Goal: Transaction & Acquisition: Purchase product/service

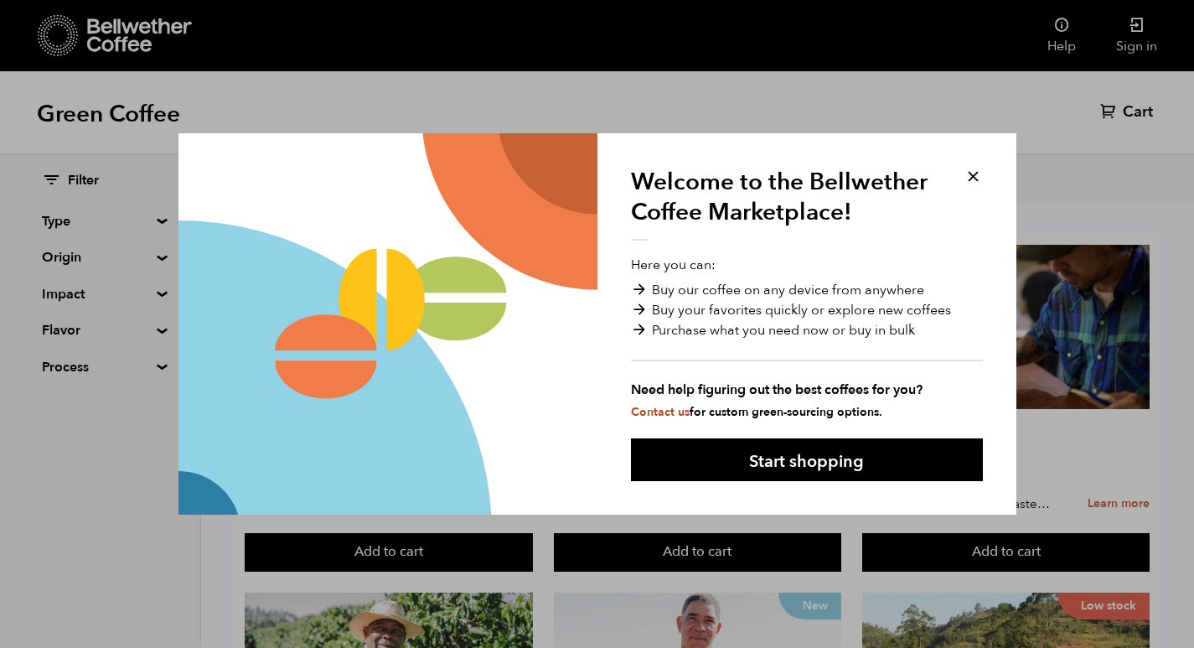
click at [968, 175] on button at bounding box center [973, 176] width 19 height 19
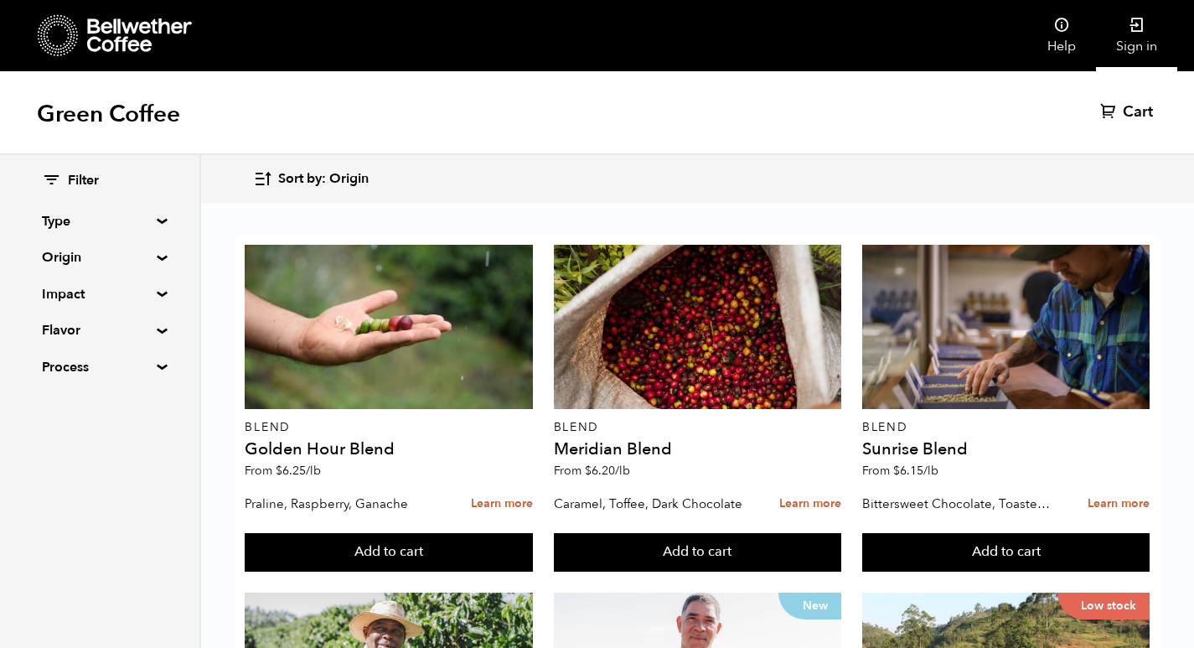
click at [1136, 48] on link "Sign in" at bounding box center [1136, 35] width 81 height 71
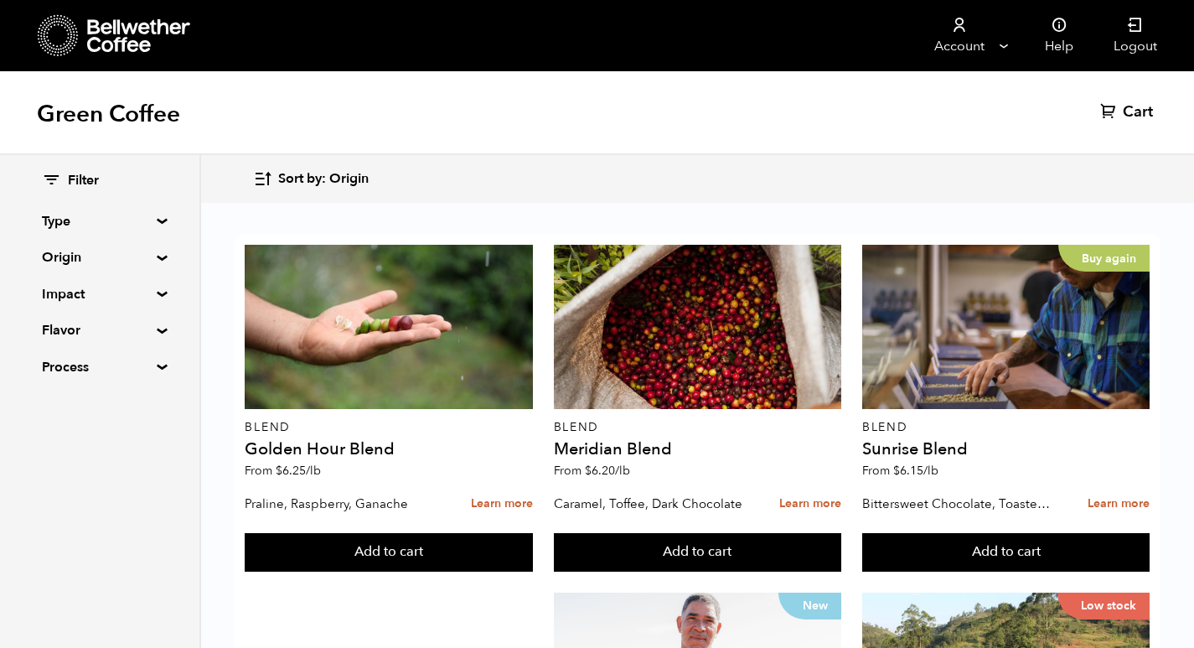
click at [265, 176] on icon "button" at bounding box center [262, 178] width 19 height 19
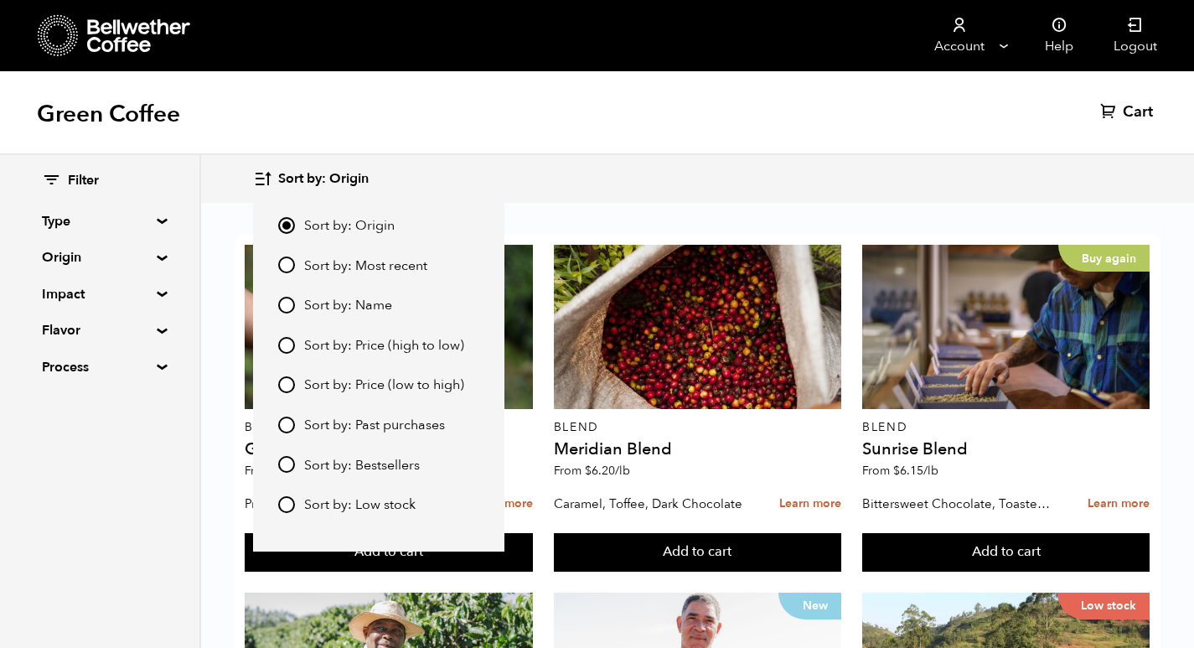
click at [287, 383] on input "Sort by: Price (low to high)" at bounding box center [286, 384] width 17 height 17
radio input "true"
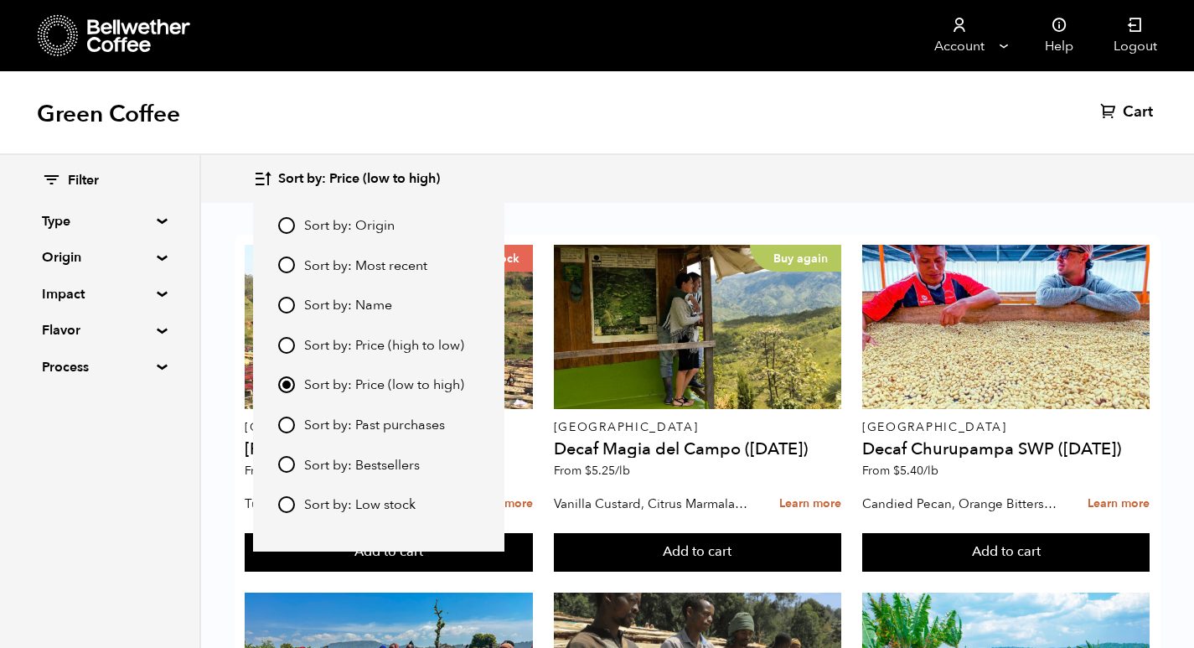
click at [674, 163] on div "Sort by: Price (low to high) Sort by: Origin Sort by: Most recent Sort by: Name…" at bounding box center [697, 178] width 888 height 39
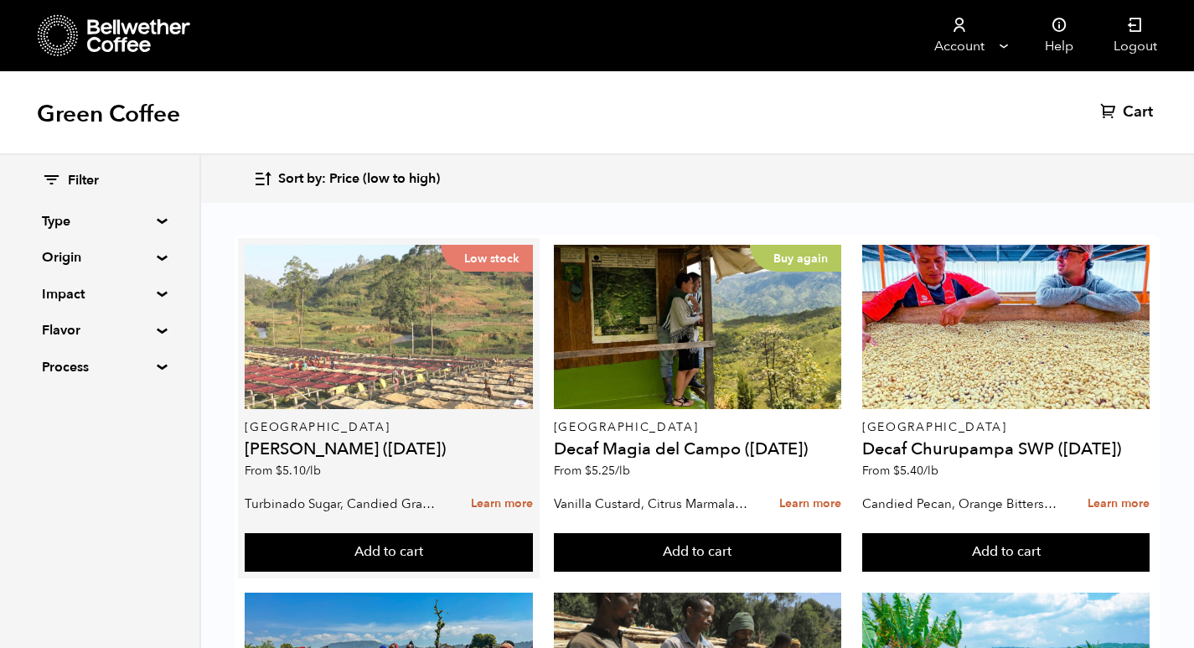
click at [351, 315] on div "Low stock" at bounding box center [388, 327] width 287 height 164
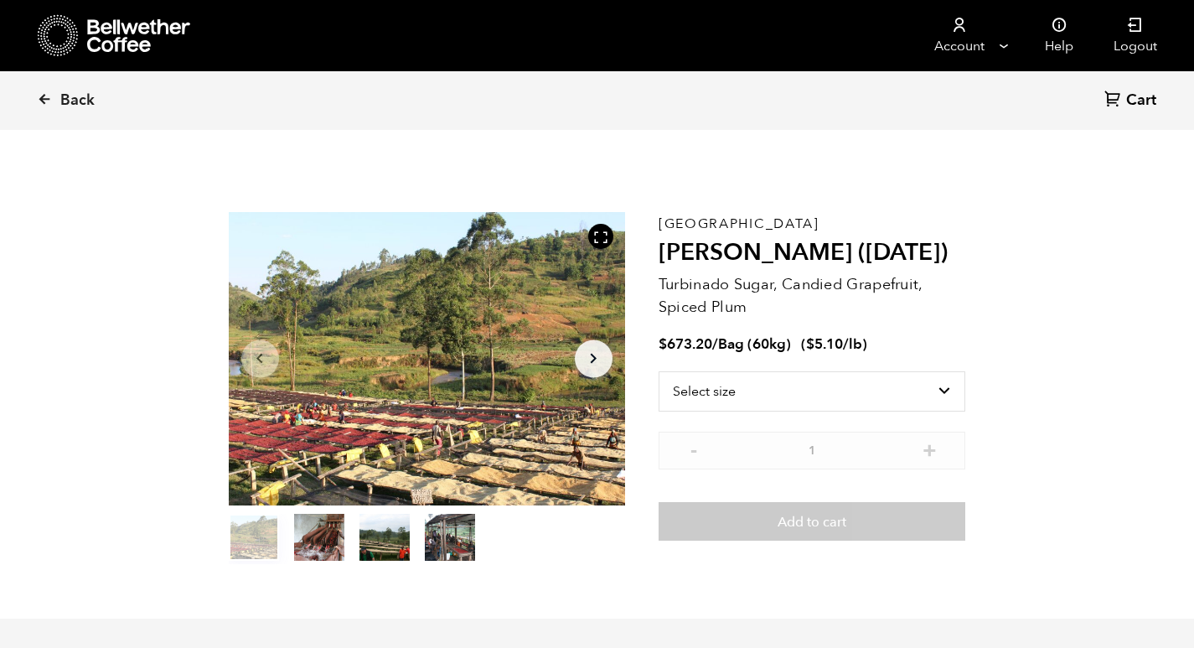
scroll to position [729, 717]
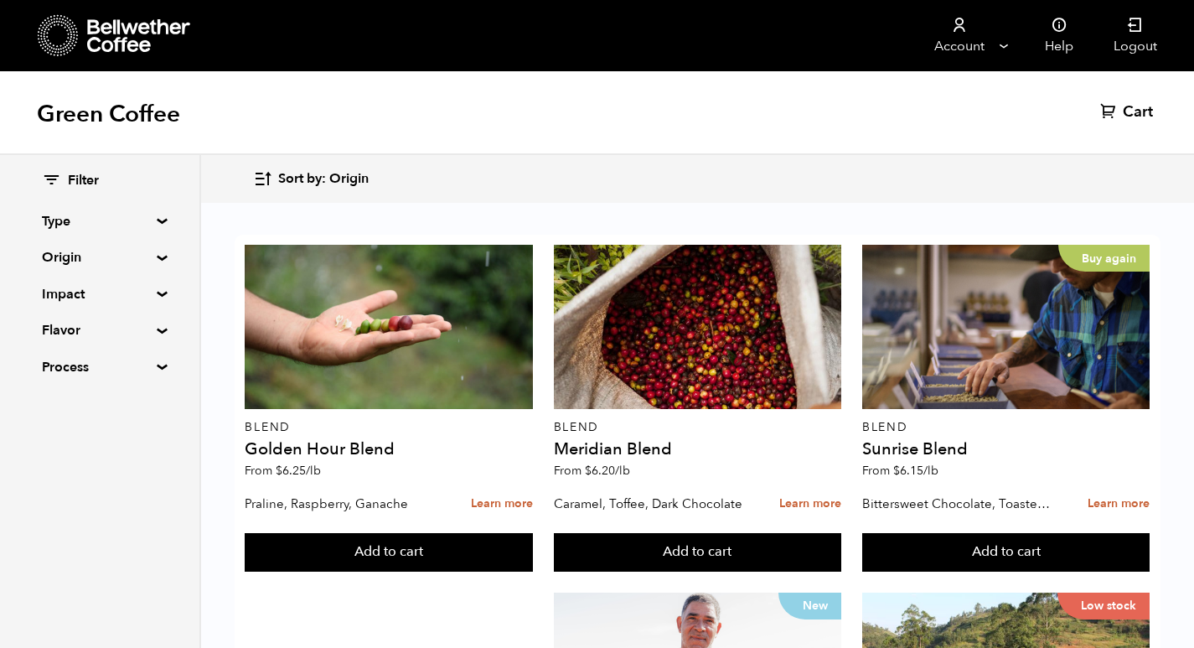
click at [260, 178] on icon "button" at bounding box center [262, 178] width 19 height 19
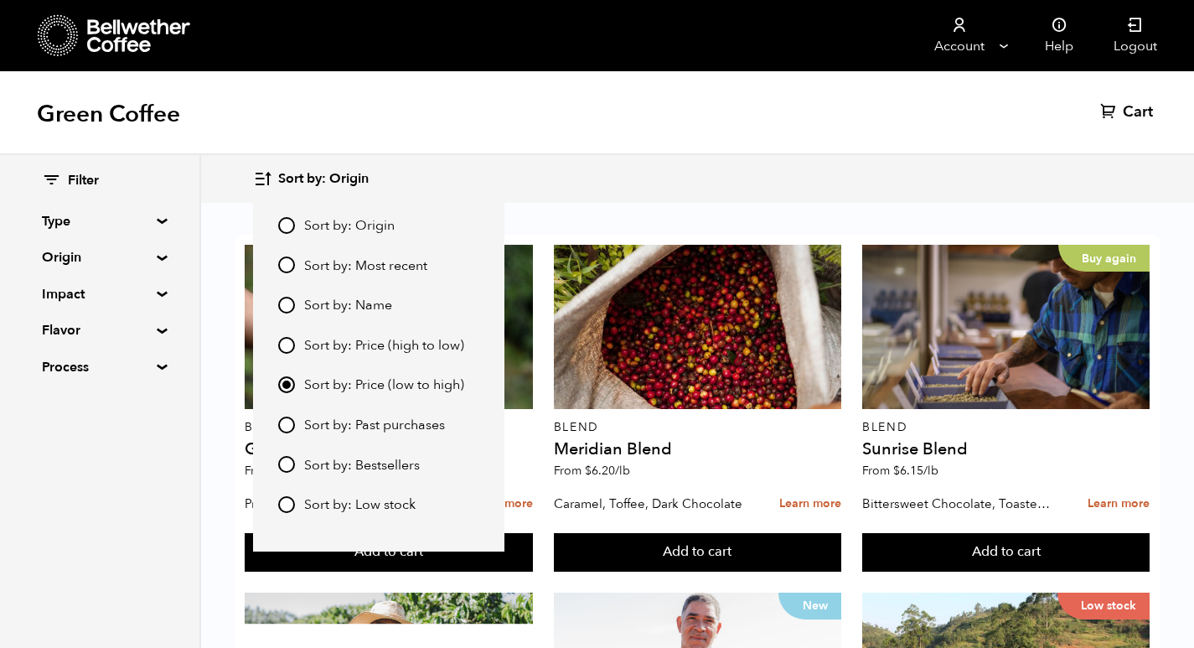
click at [283, 383] on input "Sort by: Price (low to high)" at bounding box center [286, 384] width 17 height 17
click at [332, 346] on span "Sort by: Price (high to low)" at bounding box center [384, 346] width 160 height 18
click at [295, 346] on input "Sort by: Price (high to low)" at bounding box center [286, 345] width 17 height 17
radio input "true"
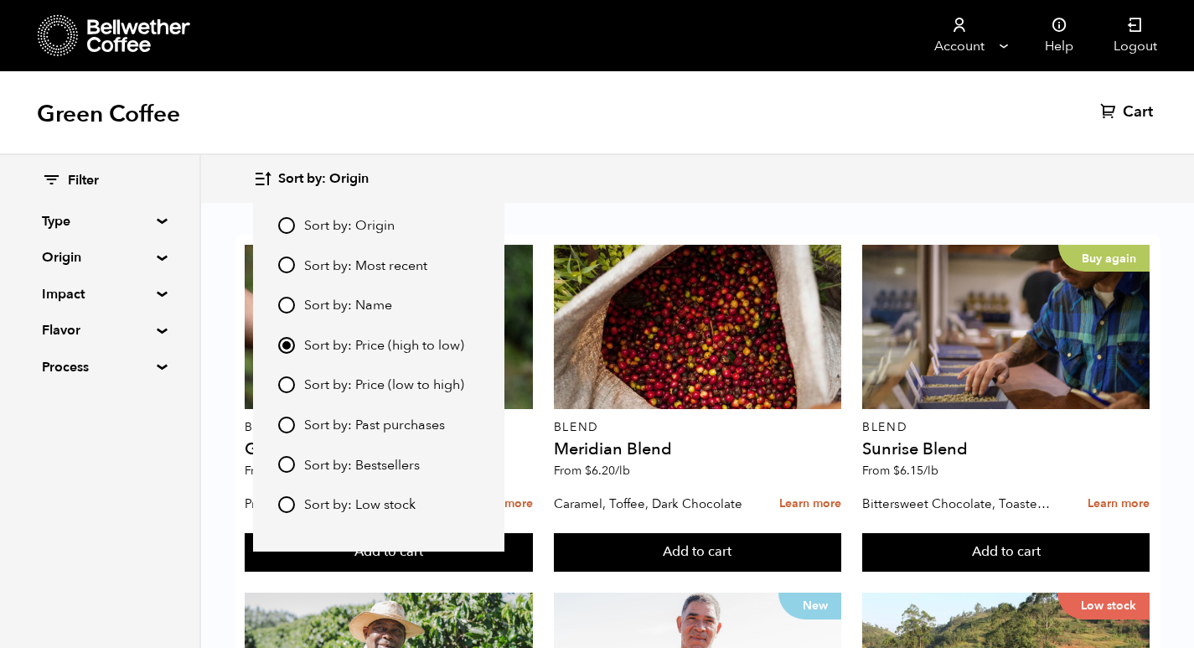
click at [290, 345] on input "Sort by: Price (high to low)" at bounding box center [286, 345] width 17 height 17
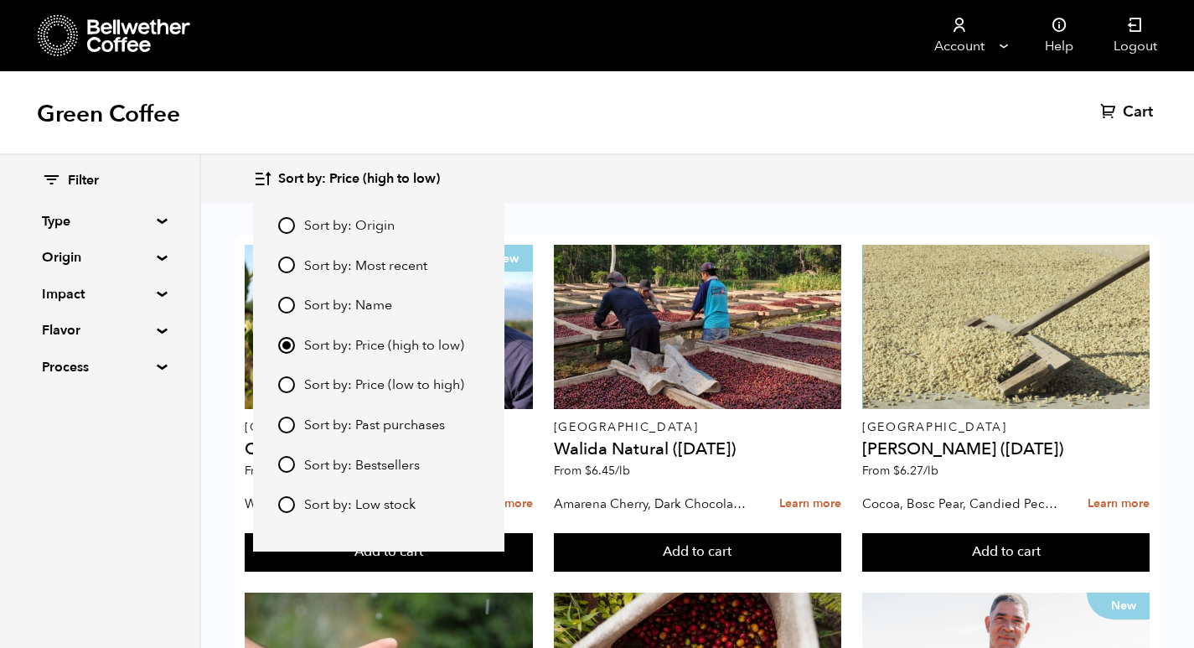
scroll to position [84, 0]
click at [283, 380] on input "Sort by: Price (low to high)" at bounding box center [286, 384] width 17 height 17
radio input "true"
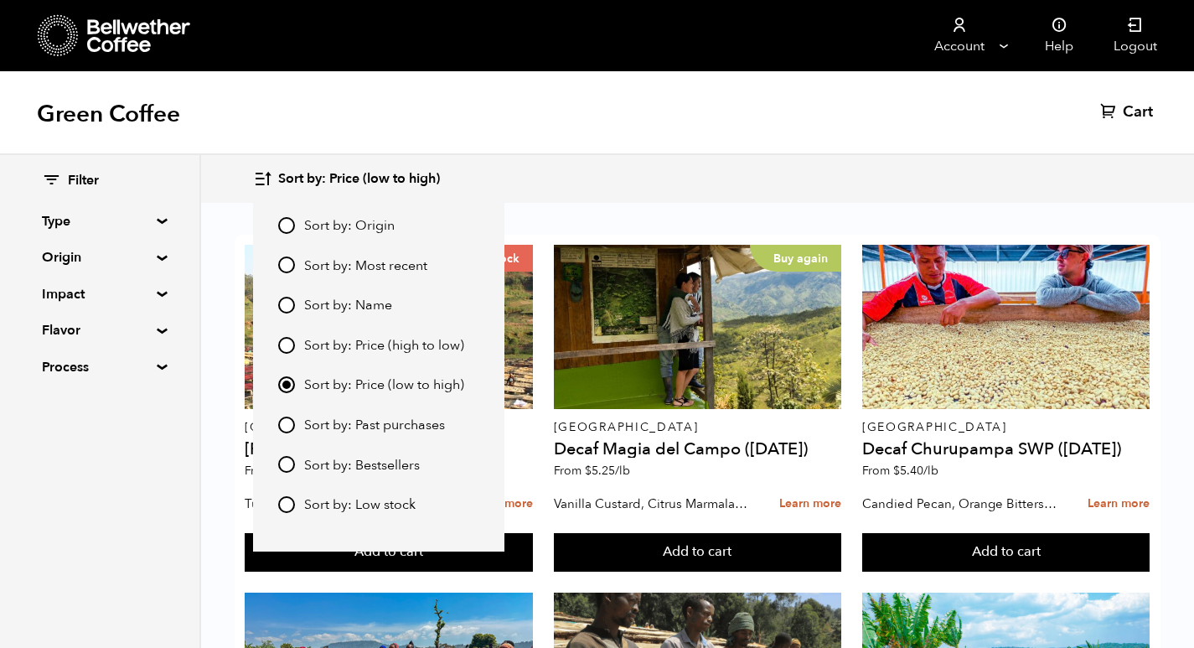
click at [498, 108] on div "Green Coffee Cart (0)" at bounding box center [597, 113] width 1194 height 84
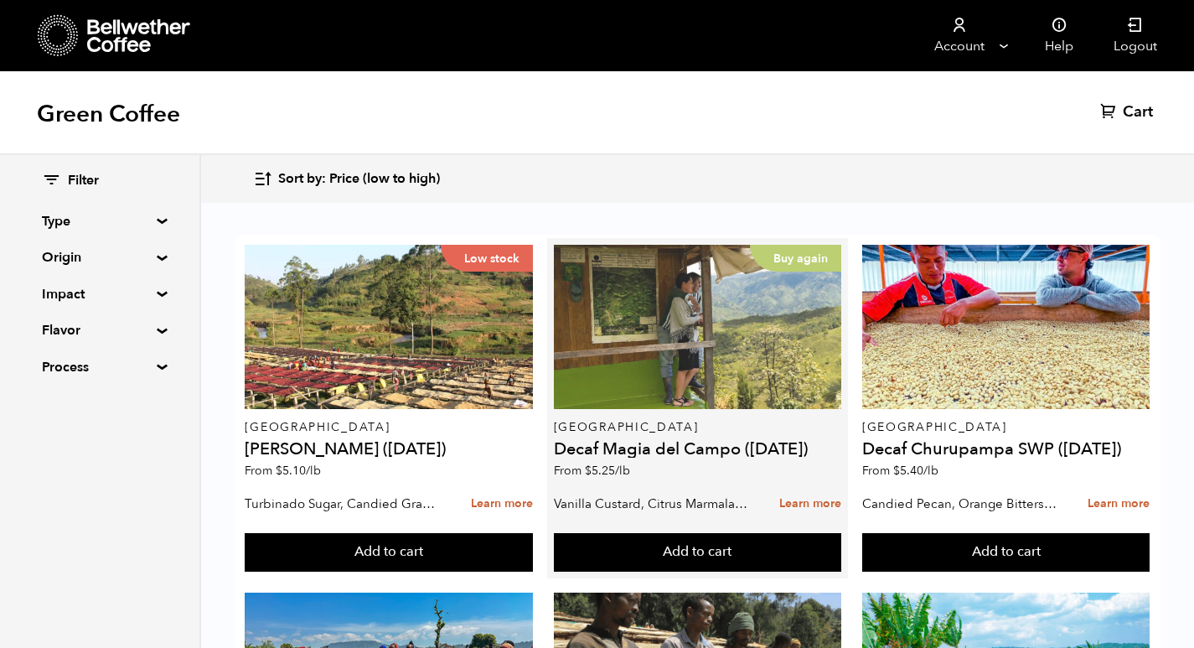
scroll to position [0, 0]
click at [661, 372] on div "Buy again" at bounding box center [697, 327] width 287 height 164
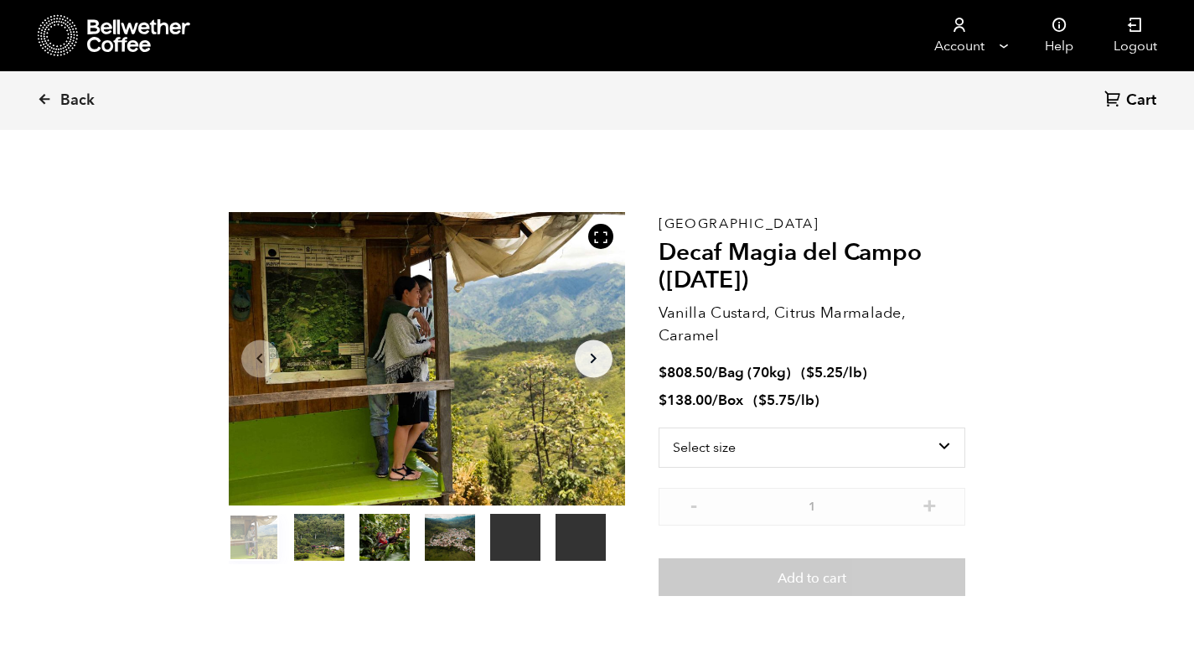
scroll to position [729, 717]
click at [45, 96] on icon at bounding box center [44, 98] width 15 height 15
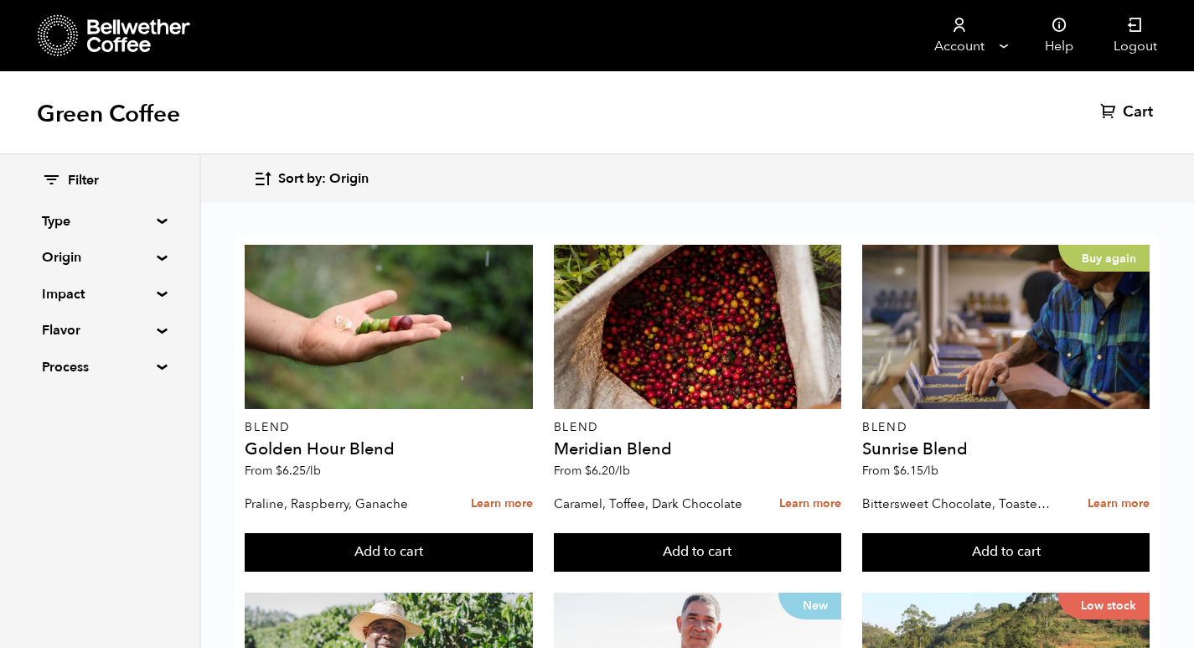
click at [255, 177] on icon "button" at bounding box center [262, 178] width 19 height 19
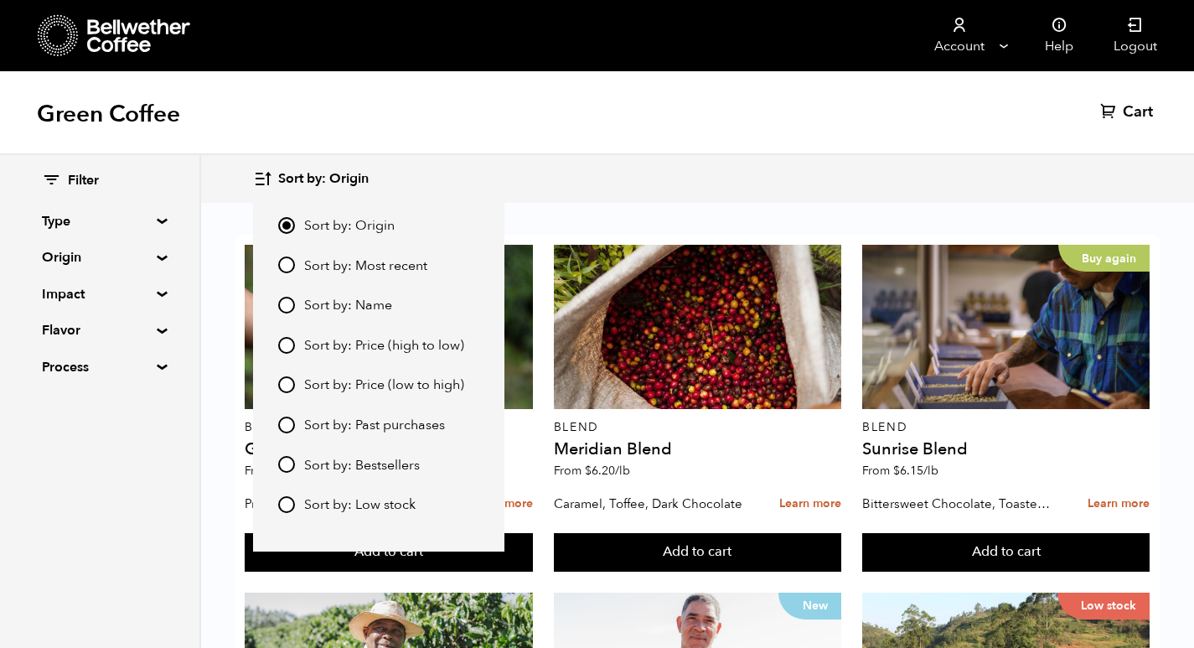
click at [291, 381] on input "Sort by: Price (low to high)" at bounding box center [286, 384] width 17 height 17
radio input "true"
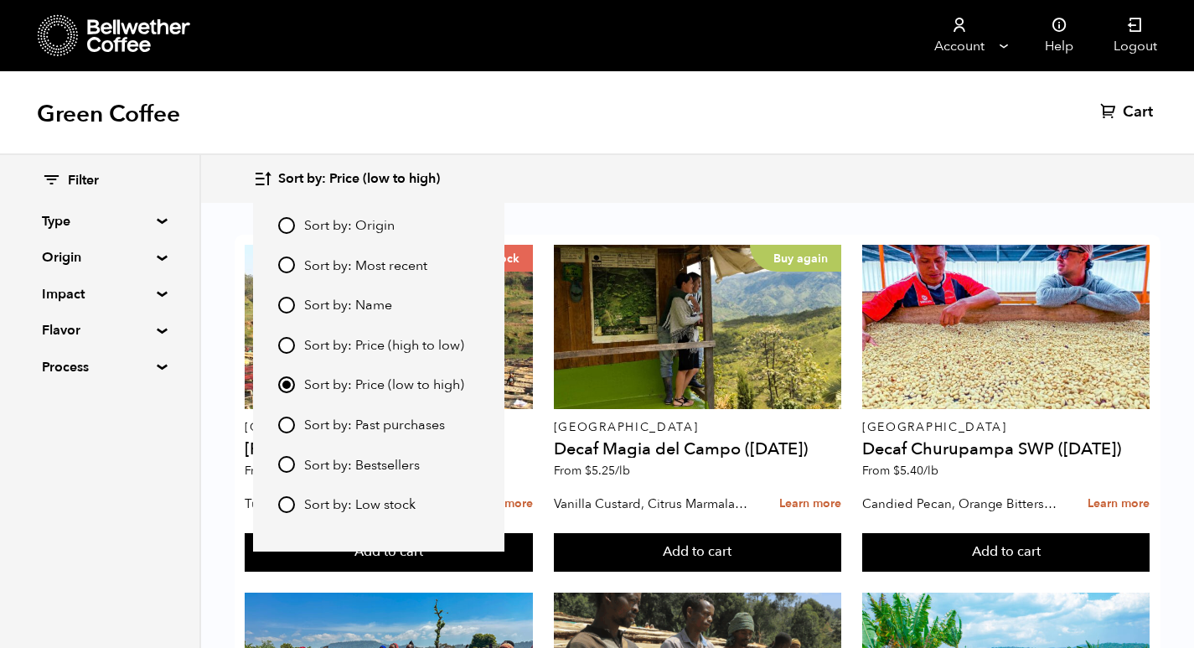
click at [785, 112] on div "Green Coffee Cart (0)" at bounding box center [597, 113] width 1194 height 84
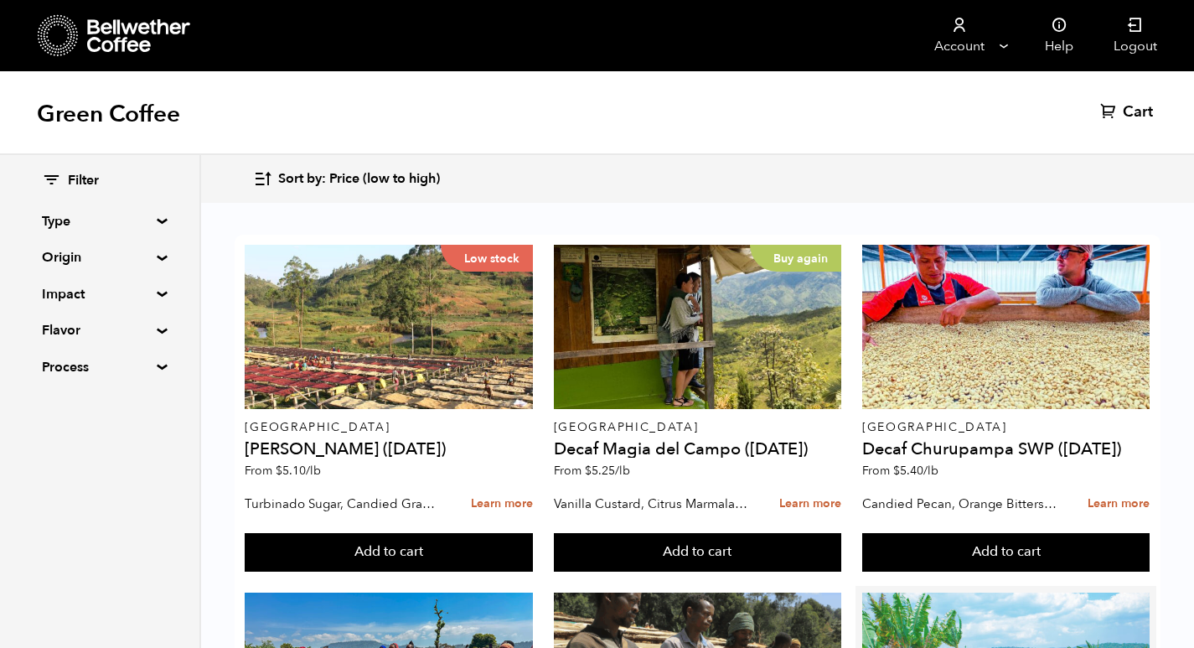
scroll to position [503, 0]
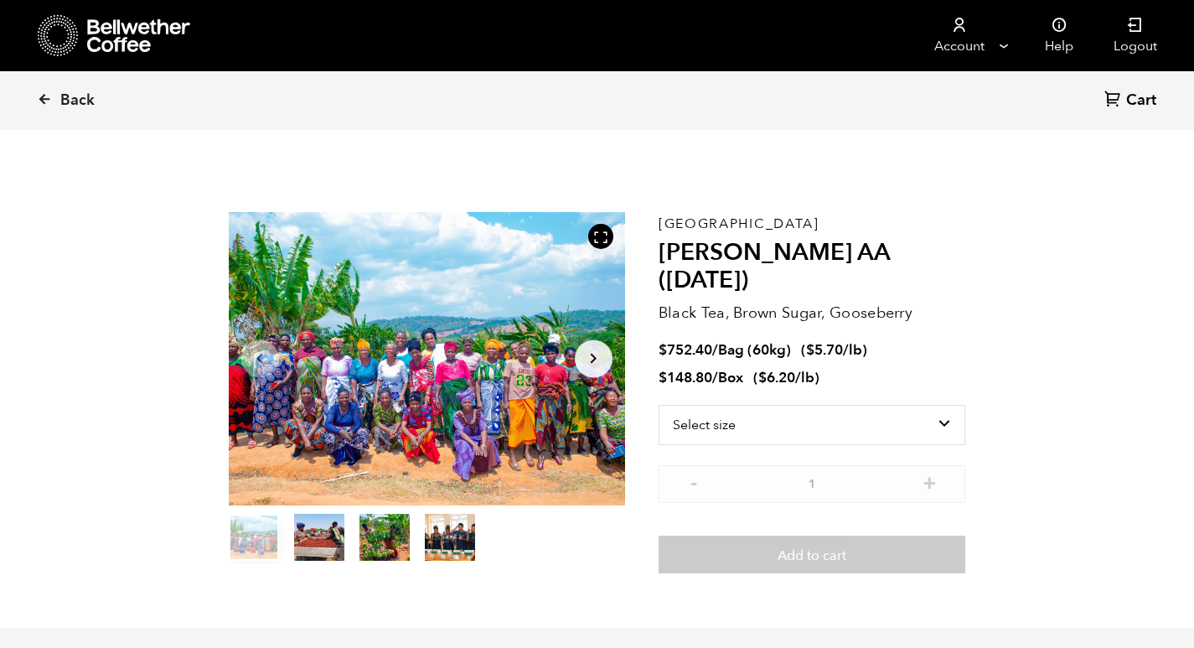
scroll to position [729, 717]
click at [807, 405] on select "Select size Bag (60kg) (132 lbs) Box (24 lbs)" at bounding box center [813, 425] width 308 height 40
select select "bag-3"
click at [659, 405] on select "Select size Bag (60kg) (132 lbs) Box (24 lbs)" at bounding box center [813, 425] width 308 height 40
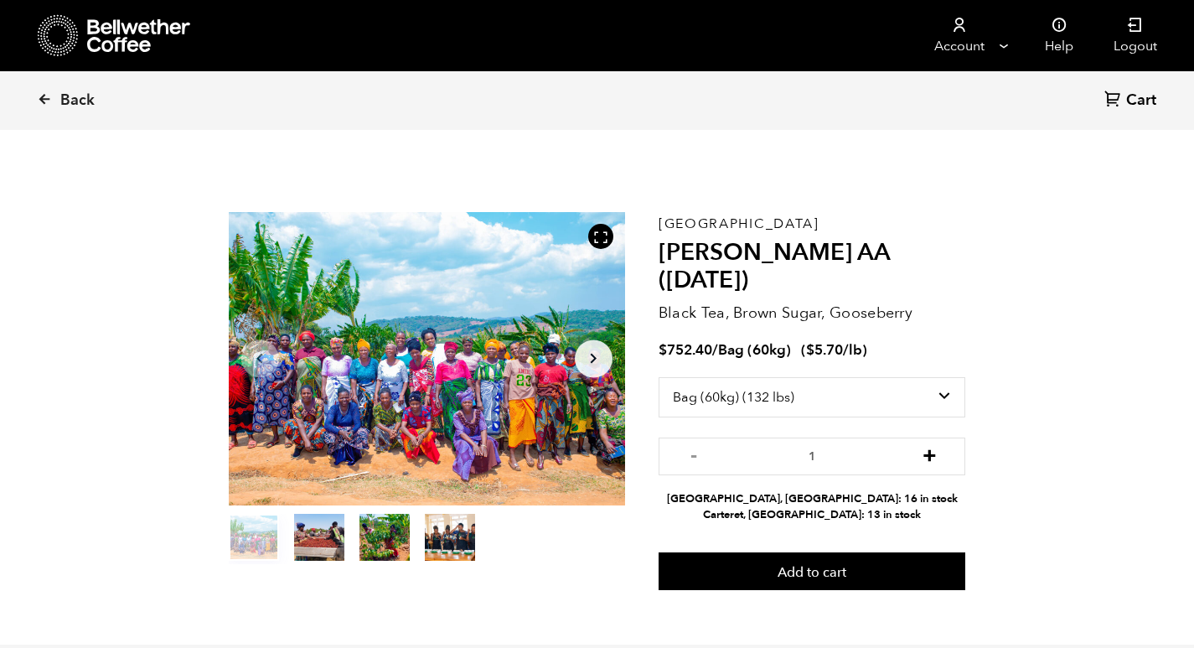
click at [929, 446] on button "+" at bounding box center [929, 454] width 21 height 17
type input "2"
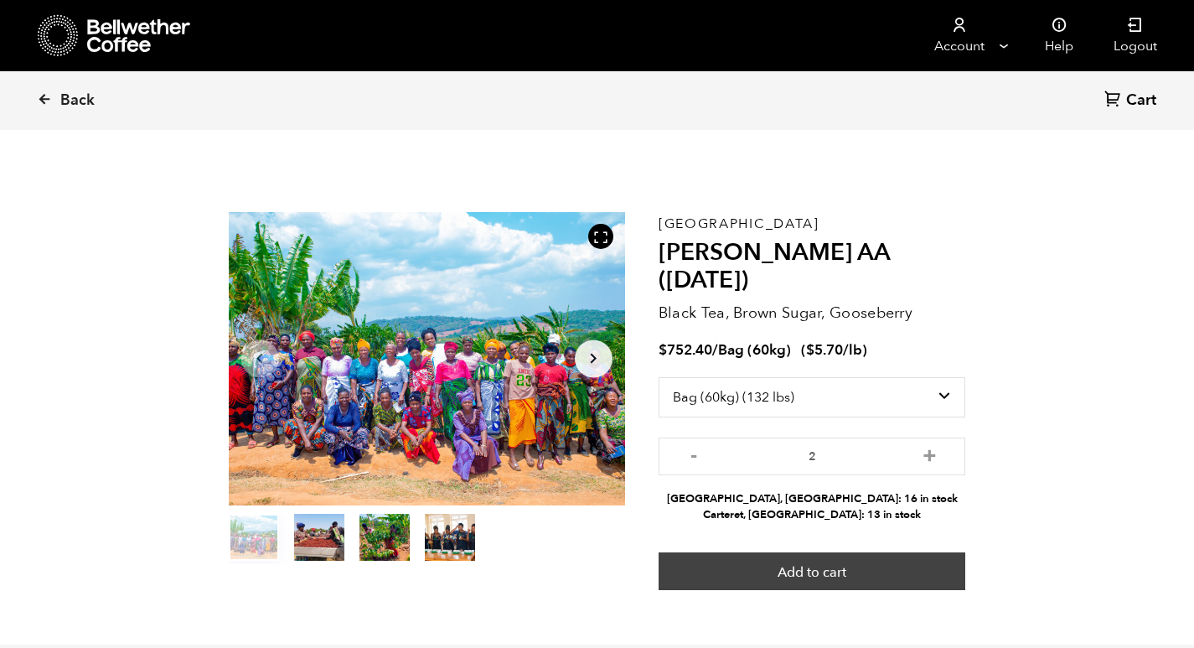
click at [734, 552] on button "Add to cart" at bounding box center [813, 571] width 308 height 39
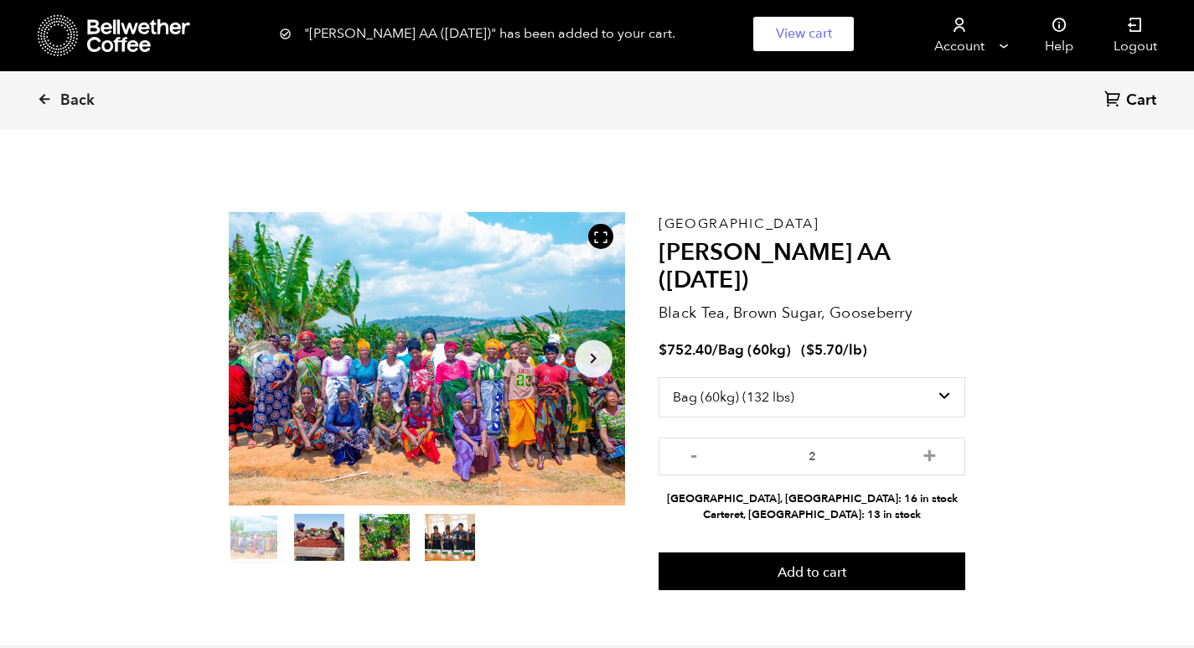
click at [34, 95] on div "Back Cart (0)" at bounding box center [597, 100] width 1194 height 59
click at [51, 95] on icon at bounding box center [44, 98] width 15 height 15
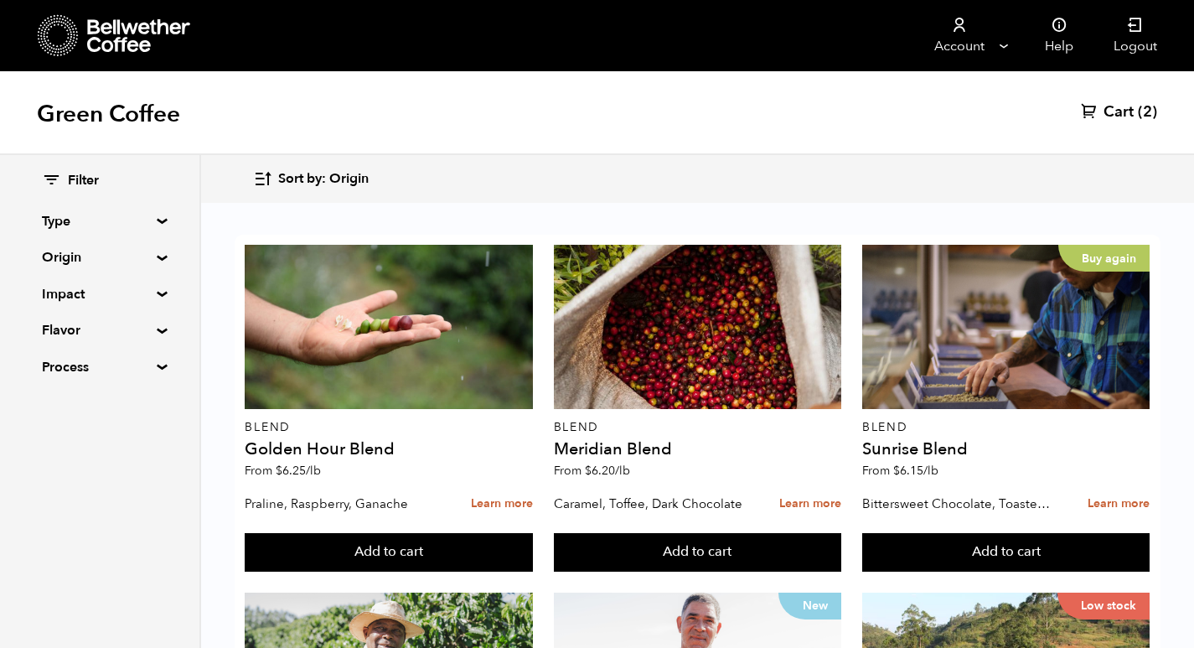
click at [267, 179] on icon "button" at bounding box center [262, 178] width 19 height 19
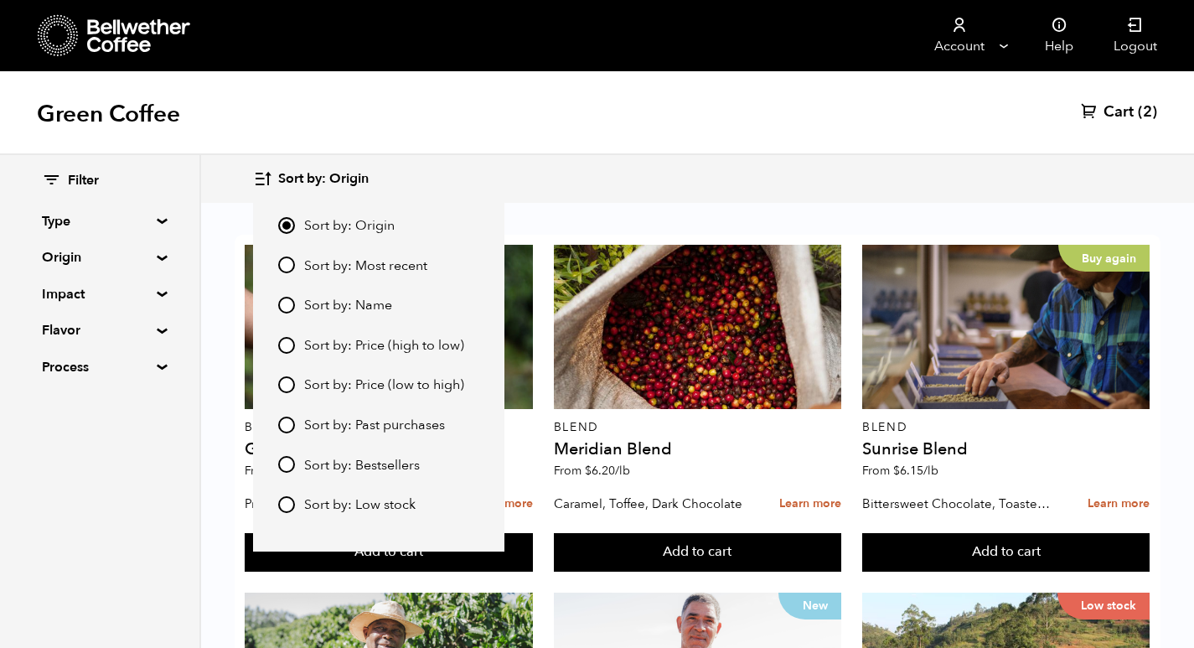
click at [285, 380] on input "Sort by: Price (low to high)" at bounding box center [286, 384] width 17 height 17
radio input "true"
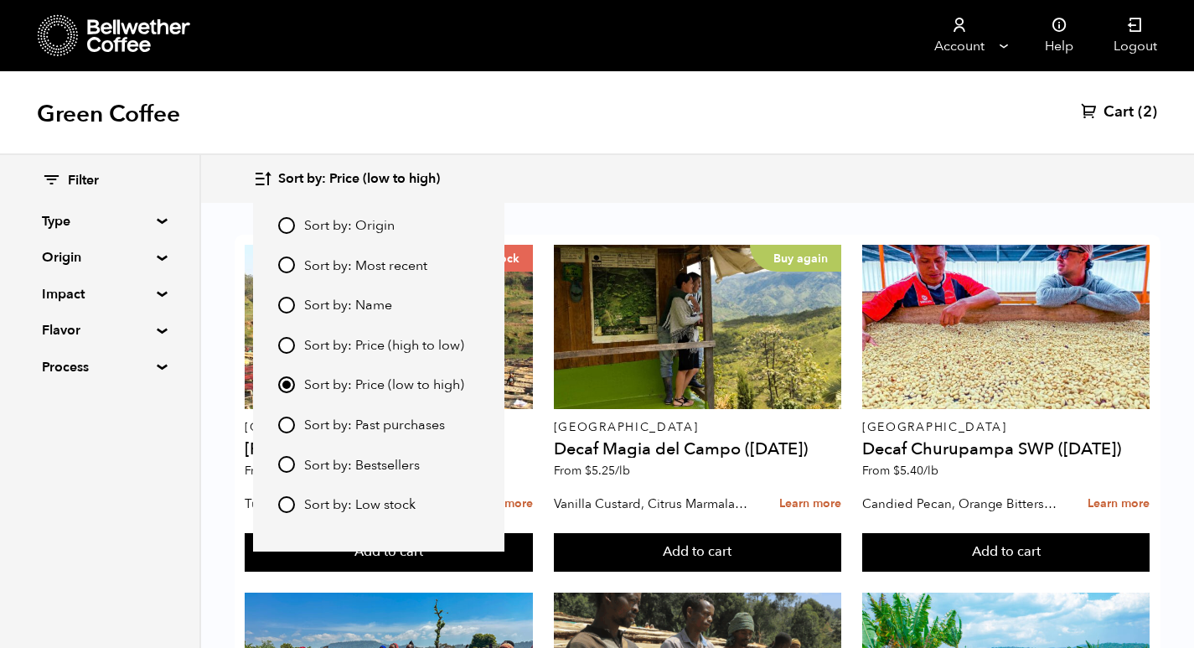
click at [729, 113] on div "Green Coffee Cart (2)" at bounding box center [597, 113] width 1194 height 84
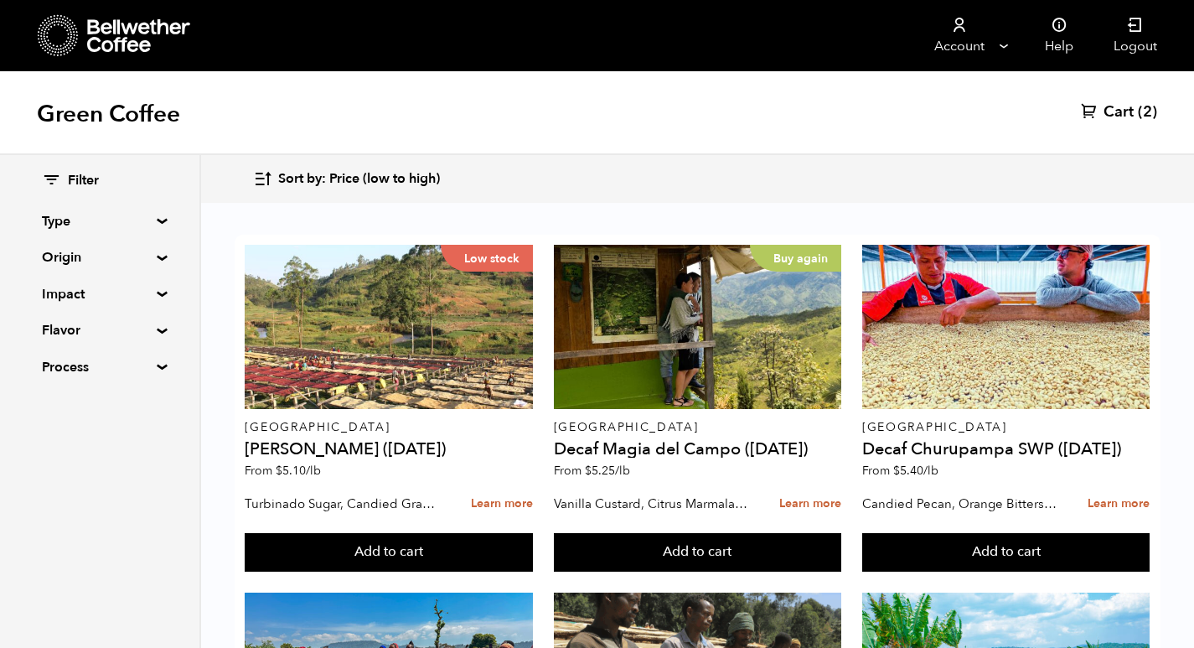
scroll to position [670, 0]
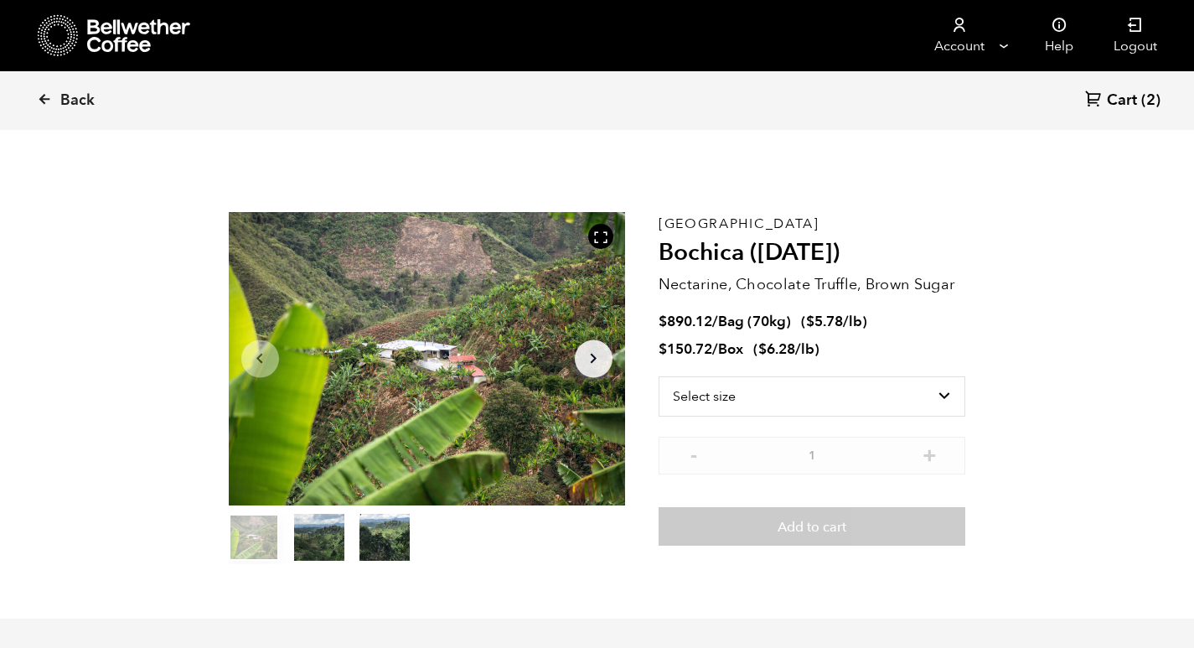
scroll to position [729, 717]
click at [726, 391] on select "Select size Bag (70kg) (154 lbs) Box (24 lbs)" at bounding box center [813, 396] width 308 height 40
select select "bag"
click at [659, 376] on select "Select size Bag (70kg) (154 lbs) Box (24 lbs)" at bounding box center [813, 396] width 308 height 40
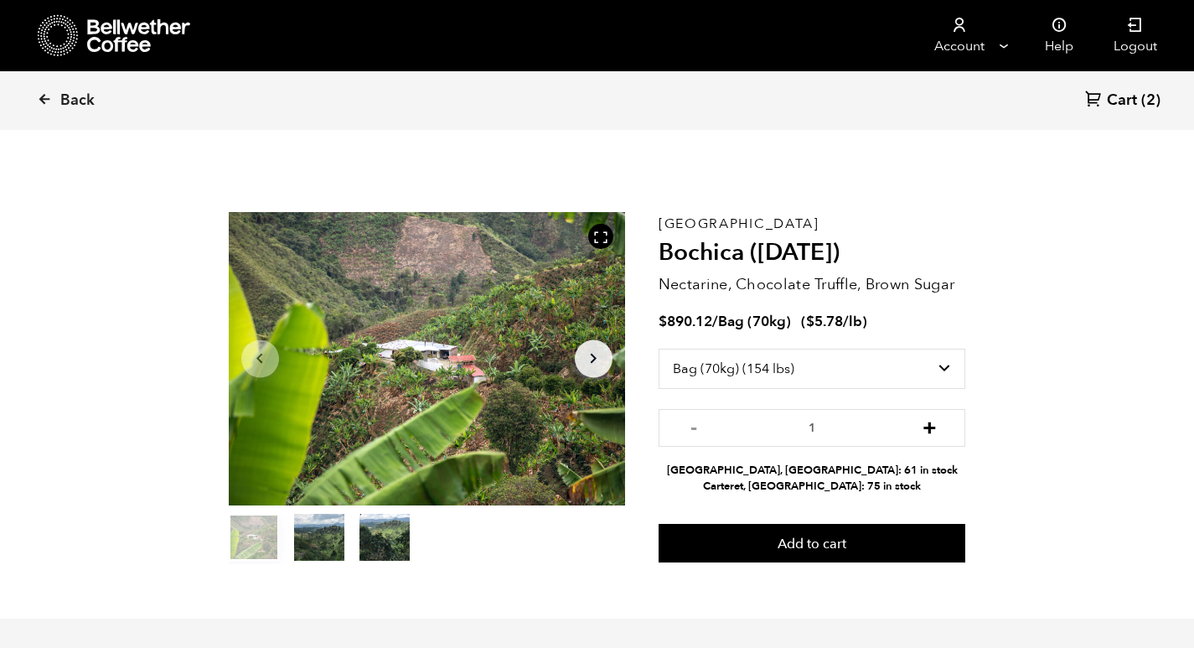
click at [935, 434] on button "+" at bounding box center [929, 425] width 21 height 17
type input "2"
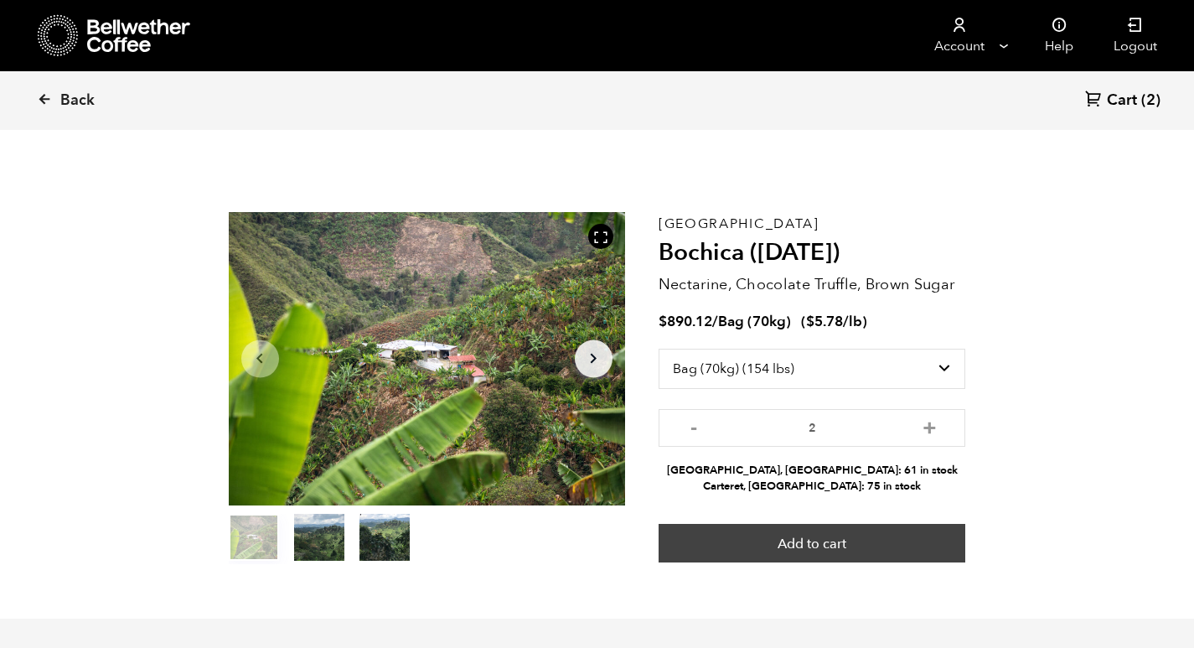
click at [888, 545] on button "Add to cart" at bounding box center [813, 543] width 308 height 39
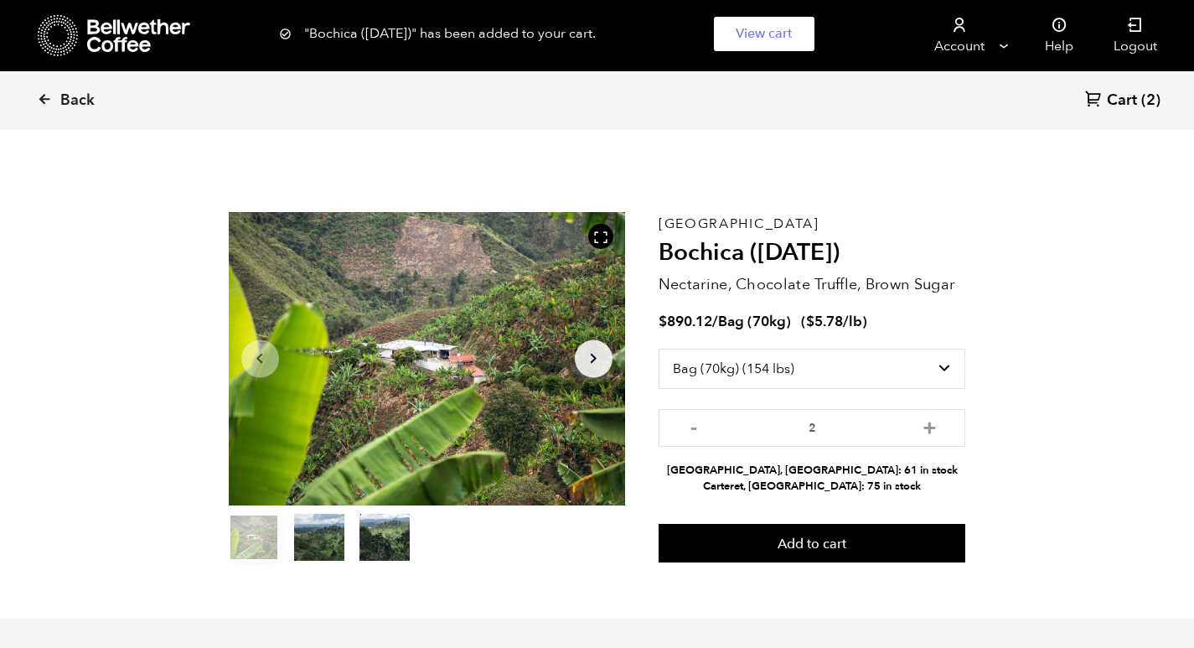
click at [1109, 94] on span "Cart" at bounding box center [1122, 100] width 30 height 20
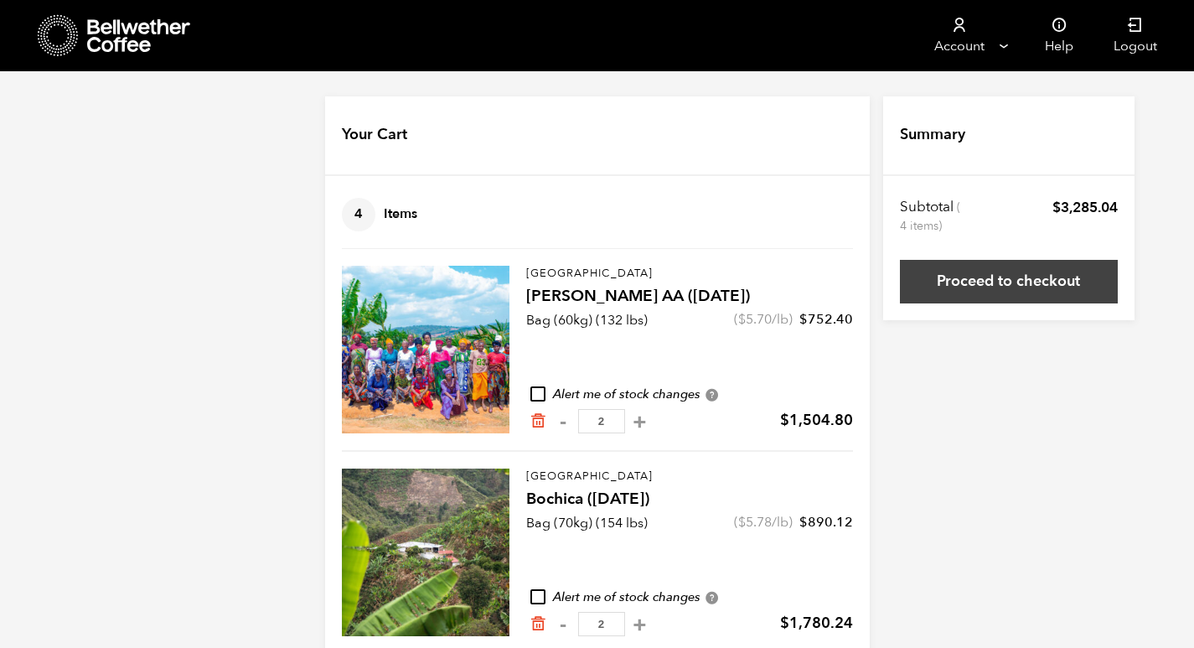
click at [936, 288] on link "Proceed to checkout" at bounding box center [1009, 282] width 218 height 44
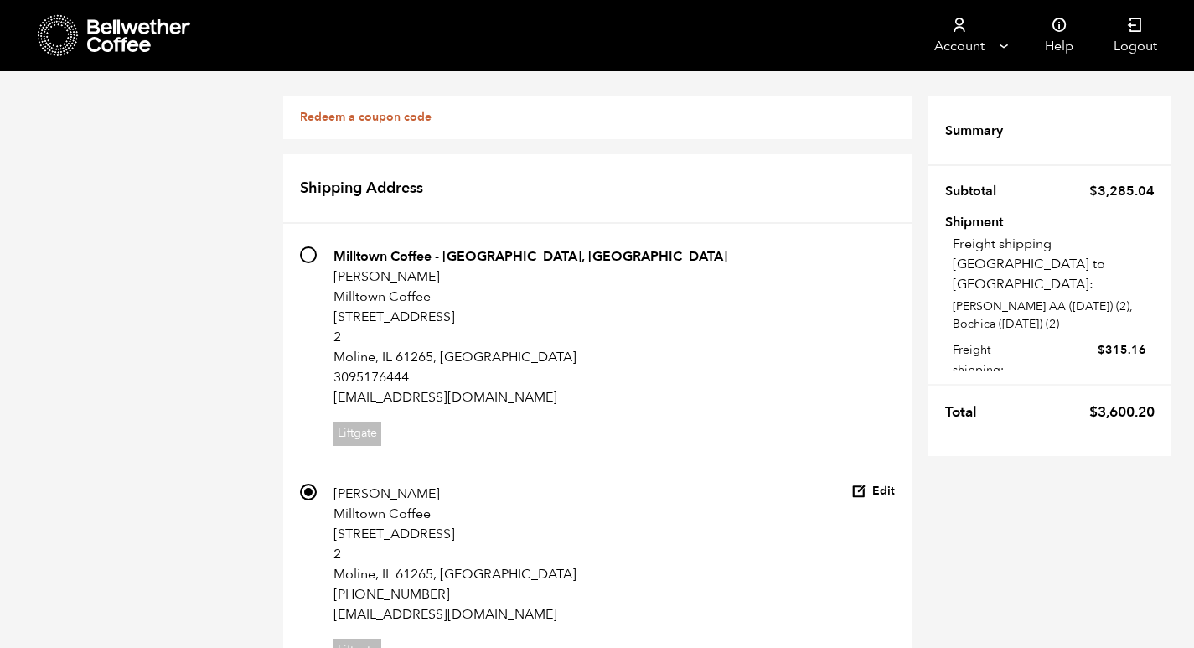
scroll to position [339, 0]
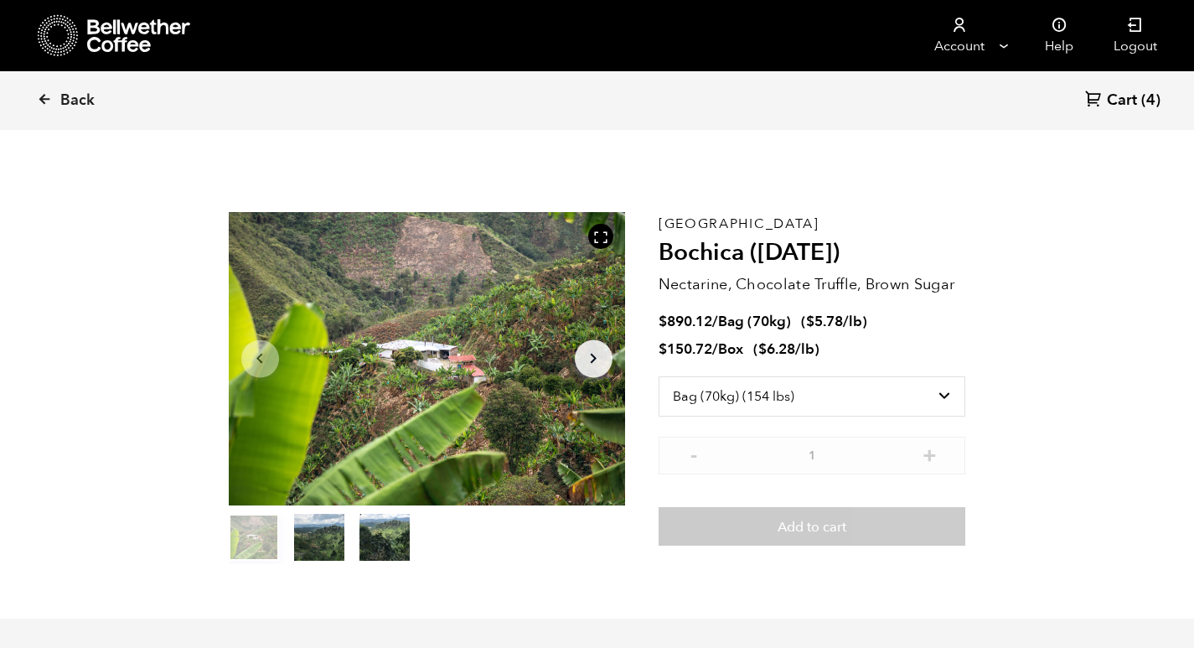
select select "bag"
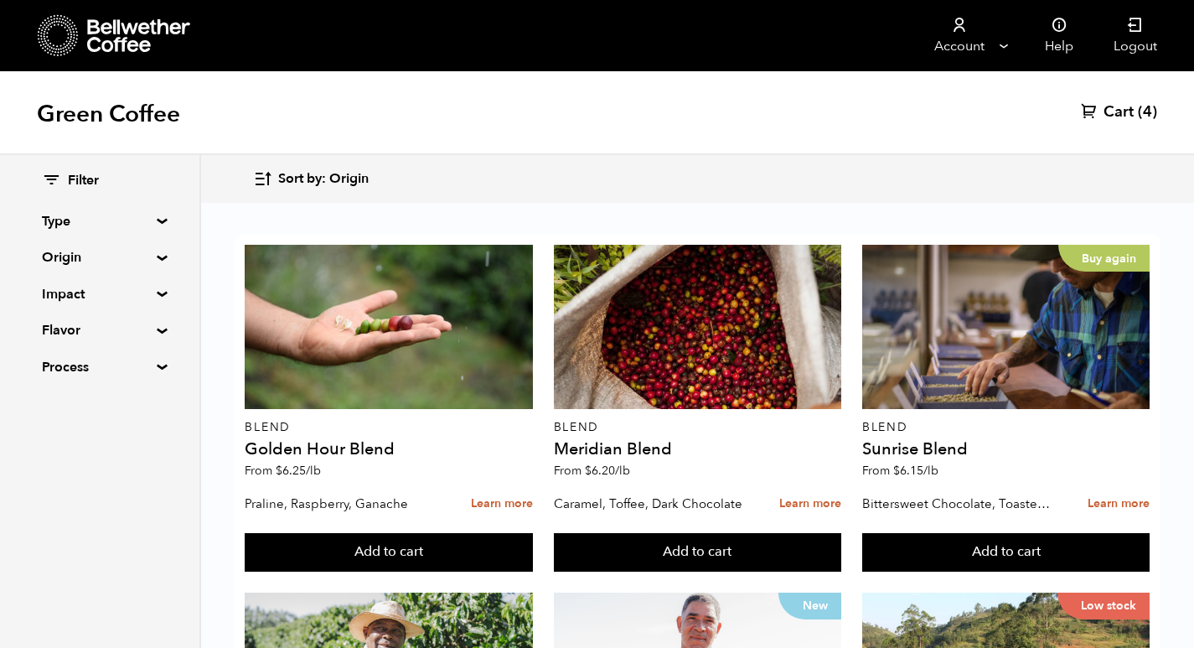
click at [1128, 114] on span "Cart" at bounding box center [1119, 112] width 30 height 20
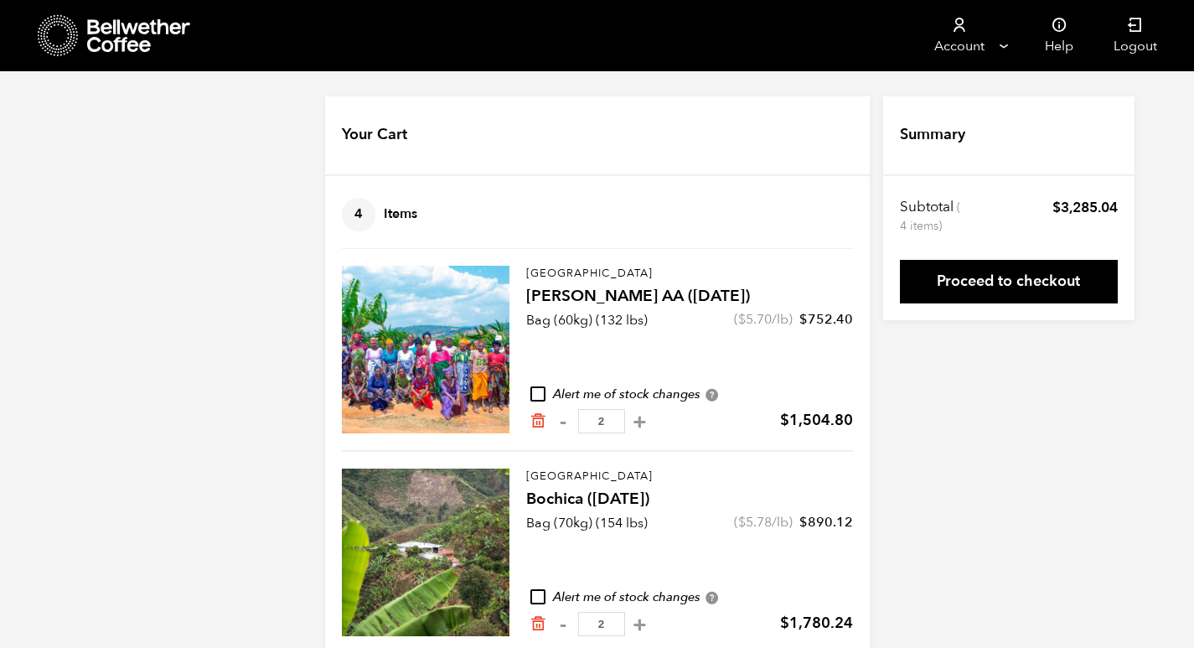
click at [537, 416] on icon "Remove from cart" at bounding box center [538, 420] width 17 height 17
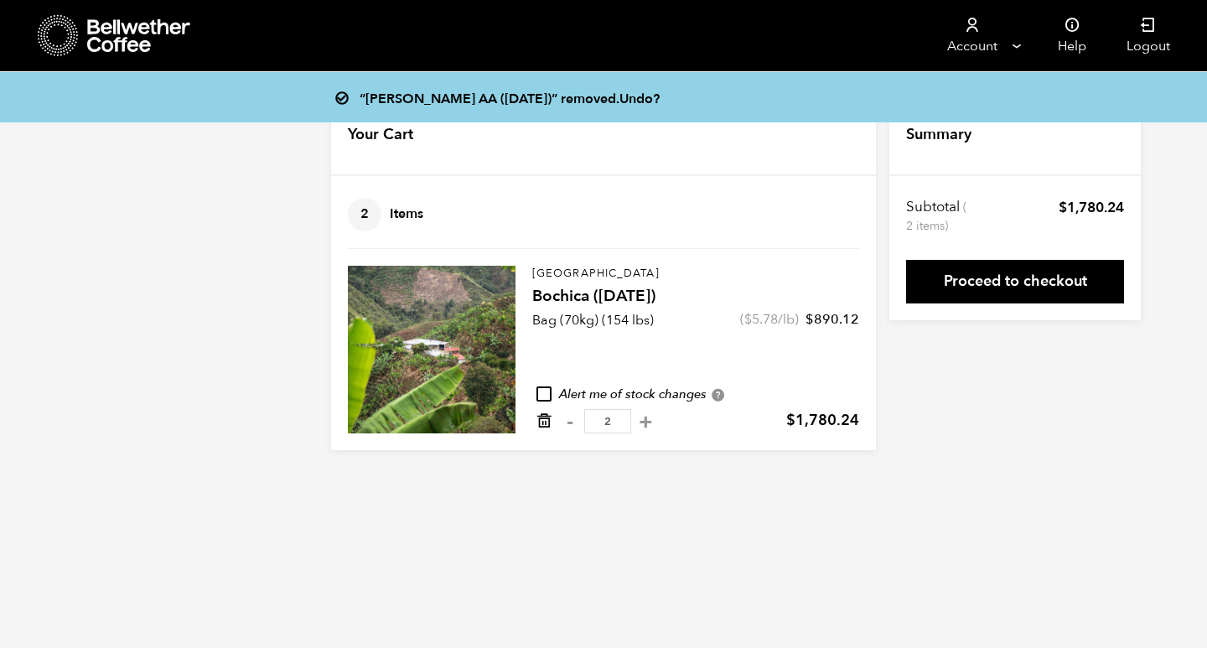
click at [542, 413] on icon "Remove from cart" at bounding box center [543, 420] width 17 height 17
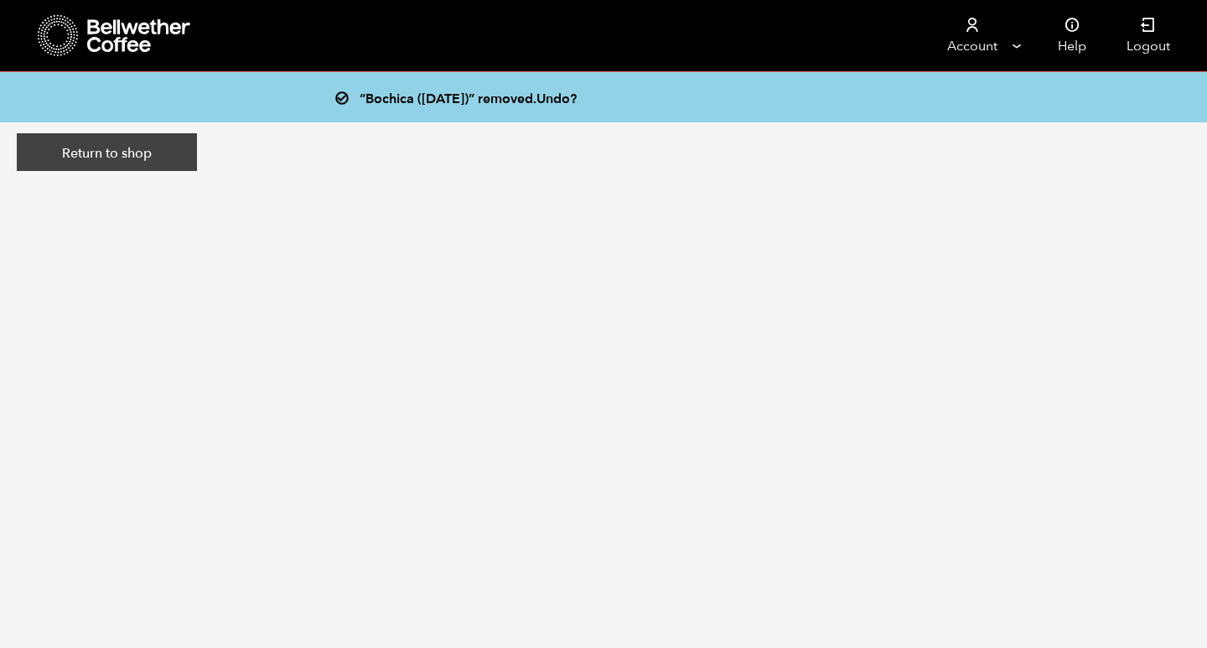
click at [153, 157] on link "Return to shop" at bounding box center [107, 152] width 180 height 39
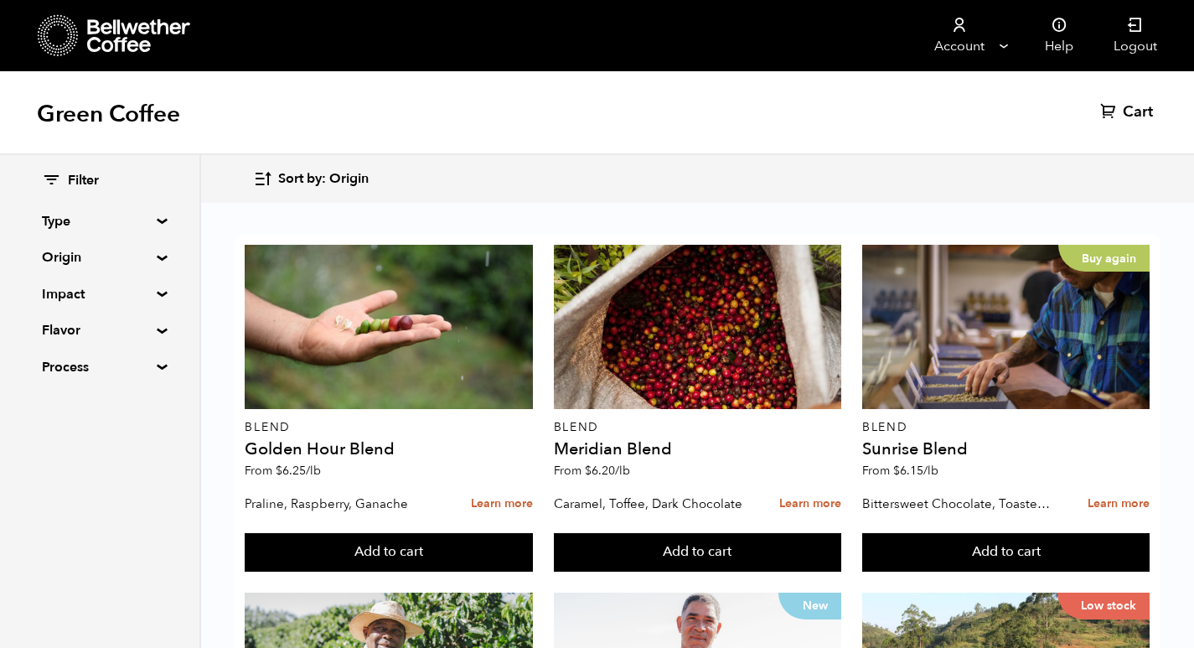
click at [263, 180] on icon "button" at bounding box center [262, 178] width 19 height 19
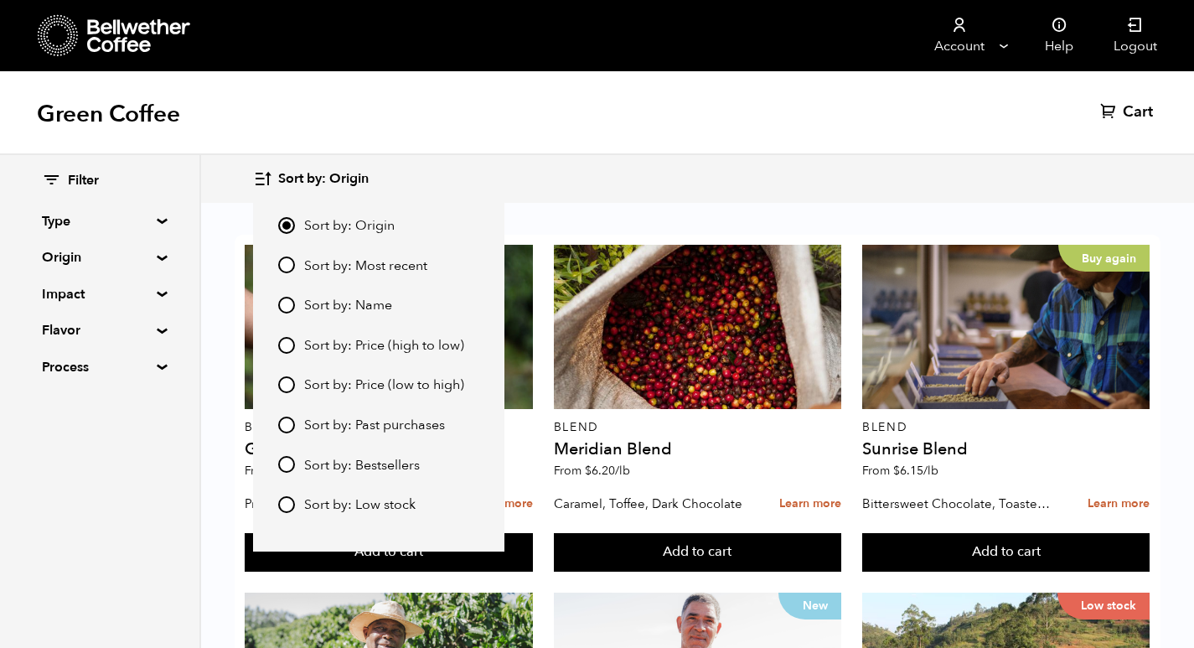
click at [282, 378] on input "Sort by: Price (low to high)" at bounding box center [286, 384] width 17 height 17
radio input "true"
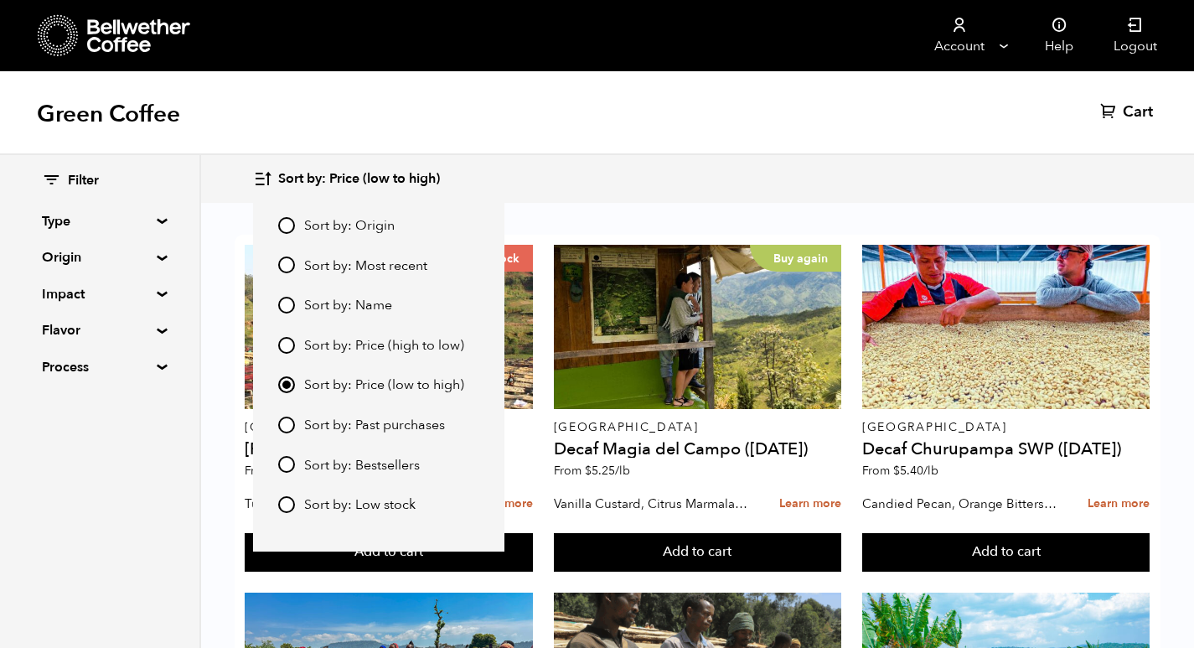
click at [664, 141] on div "Green Coffee Cart (0)" at bounding box center [597, 113] width 1194 height 84
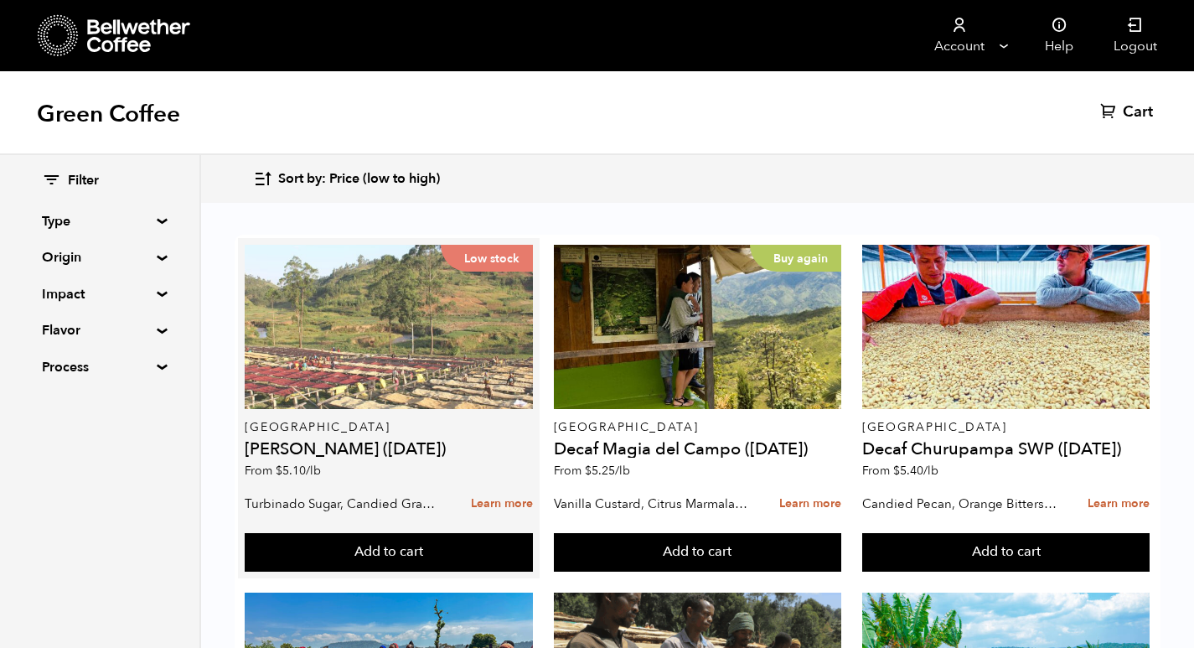
click at [339, 338] on div "Low stock" at bounding box center [388, 327] width 287 height 164
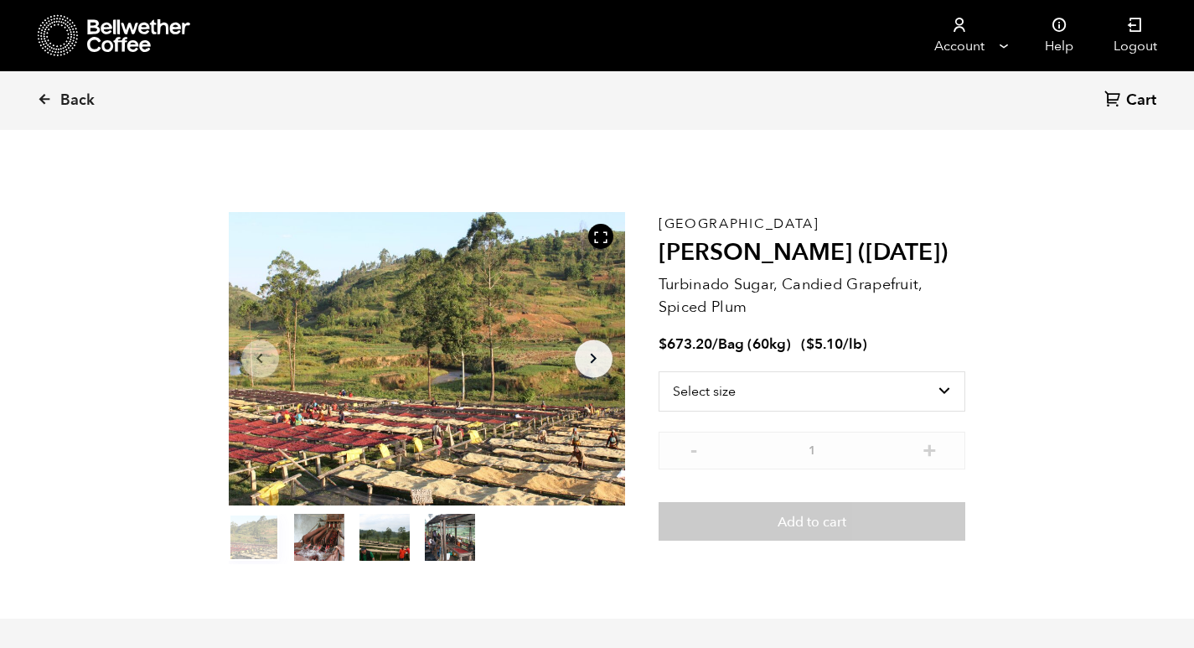
scroll to position [729, 717]
click at [743, 379] on select "Select size Bag (60kg) (132 lbs)" at bounding box center [813, 391] width 308 height 40
select select "bag-3"
click at [659, 371] on select "Select size Bag (60kg) (132 lbs)" at bounding box center [813, 391] width 308 height 40
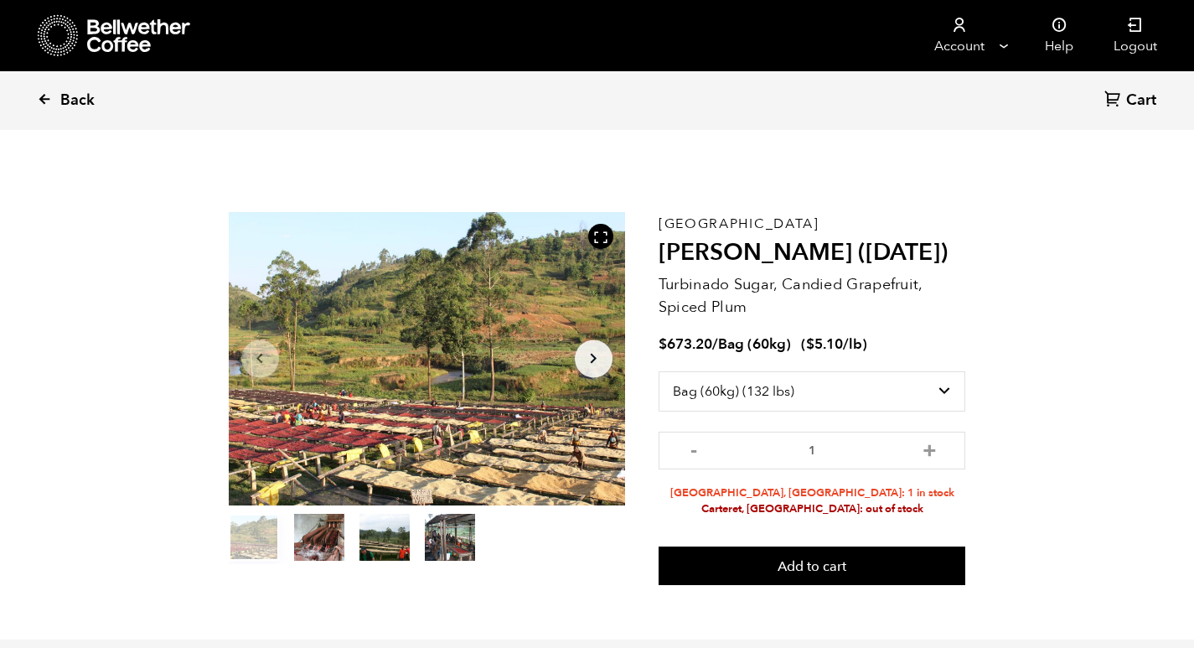
click at [49, 97] on icon at bounding box center [44, 98] width 15 height 15
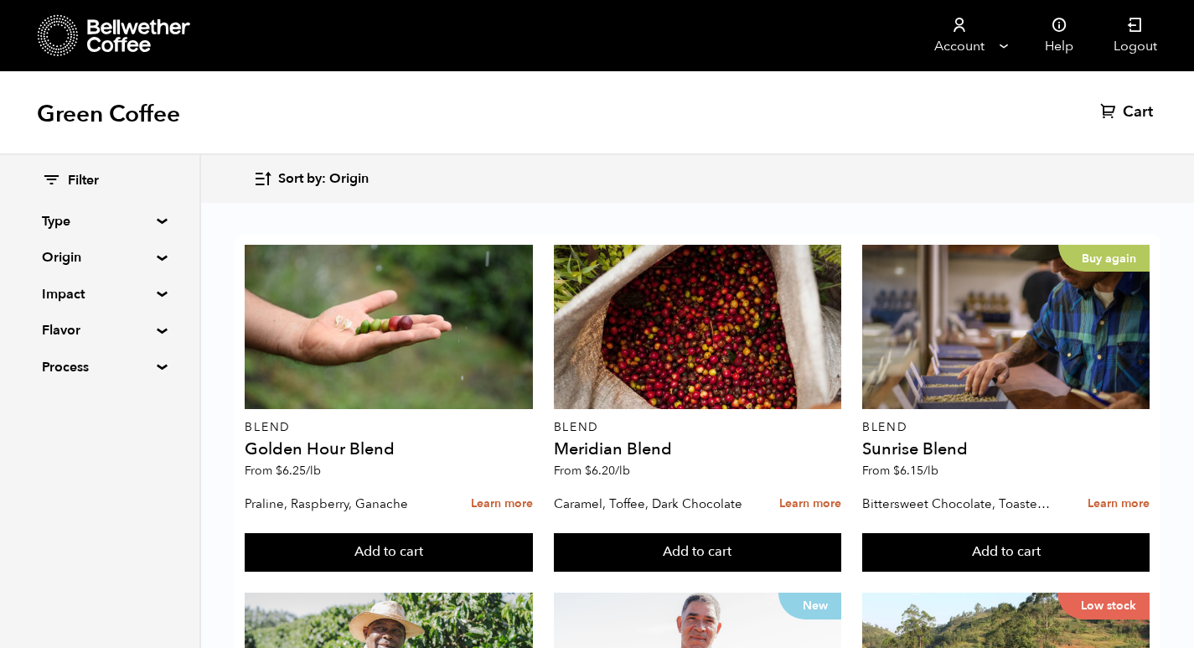
click at [295, 186] on span "Sort by: Origin" at bounding box center [323, 179] width 90 height 18
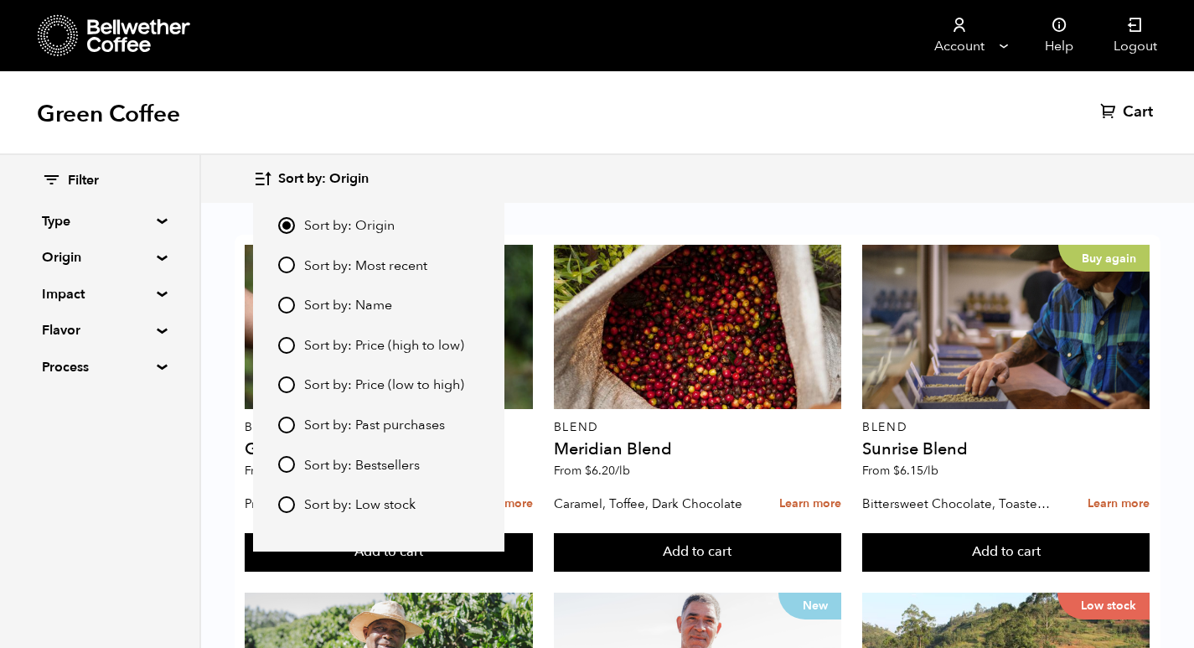
click at [259, 178] on icon "button" at bounding box center [262, 178] width 19 height 19
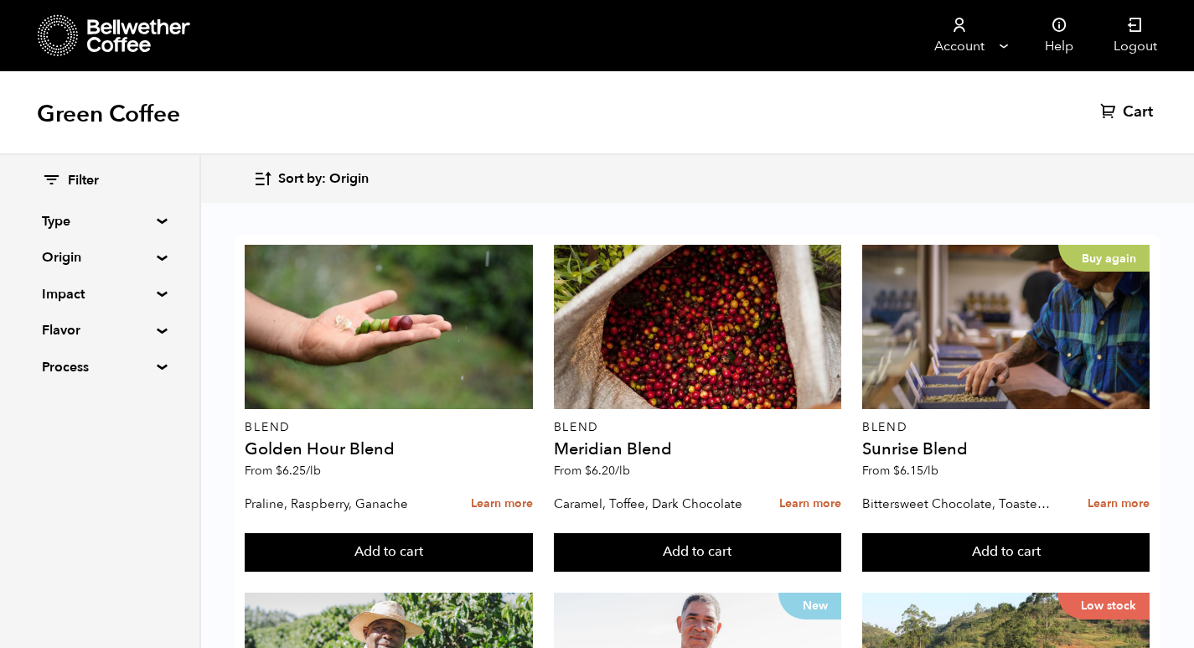
click at [259, 178] on icon "button" at bounding box center [262, 178] width 19 height 19
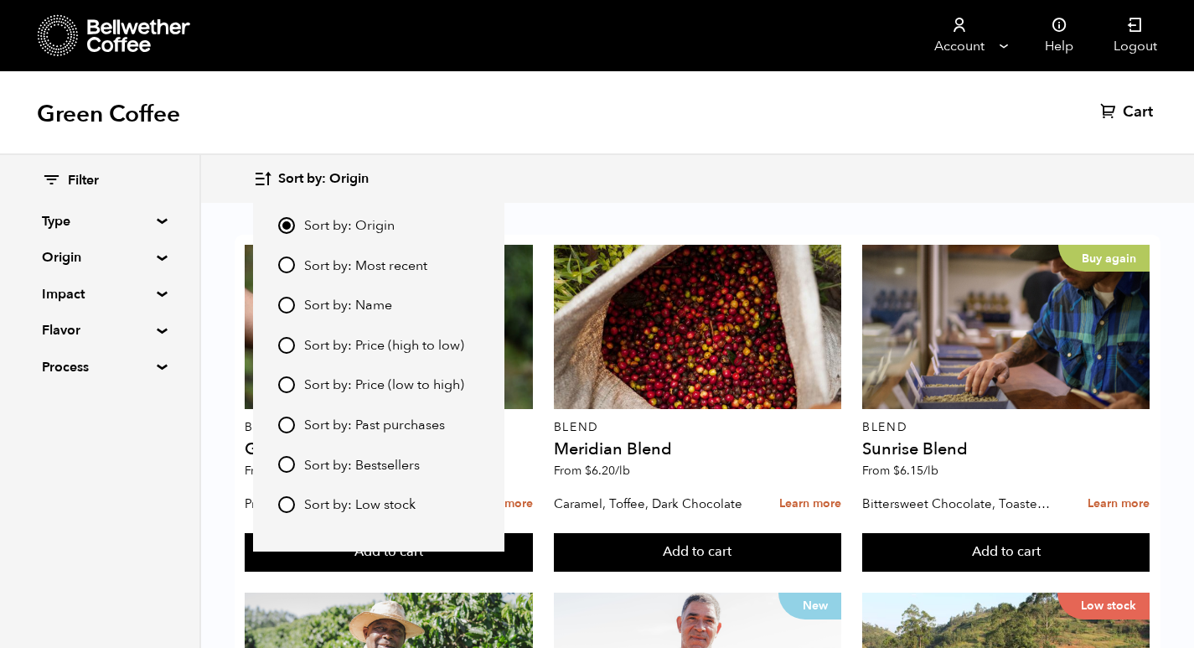
click at [287, 383] on input "Sort by: Price (low to high)" at bounding box center [286, 384] width 17 height 17
radio input "true"
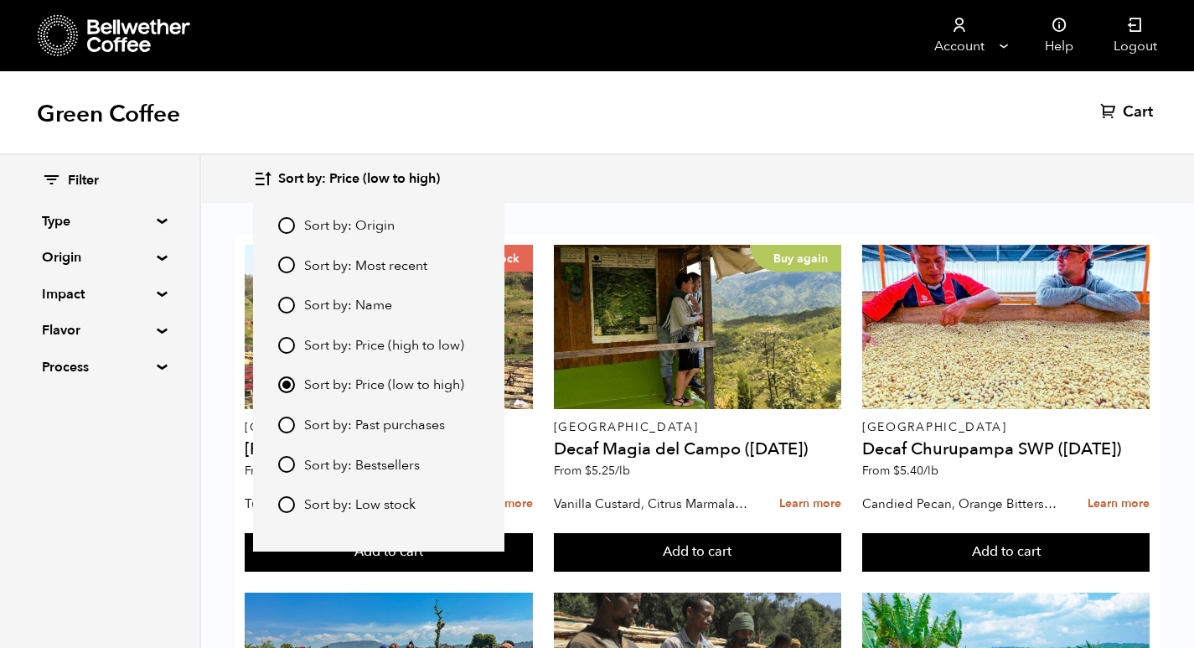
click at [758, 124] on div "Green Coffee Cart (0)" at bounding box center [597, 113] width 1194 height 84
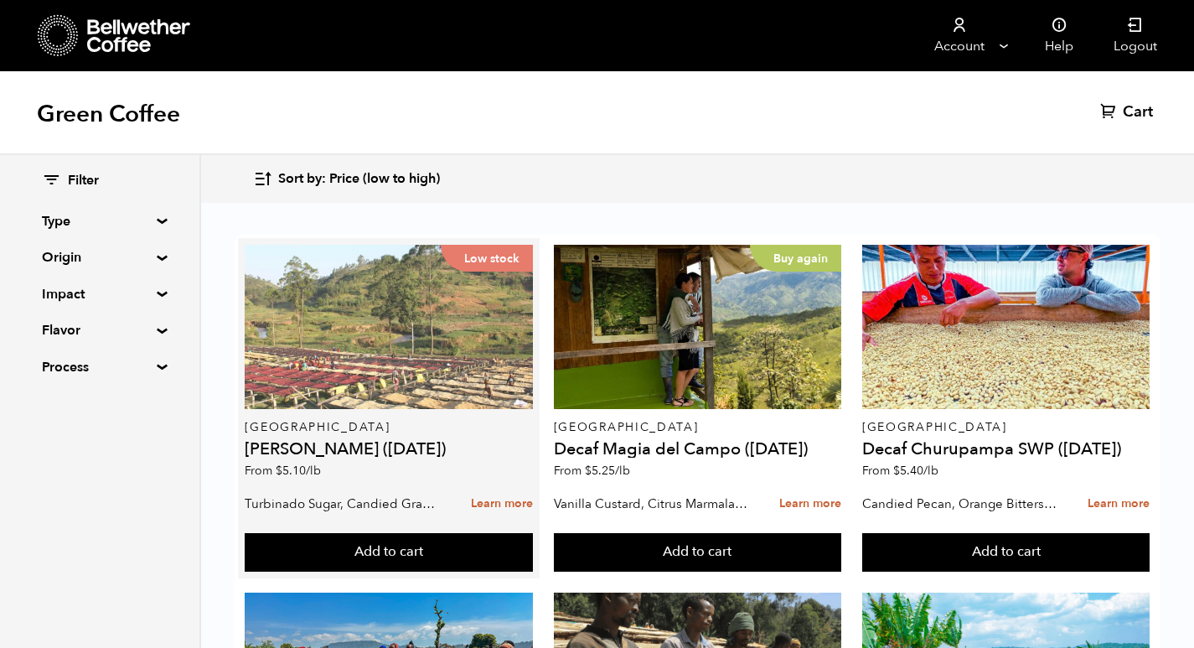
click at [439, 339] on div "Low stock" at bounding box center [388, 327] width 287 height 164
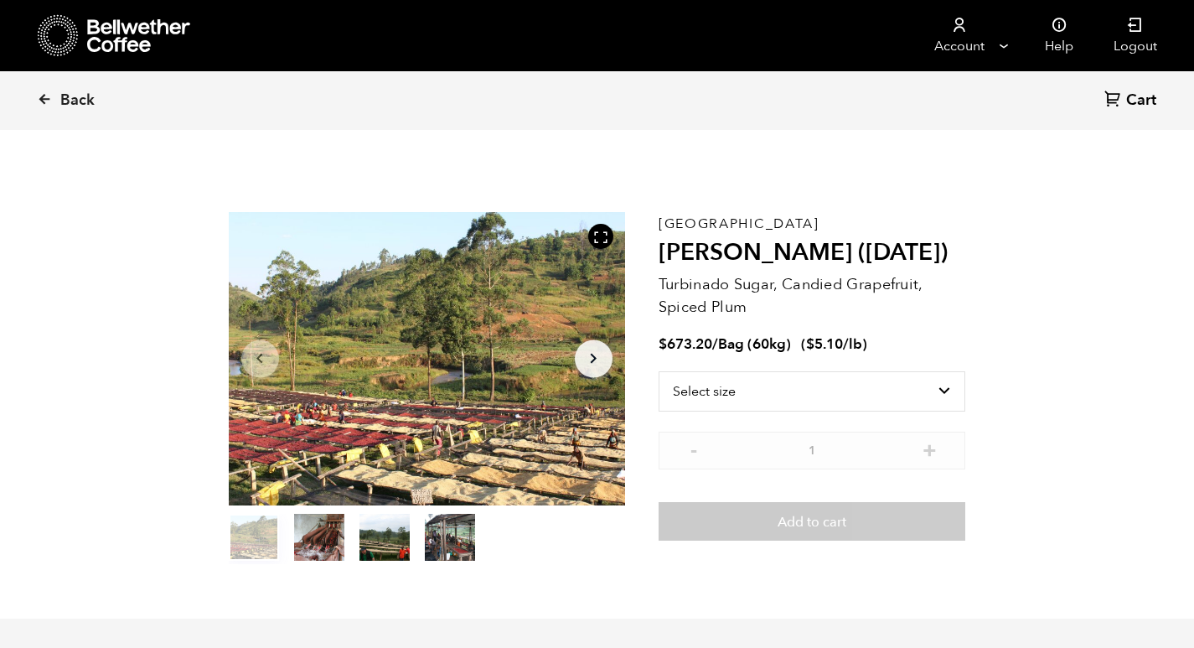
scroll to position [729, 717]
click at [772, 393] on select "Select size Bag (60kg) (132 lbs)" at bounding box center [813, 391] width 308 height 40
select select "bag-3"
click at [659, 371] on select "Select size Bag (60kg) (132 lbs)" at bounding box center [813, 391] width 308 height 40
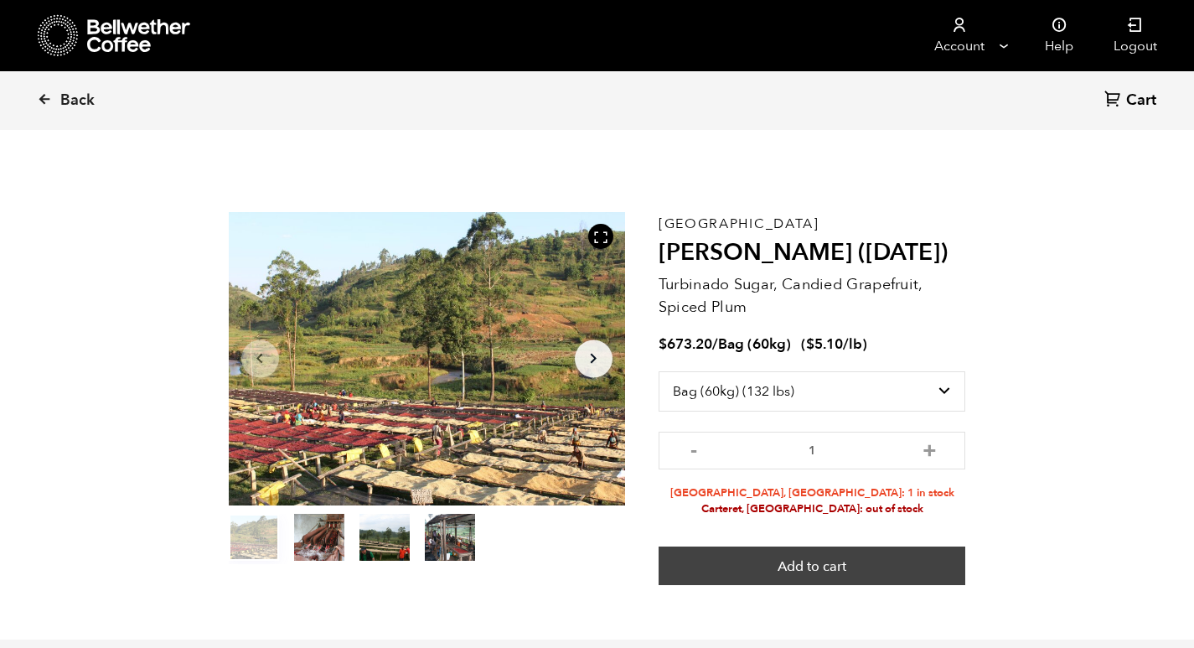
click at [781, 574] on button "Add to cart" at bounding box center [813, 565] width 308 height 39
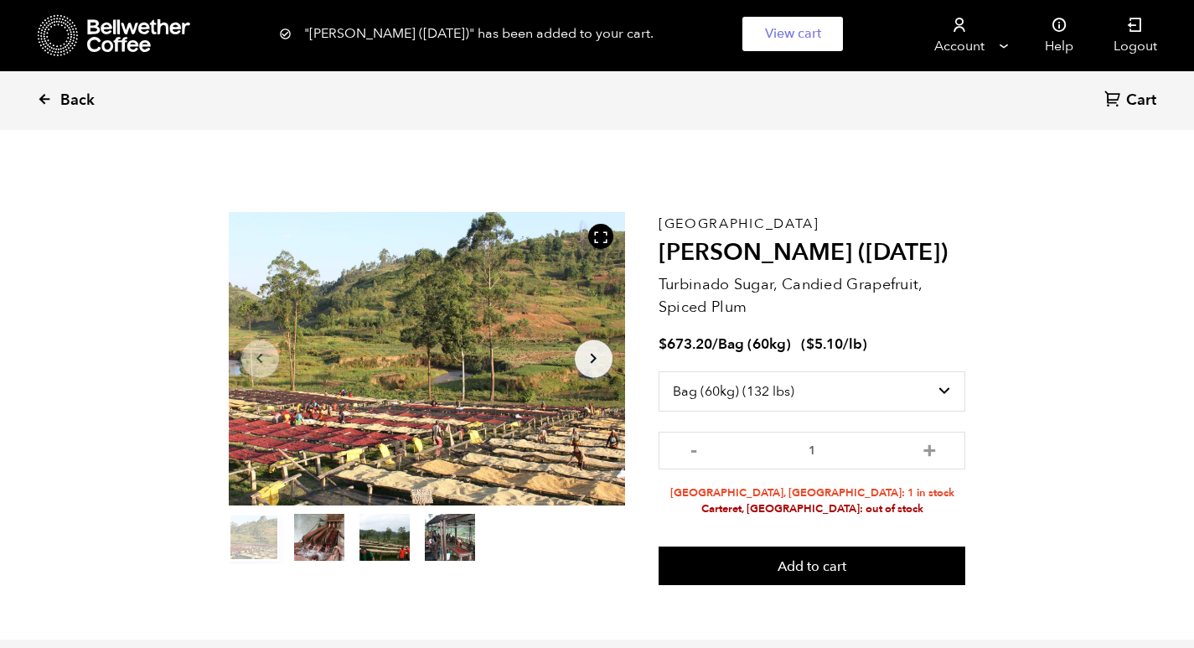
click at [81, 95] on span "Back" at bounding box center [77, 100] width 34 height 20
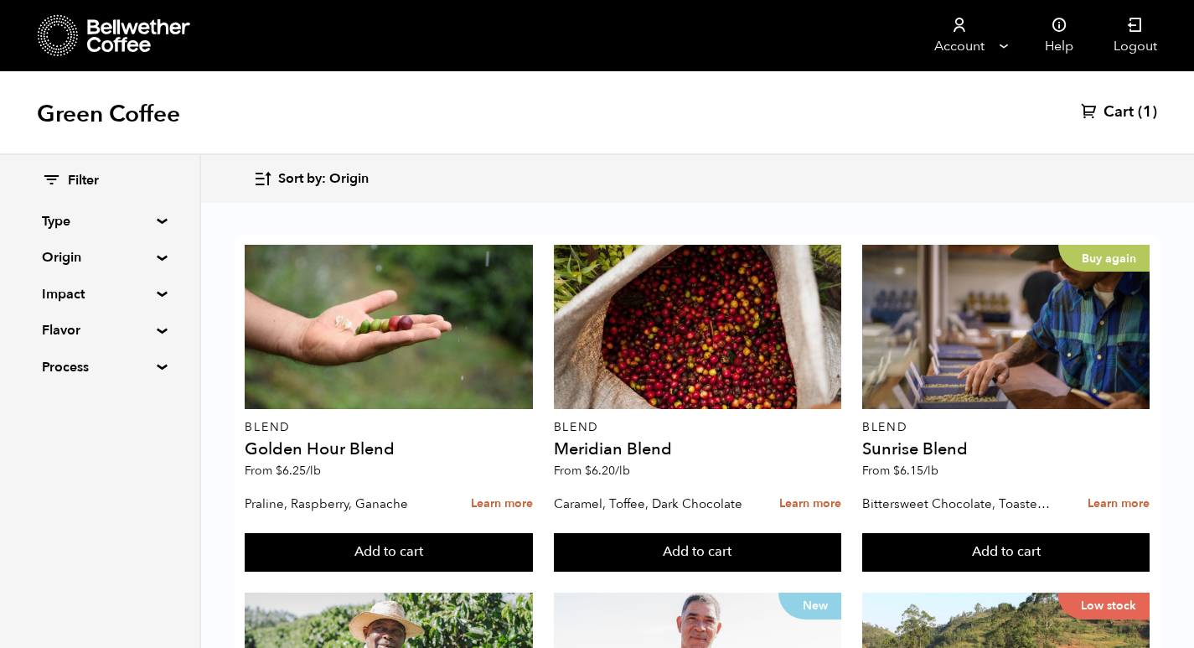
click at [259, 171] on icon "button" at bounding box center [262, 178] width 19 height 19
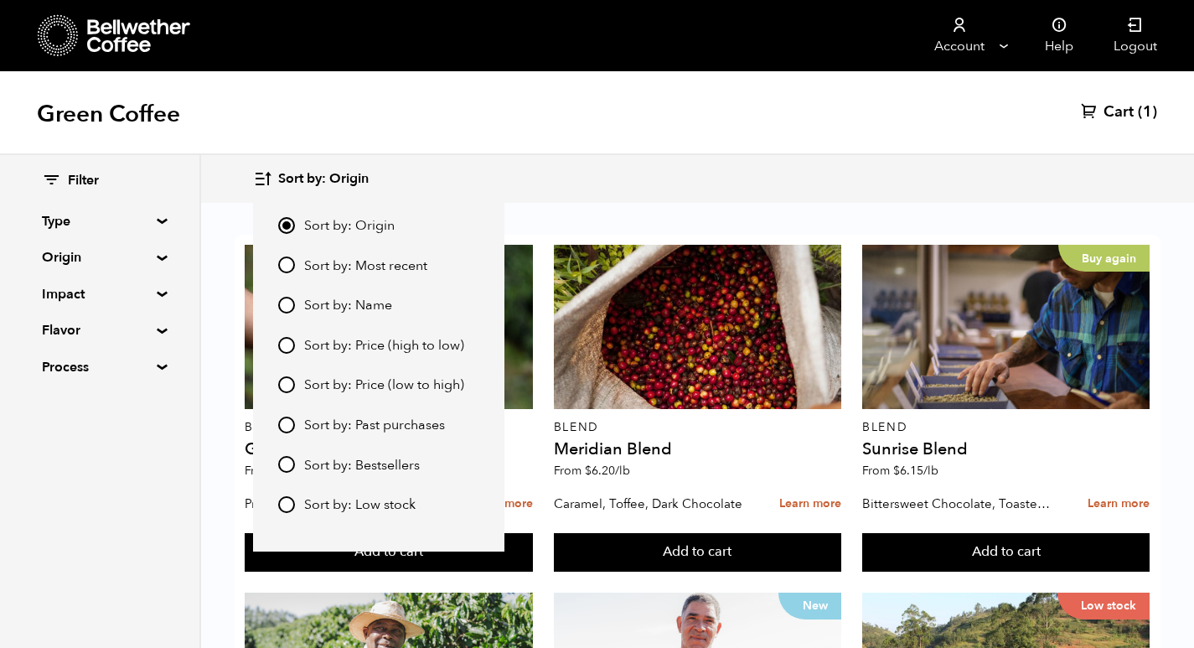
click at [282, 380] on input "Sort by: Price (low to high)" at bounding box center [286, 384] width 17 height 17
radio input "true"
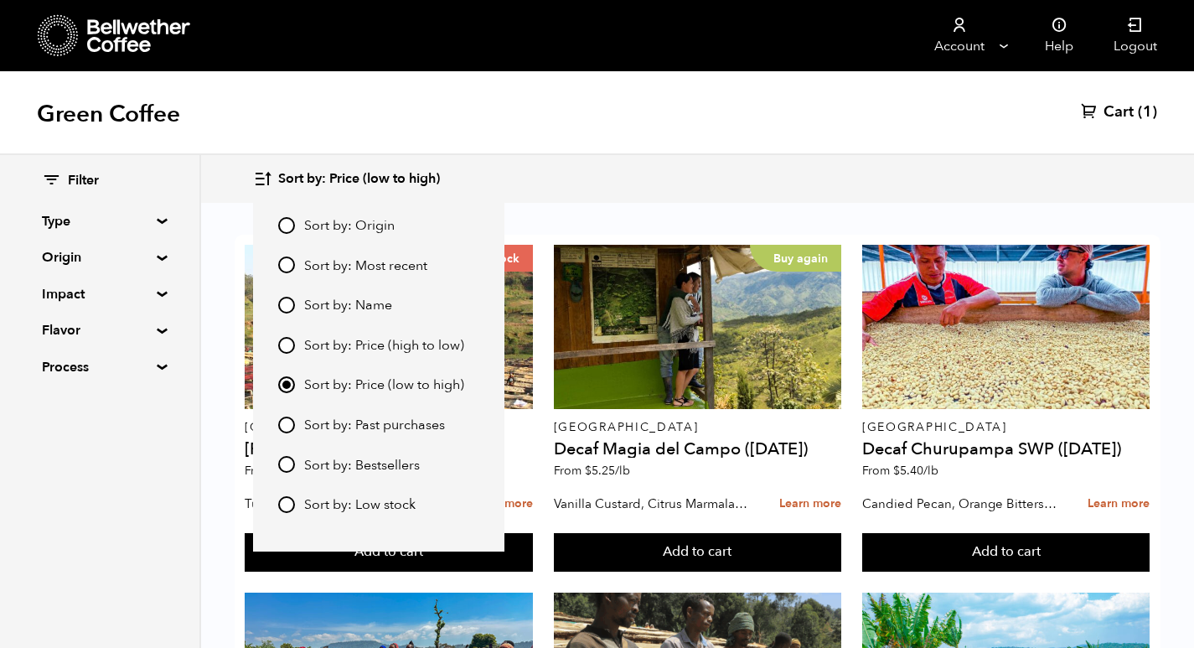
click at [752, 127] on div "Green Coffee Cart (1)" at bounding box center [597, 113] width 1194 height 84
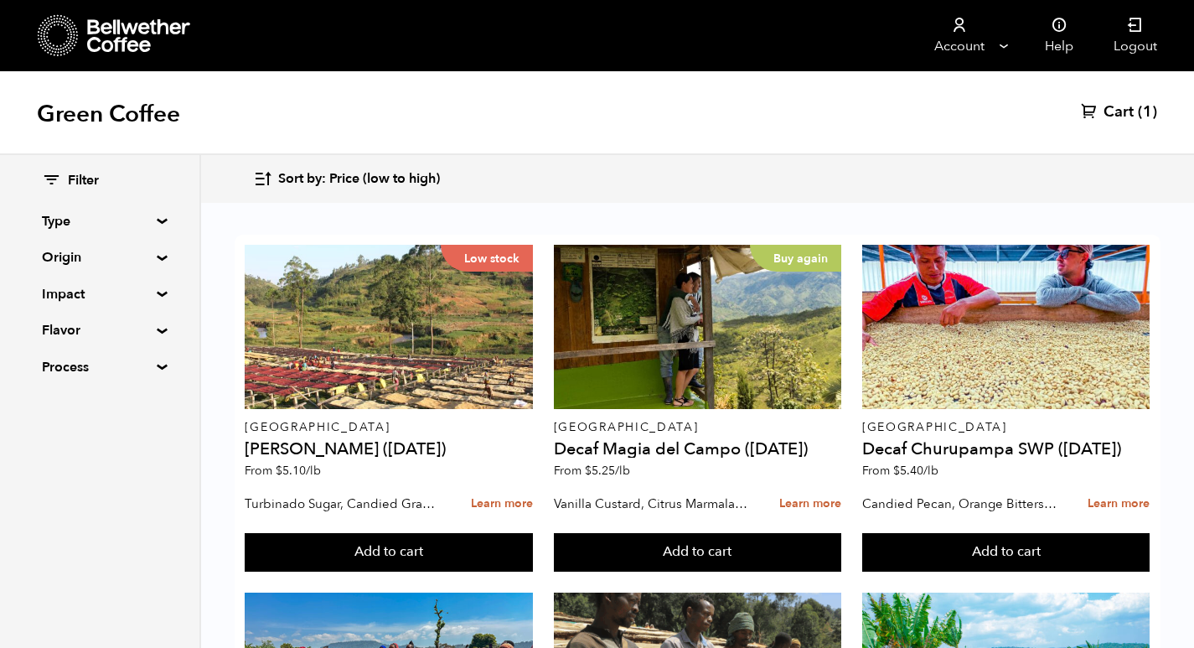
scroll to position [1424, 0]
click at [106, 331] on summary "Flavor" at bounding box center [100, 330] width 116 height 20
click at [49, 437] on input "Fruity" at bounding box center [49, 442] width 15 height 15
checkbox input "true"
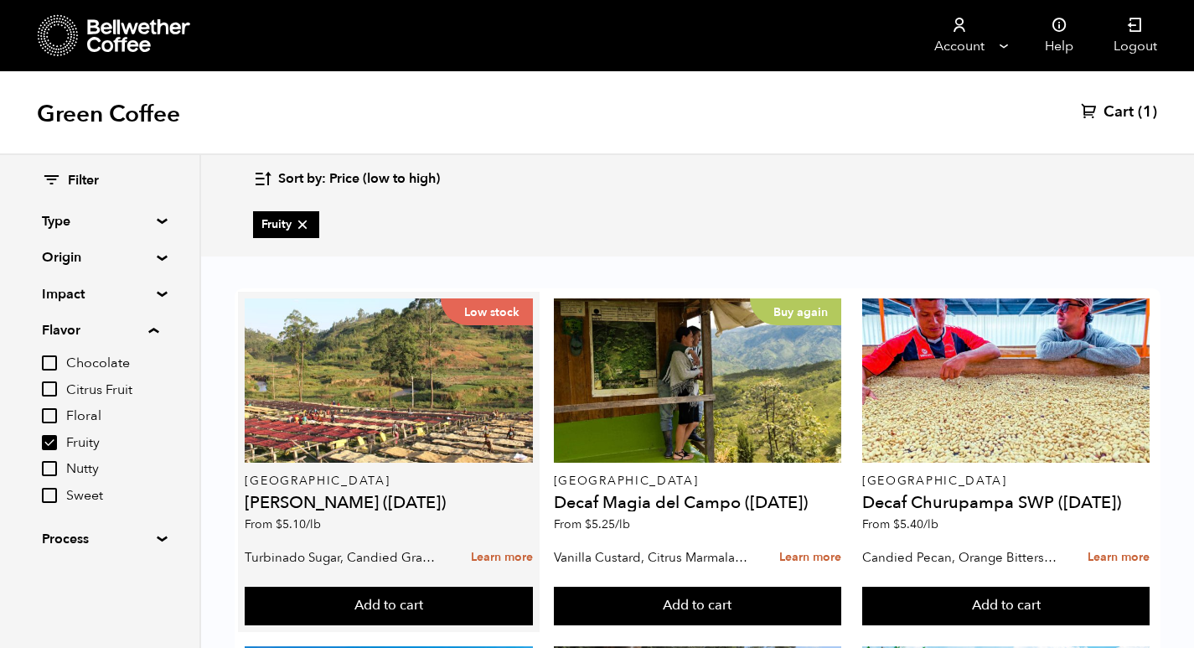
scroll to position [0, 0]
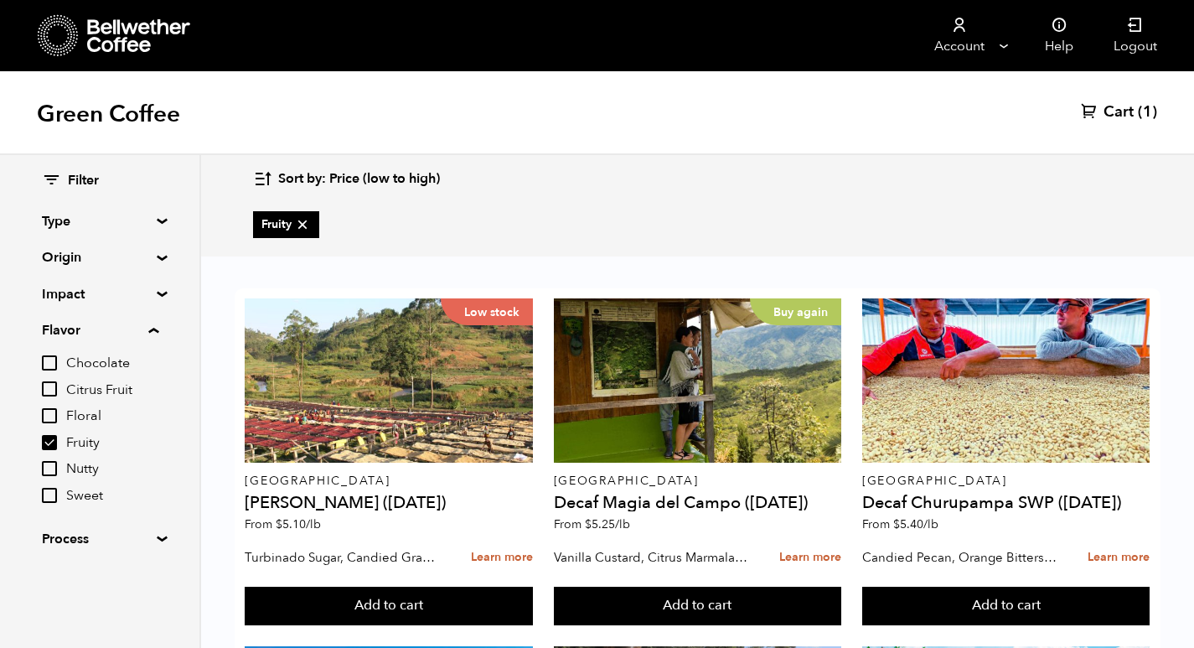
click at [96, 539] on summary "Process" at bounding box center [100, 539] width 116 height 20
click at [49, 567] on input "Honey" at bounding box center [49, 570] width 15 height 15
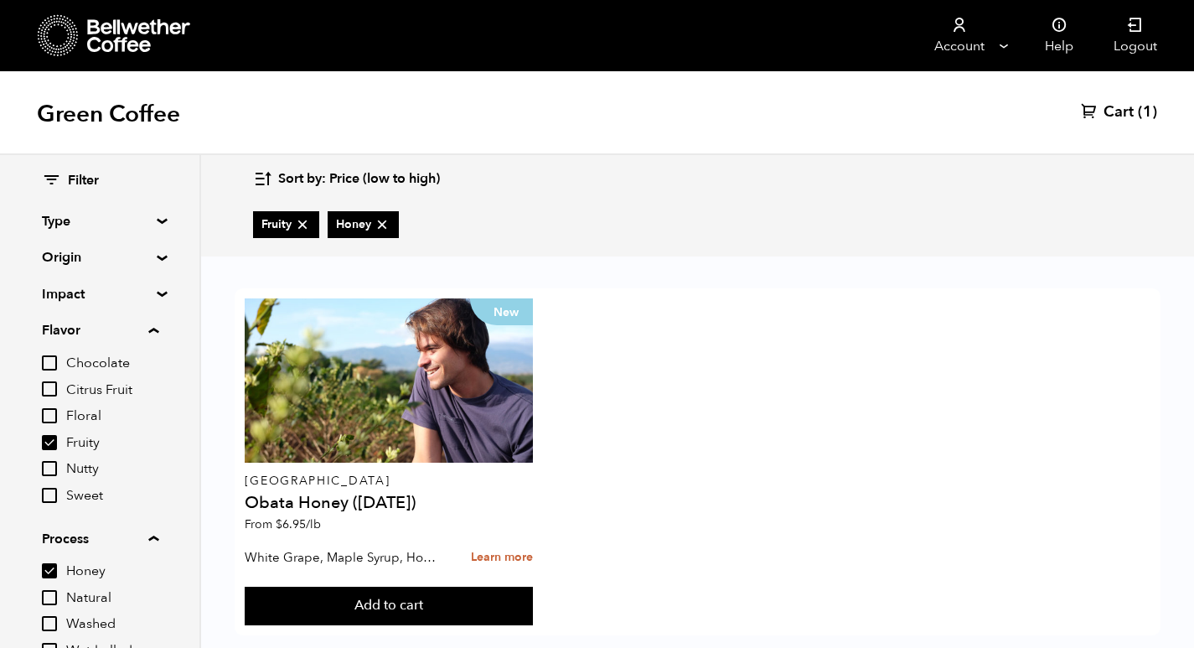
click at [52, 570] on input "Honey" at bounding box center [49, 570] width 15 height 15
checkbox input "false"
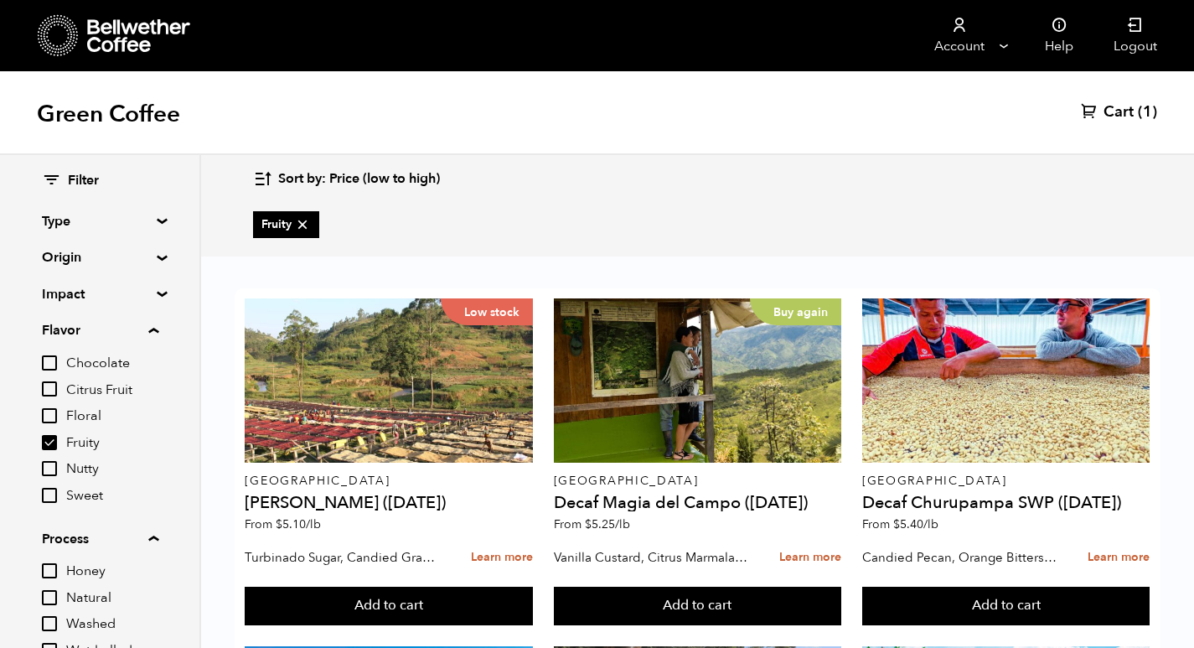
click at [52, 497] on input "Sweet" at bounding box center [49, 495] width 15 height 15
checkbox input "true"
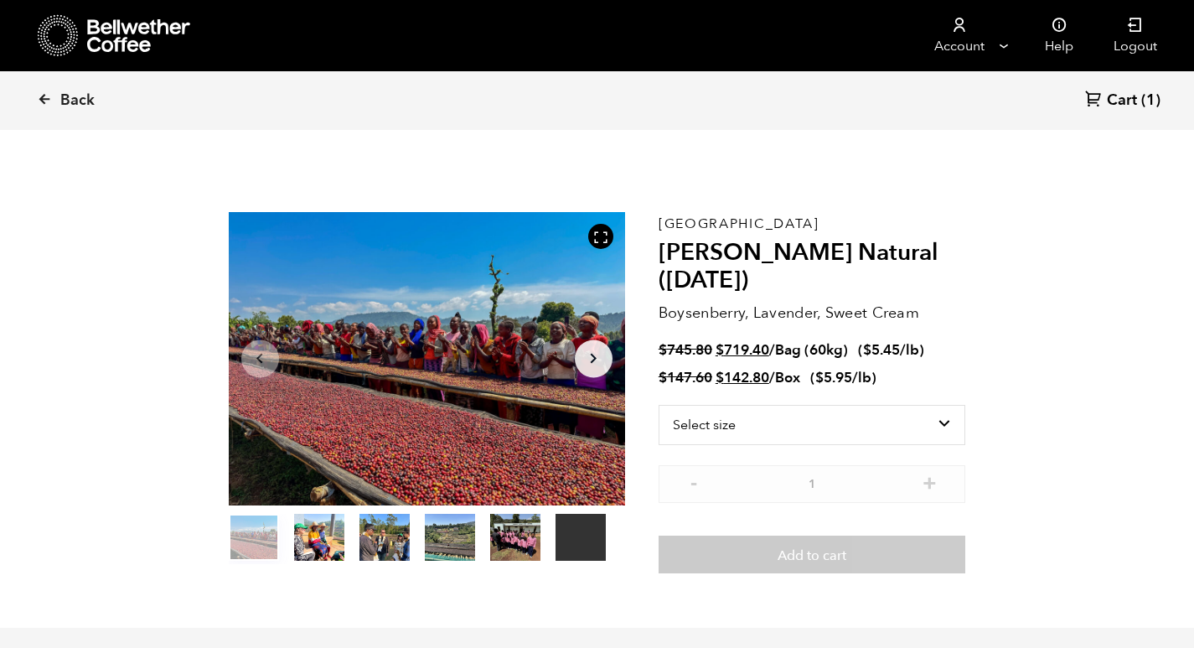
scroll to position [729, 717]
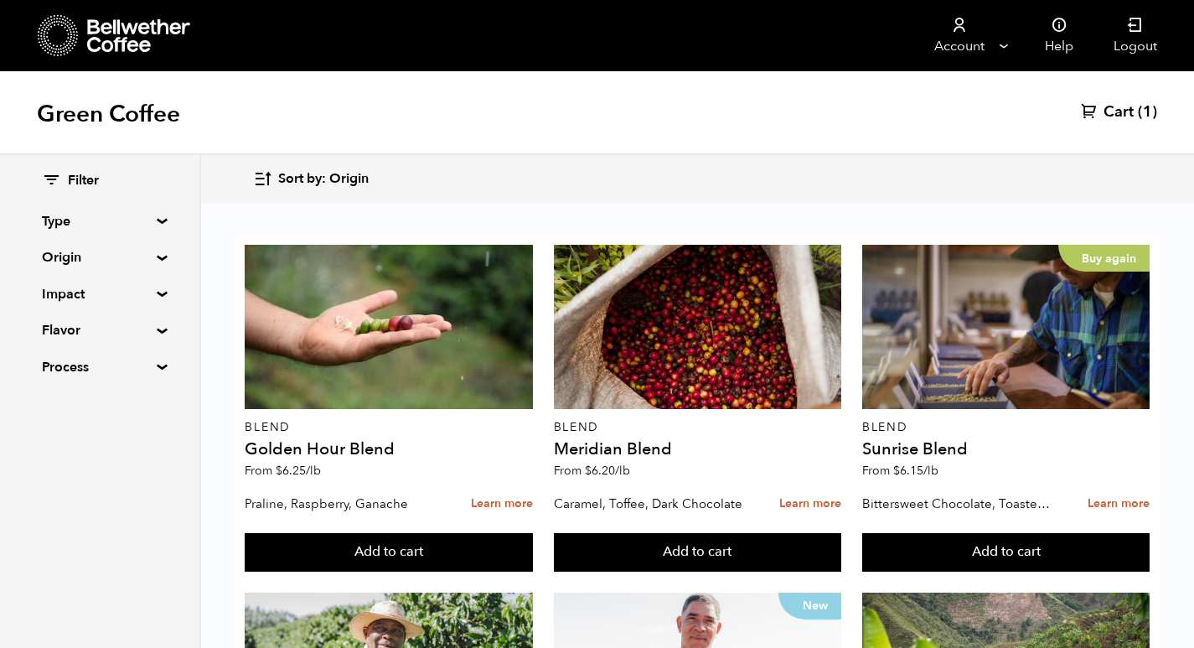
click at [271, 179] on icon "button" at bounding box center [262, 178] width 19 height 19
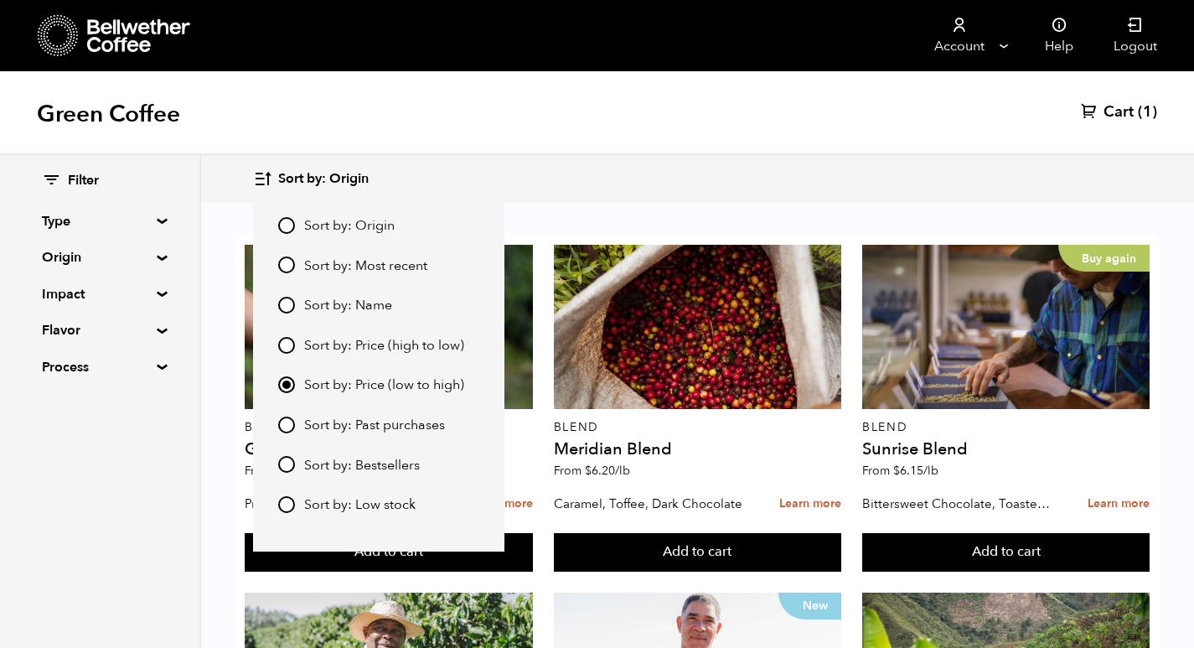
click at [284, 384] on input "Sort by: Price (low to high)" at bounding box center [286, 384] width 17 height 17
click at [290, 335] on label "Sort by: Price (high to low)" at bounding box center [378, 345] width 201 height 20
click at [290, 337] on input "Sort by: Price (high to low)" at bounding box center [286, 345] width 17 height 17
radio input "true"
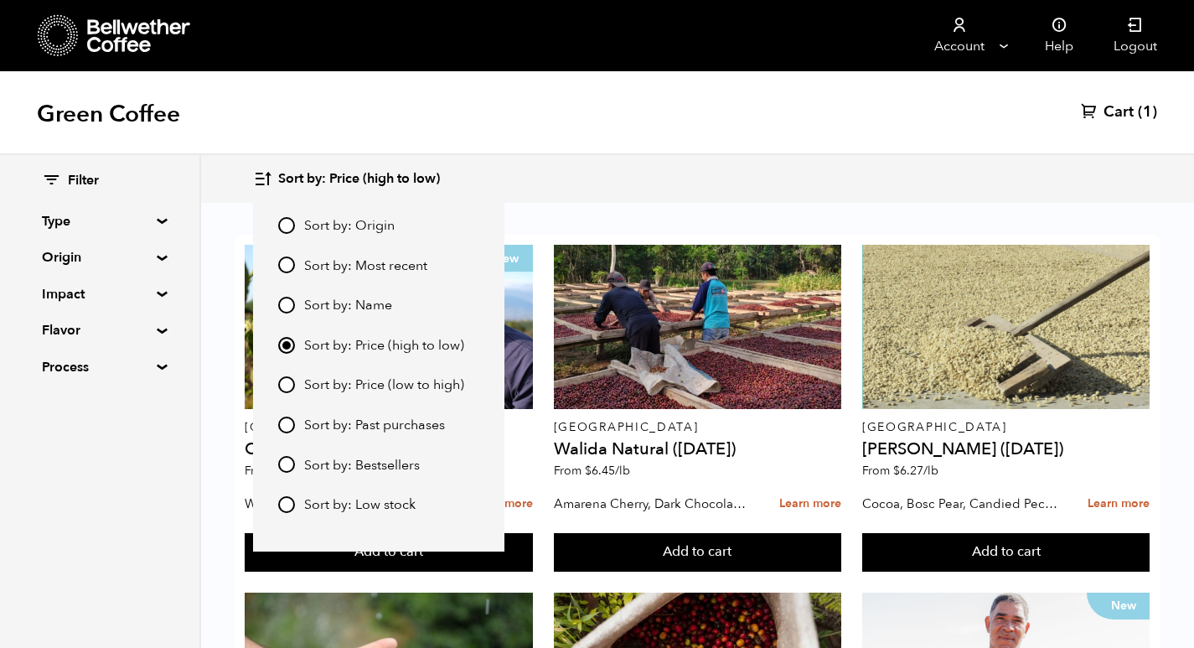
click at [289, 385] on input "Sort by: Price (low to high)" at bounding box center [286, 384] width 17 height 17
radio input "true"
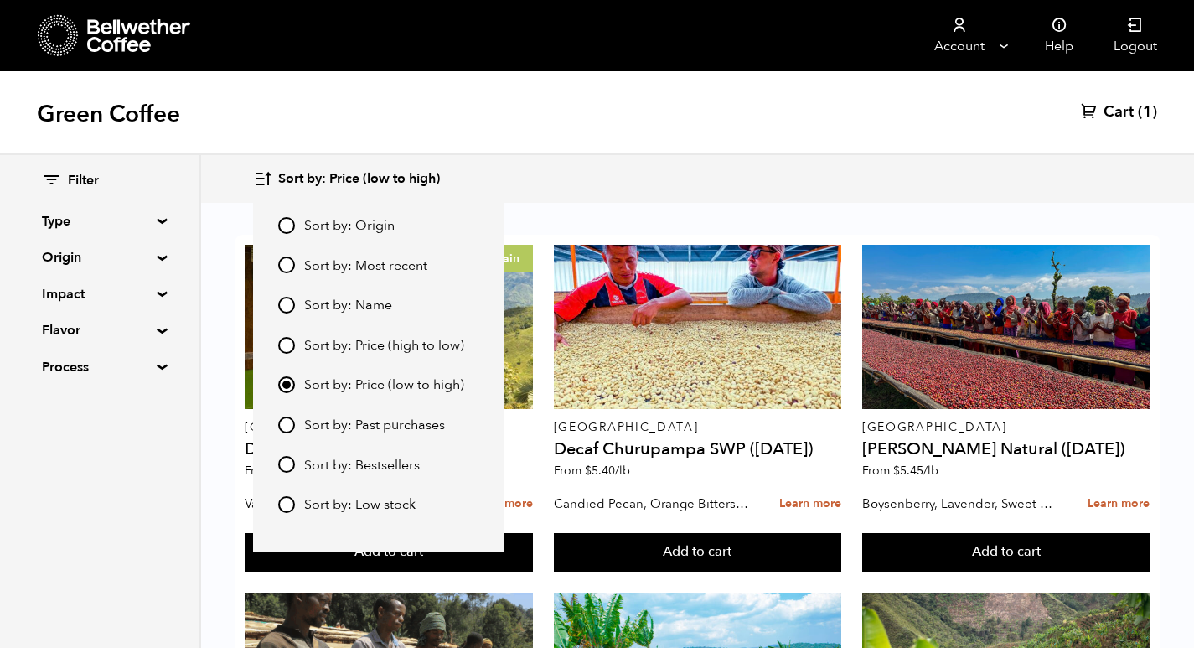
click at [659, 101] on div "Green Coffee Cart (1)" at bounding box center [597, 113] width 1194 height 84
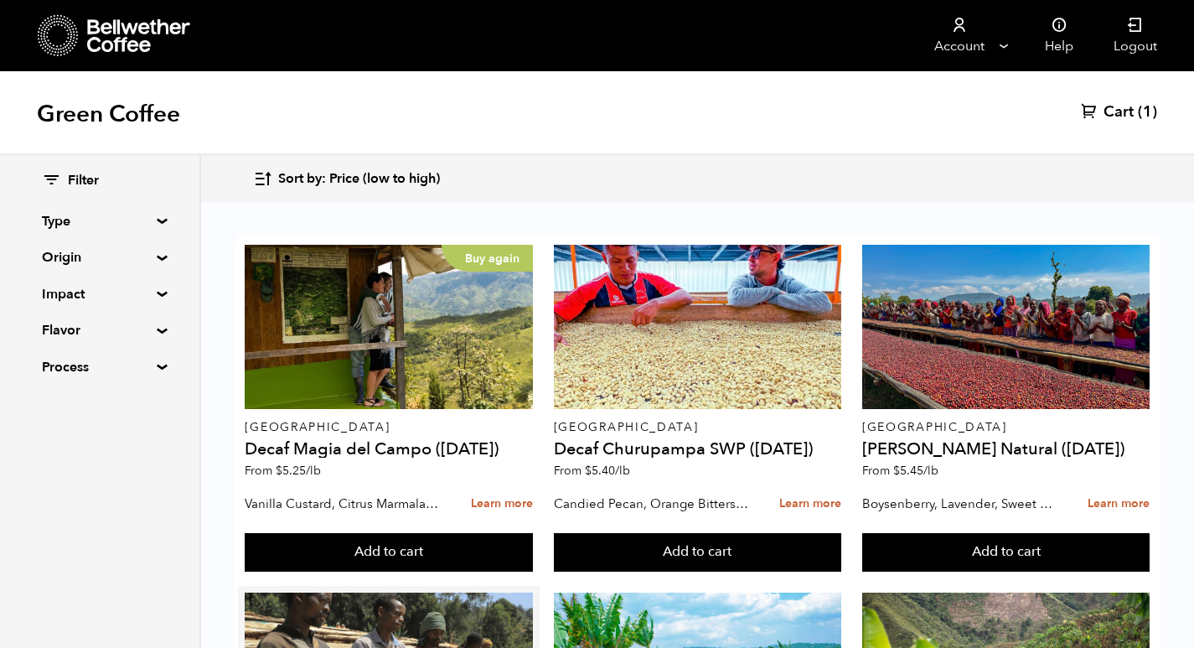
scroll to position [335, 0]
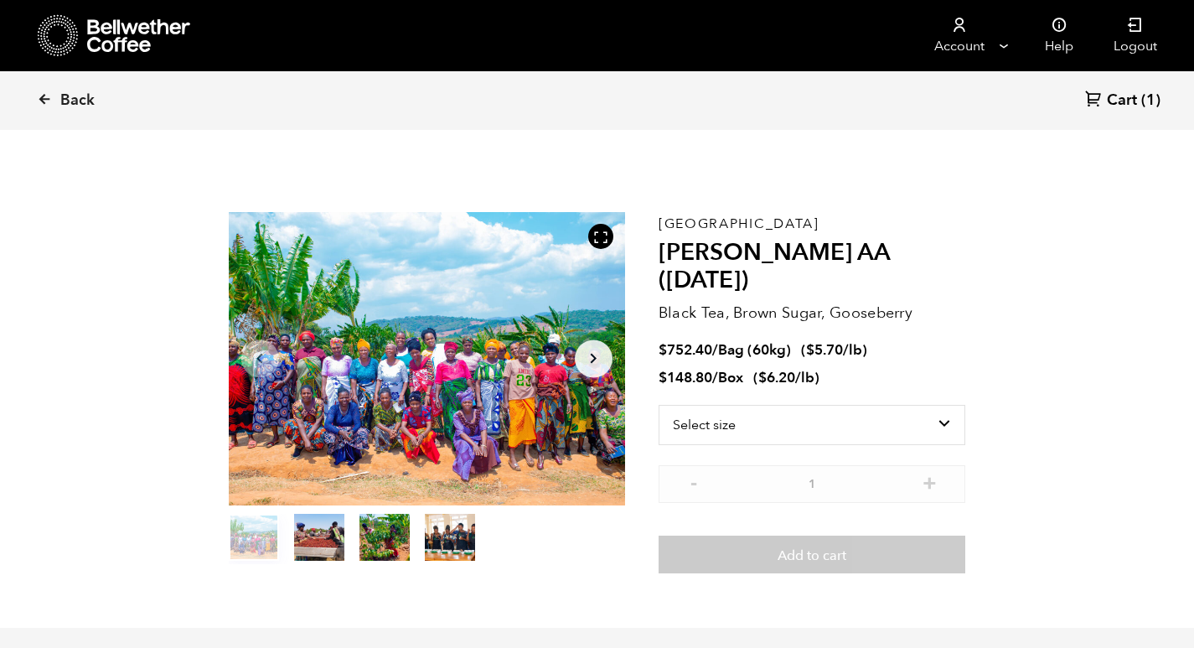
scroll to position [729, 717]
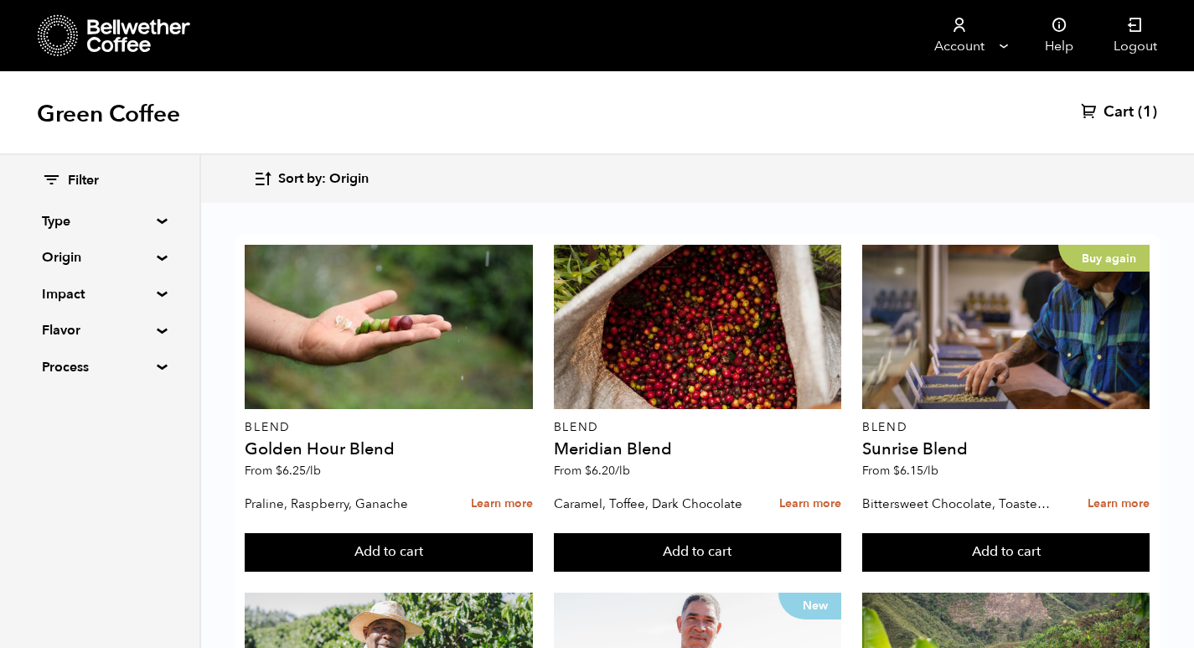
click at [260, 184] on icon "button" at bounding box center [262, 178] width 19 height 19
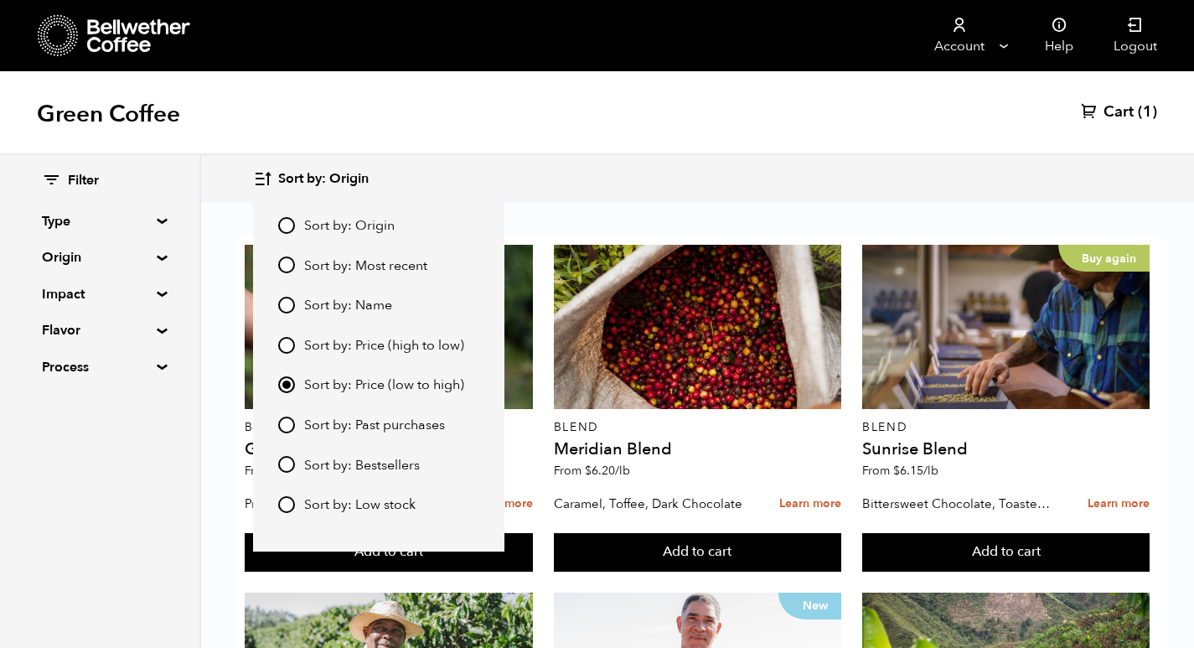
click at [264, 184] on icon "button" at bounding box center [262, 178] width 19 height 19
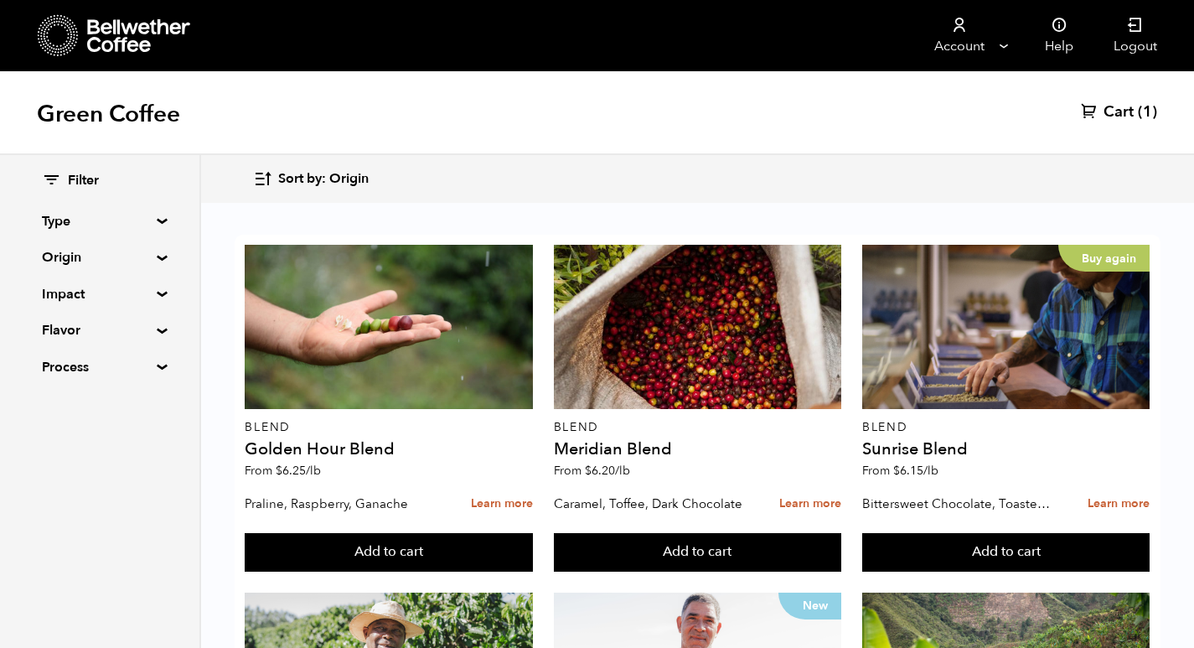
click at [264, 184] on icon "button" at bounding box center [262, 178] width 19 height 19
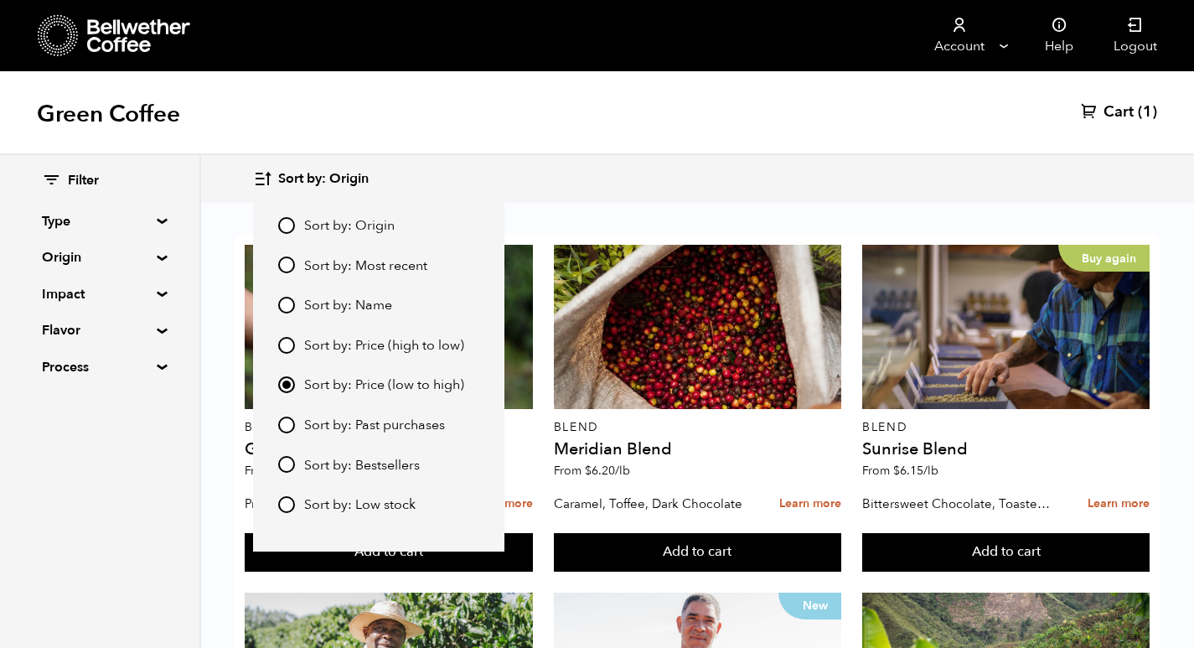
click at [284, 346] on input "Sort by: Price (high to low)" at bounding box center [286, 345] width 17 height 17
radio input "true"
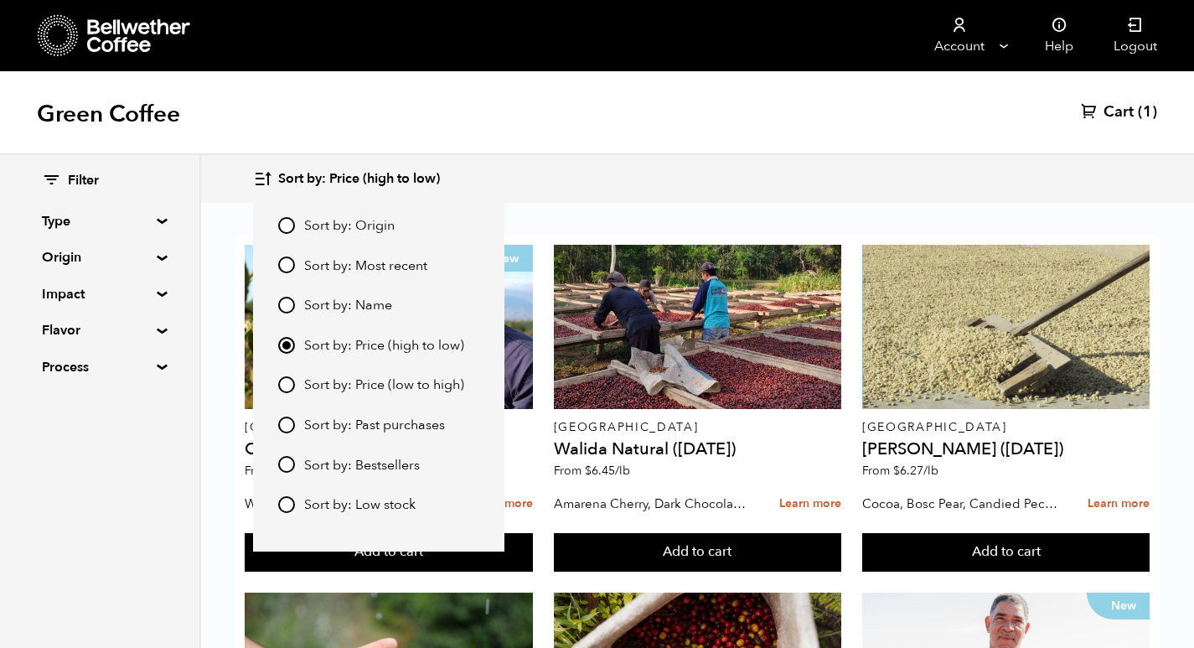
click at [288, 383] on input "Sort by: Price (low to high)" at bounding box center [286, 384] width 17 height 17
radio input "true"
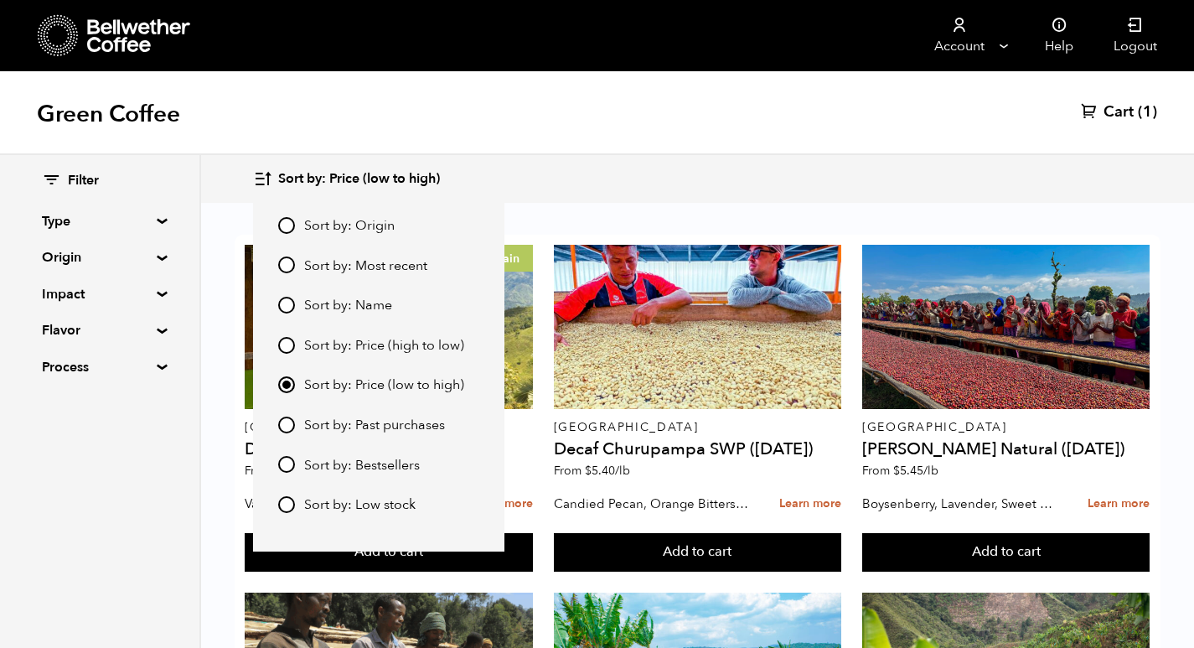
click at [848, 145] on div "Green Coffee Cart (1)" at bounding box center [597, 113] width 1194 height 84
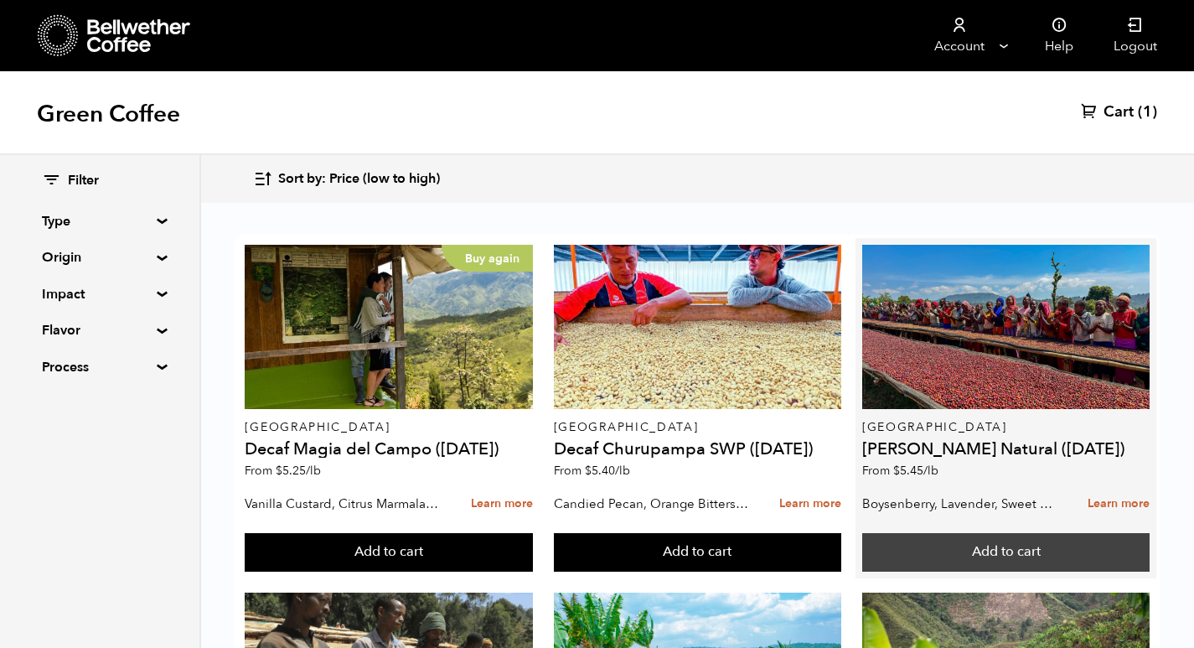
scroll to position [84, 0]
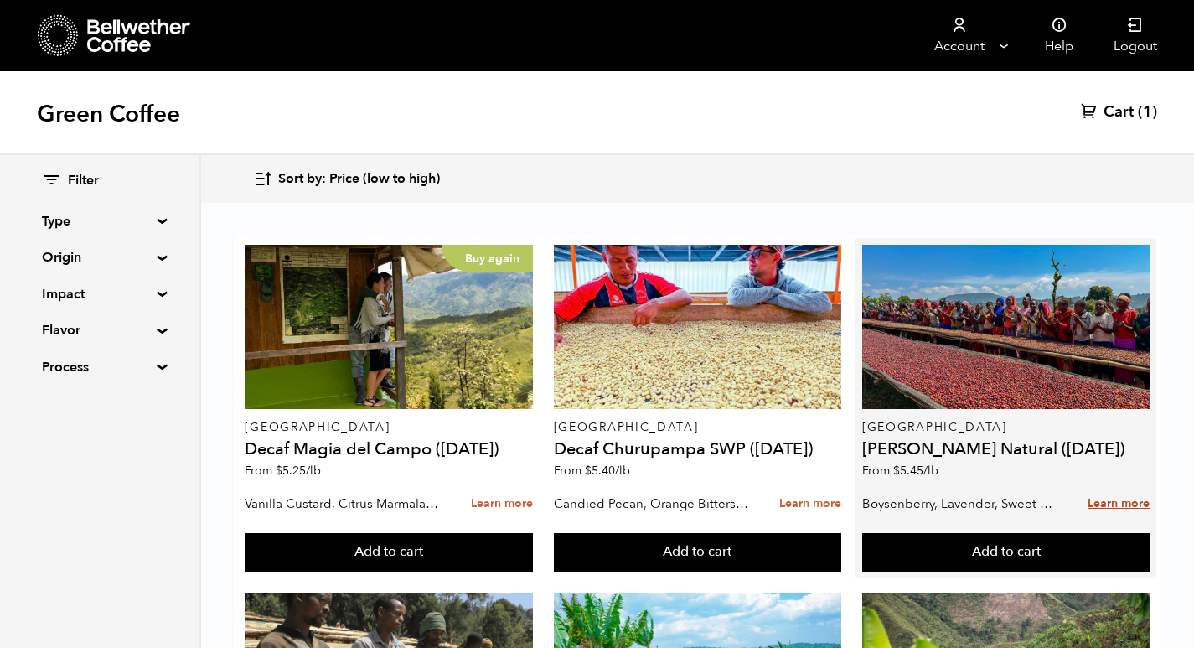
click at [1106, 486] on link "Learn more" at bounding box center [1119, 504] width 62 height 36
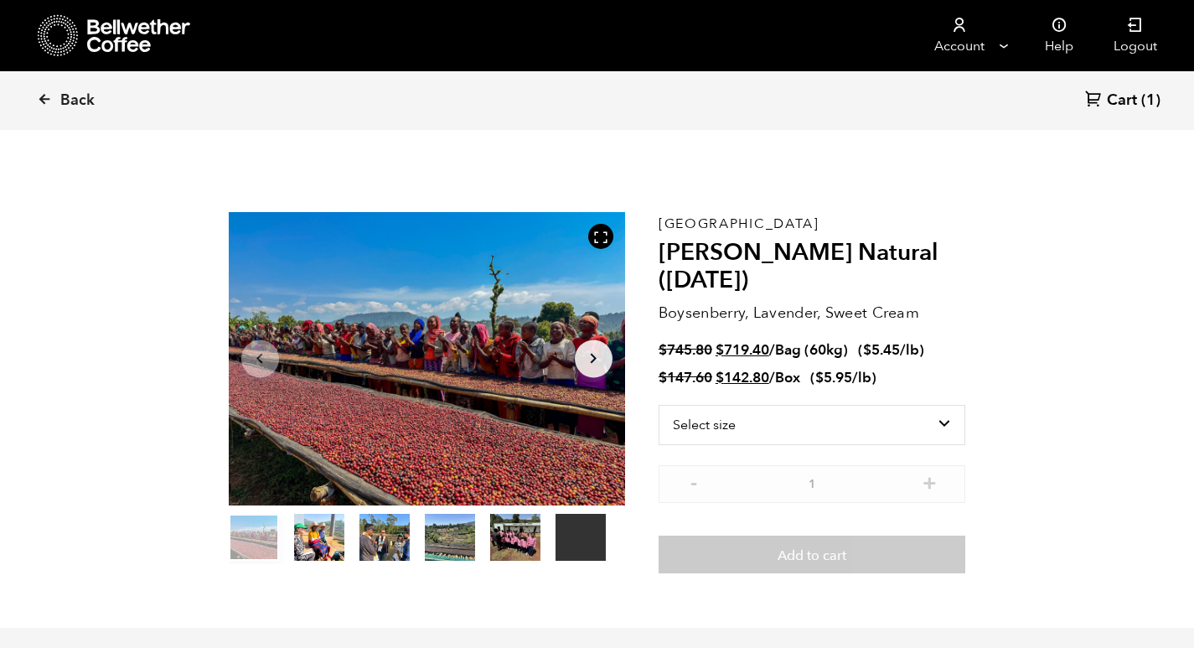
scroll to position [729, 717]
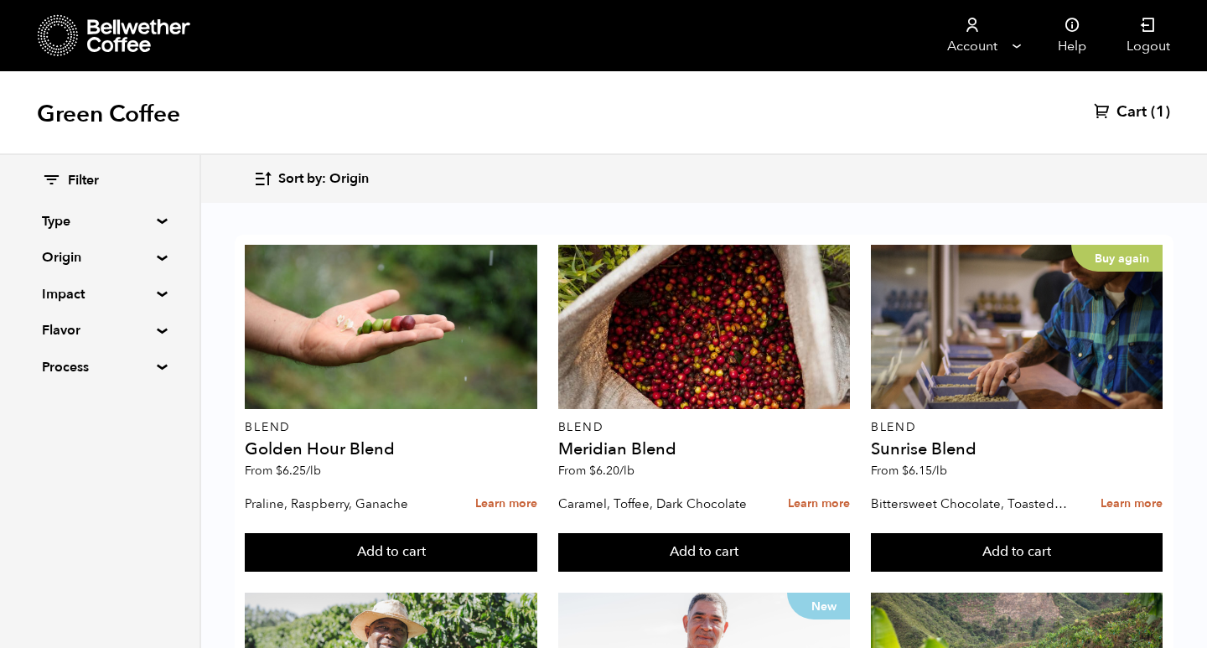
click at [266, 180] on icon "button" at bounding box center [262, 178] width 19 height 19
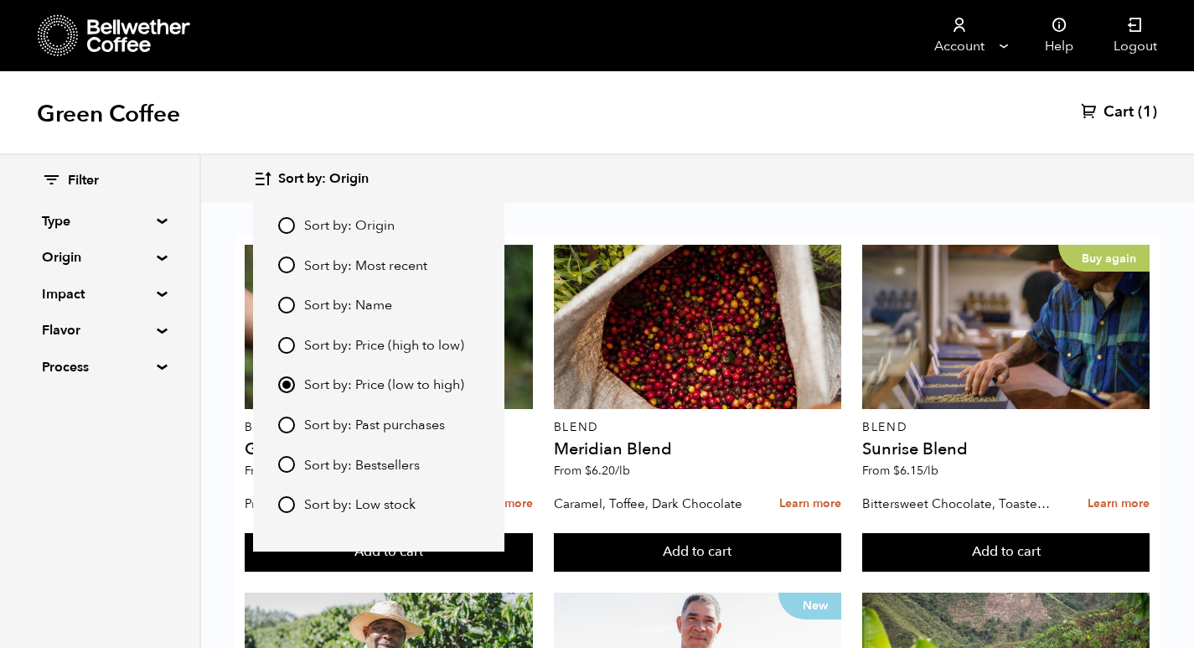
click at [261, 180] on icon "button" at bounding box center [262, 178] width 19 height 19
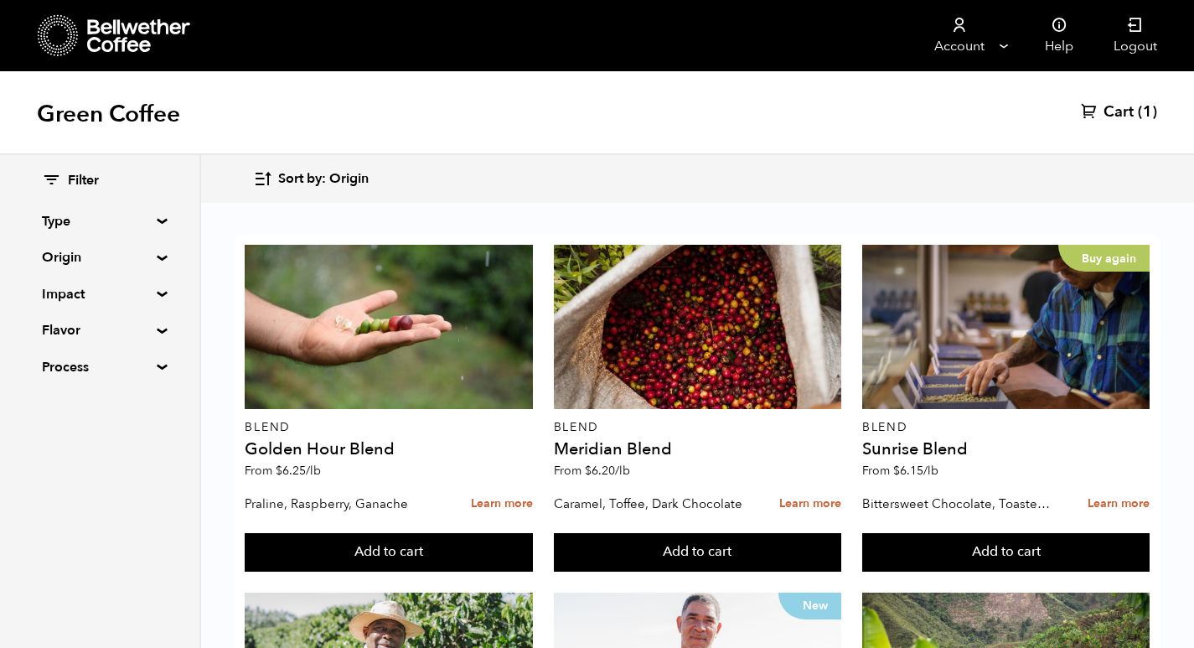
click at [267, 182] on icon "button" at bounding box center [262, 178] width 19 height 19
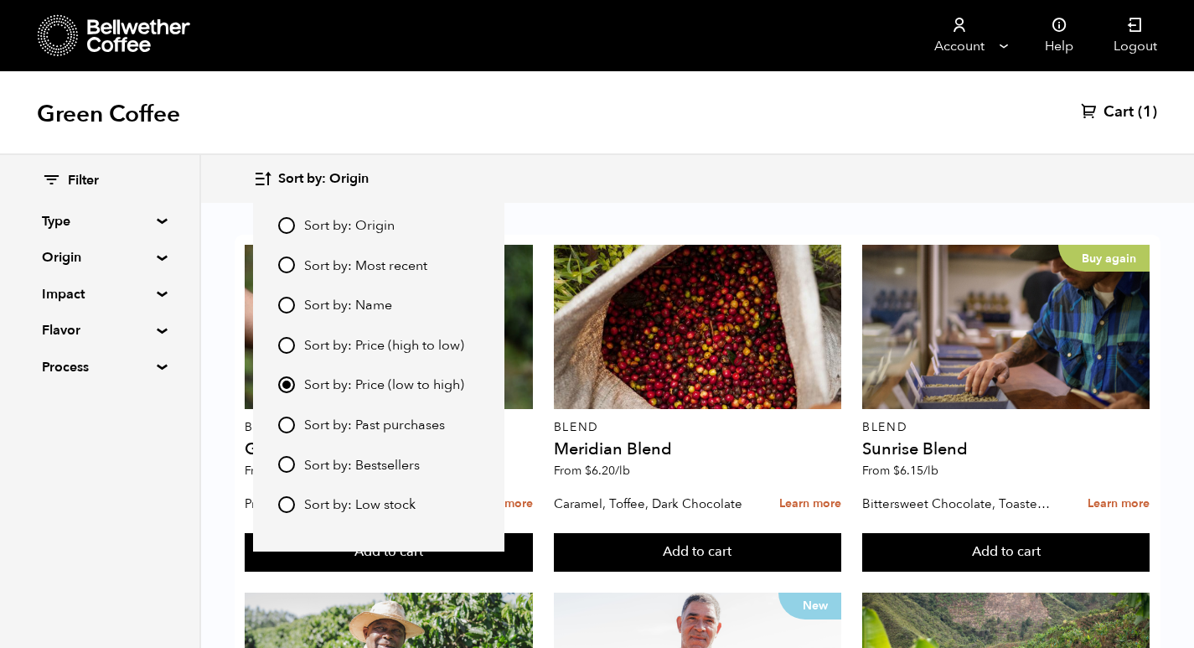
click at [284, 380] on input "Sort by: Price (low to high)" at bounding box center [286, 384] width 17 height 17
click at [292, 343] on input "Sort by: Price (high to low)" at bounding box center [286, 345] width 17 height 17
radio input "true"
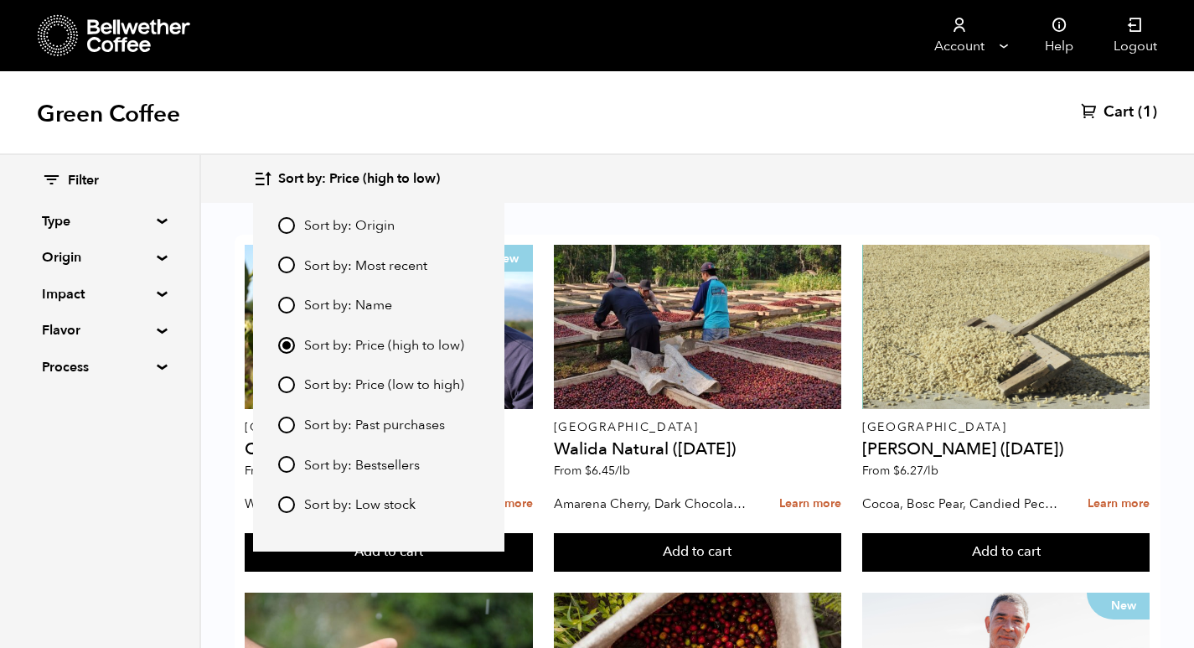
click at [287, 378] on input "Sort by: Price (low to high)" at bounding box center [286, 384] width 17 height 17
radio input "true"
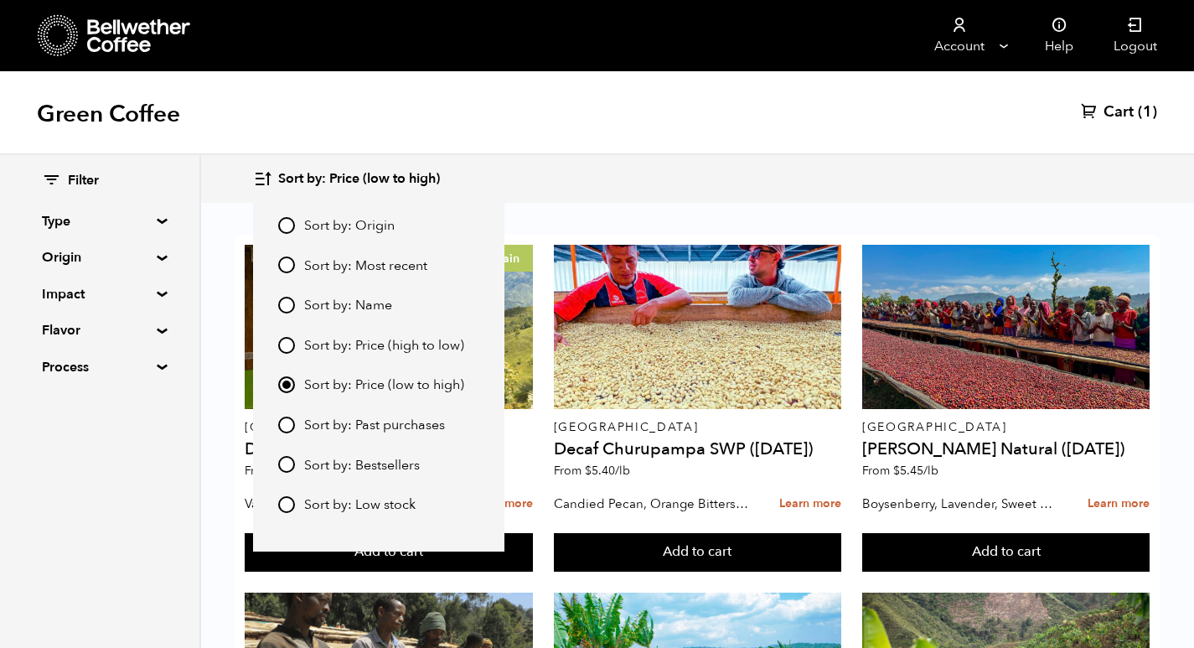
click at [725, 125] on div "Green Coffee Cart (1)" at bounding box center [597, 113] width 1194 height 84
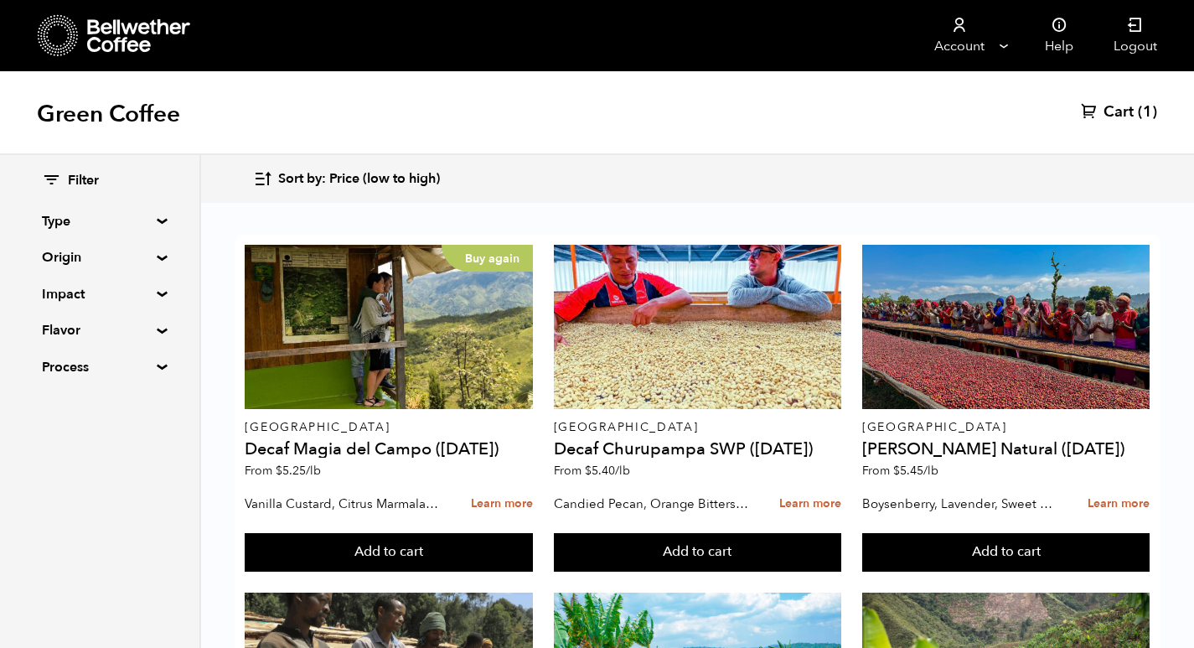
scroll to position [419, 0]
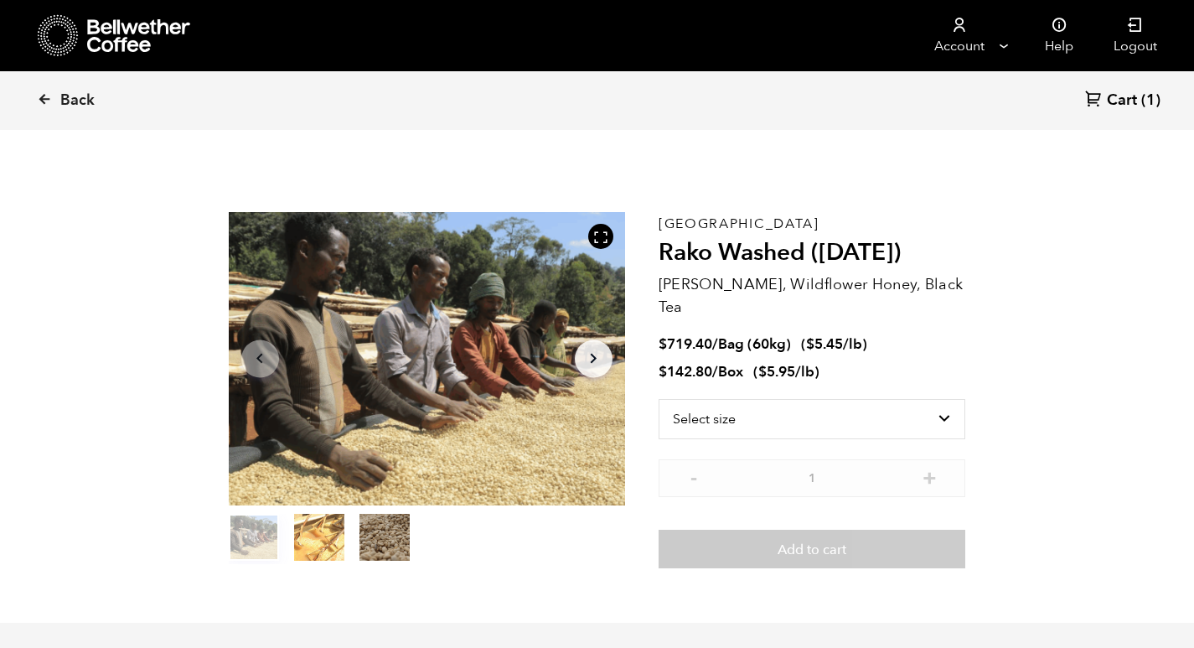
scroll to position [729, 717]
click at [46, 103] on icon at bounding box center [44, 98] width 15 height 15
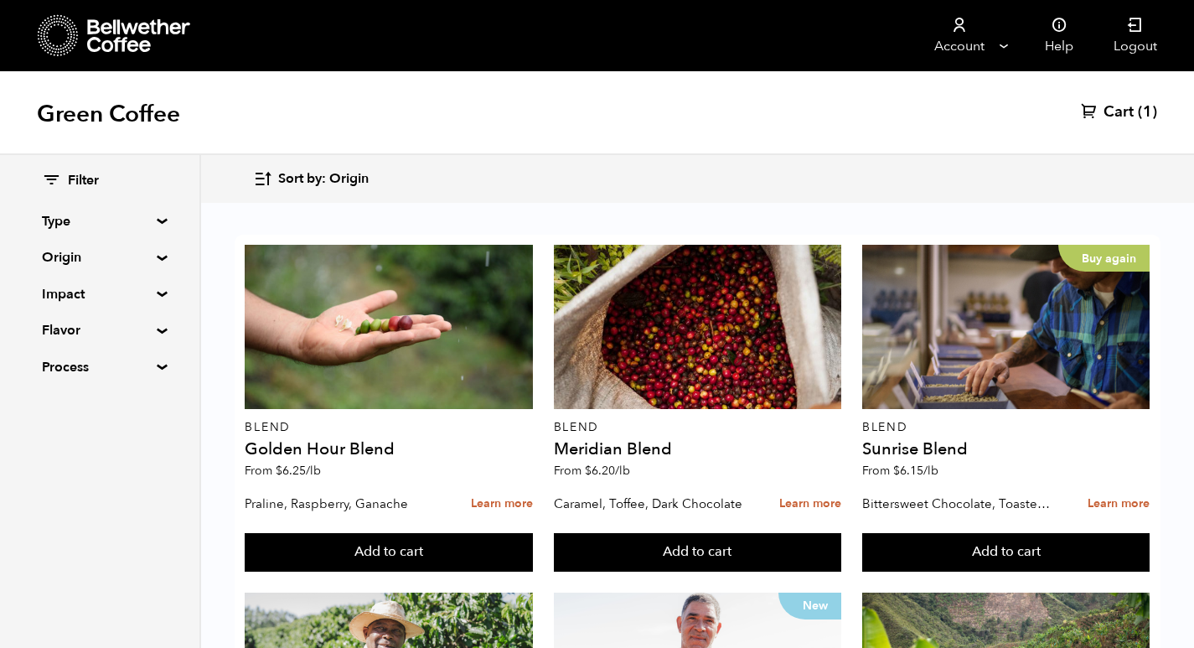
click at [268, 184] on icon "button" at bounding box center [262, 178] width 19 height 19
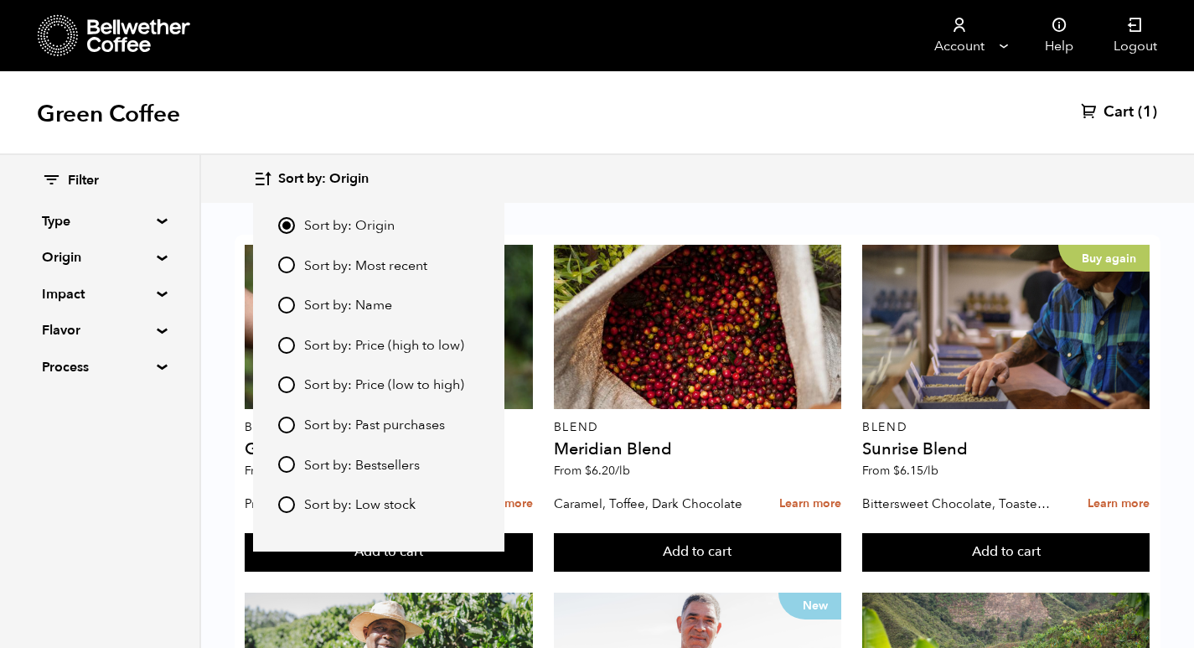
click at [286, 379] on input "Sort by: Price (low to high)" at bounding box center [286, 384] width 17 height 17
radio input "true"
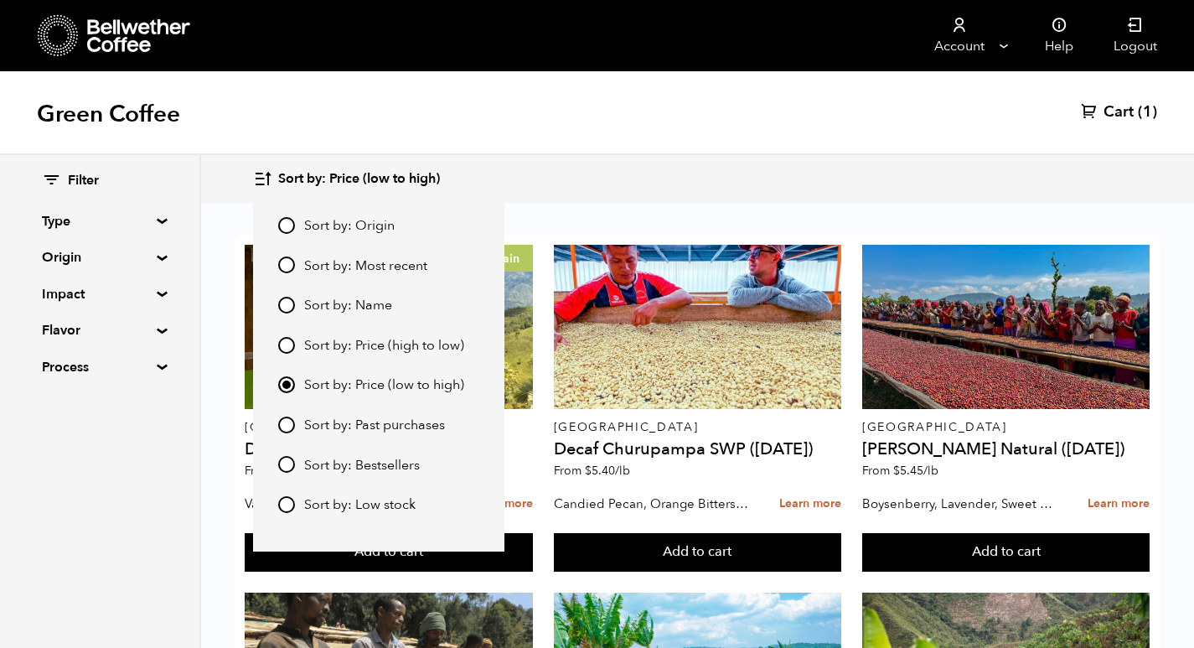
click at [773, 104] on div "Green Coffee Cart (1)" at bounding box center [597, 113] width 1194 height 84
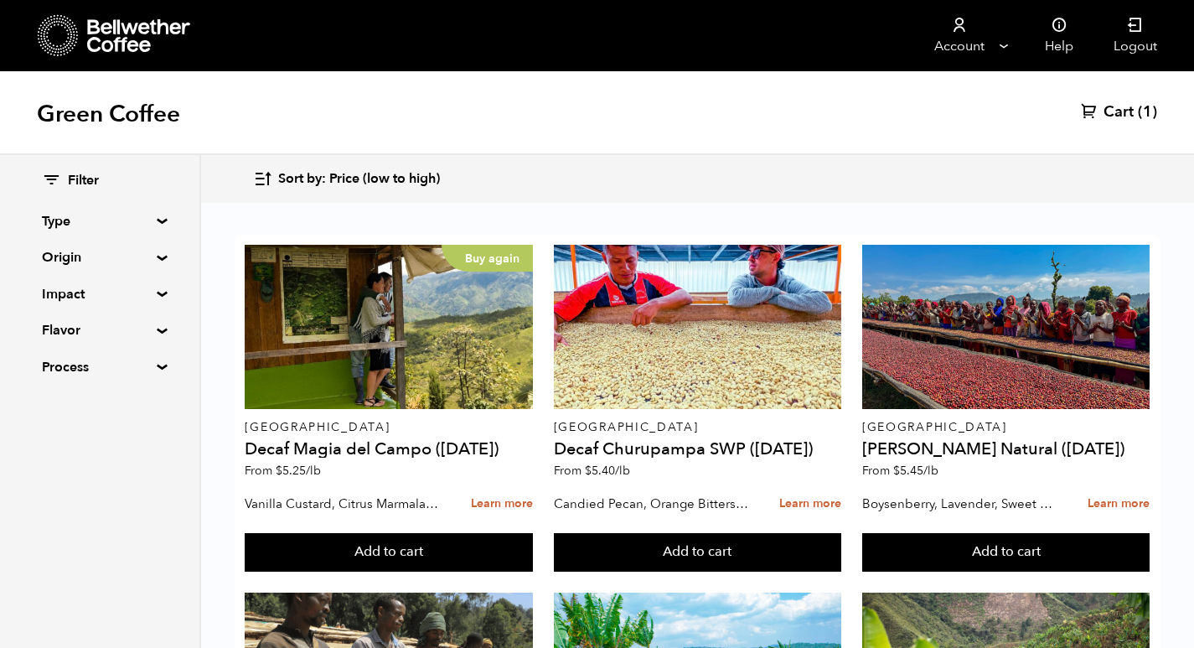
scroll to position [1042, 0]
click at [254, 174] on icon "button" at bounding box center [262, 178] width 19 height 19
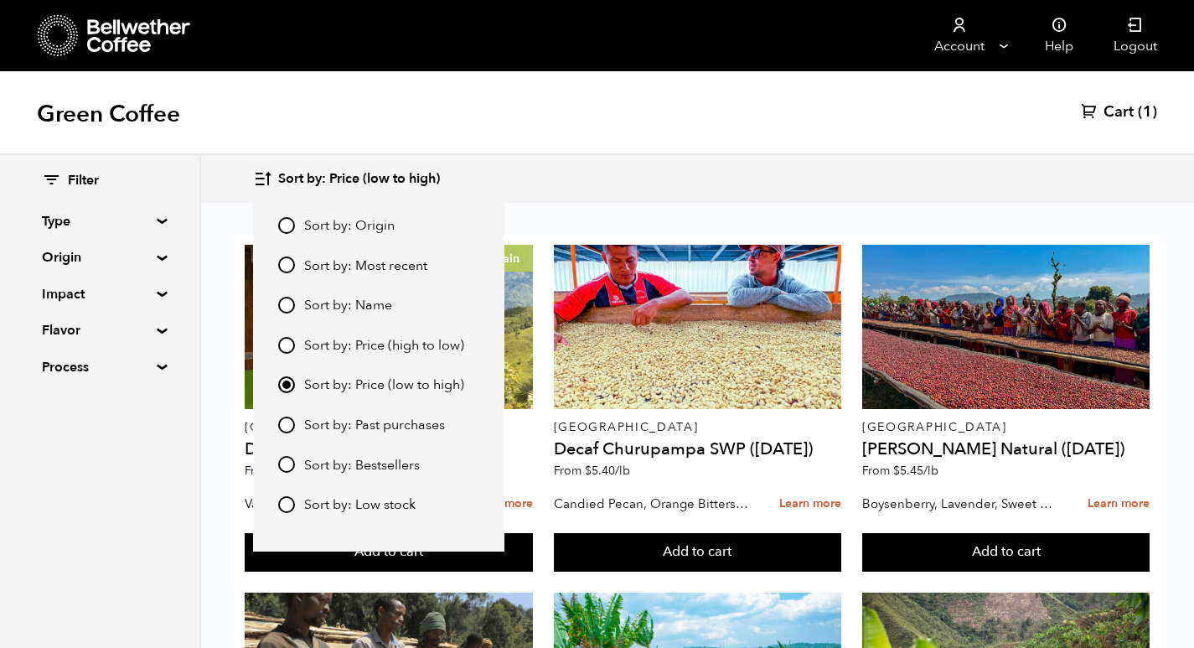
click at [283, 340] on input "Sort by: Price (high to low)" at bounding box center [286, 345] width 17 height 17
radio input "true"
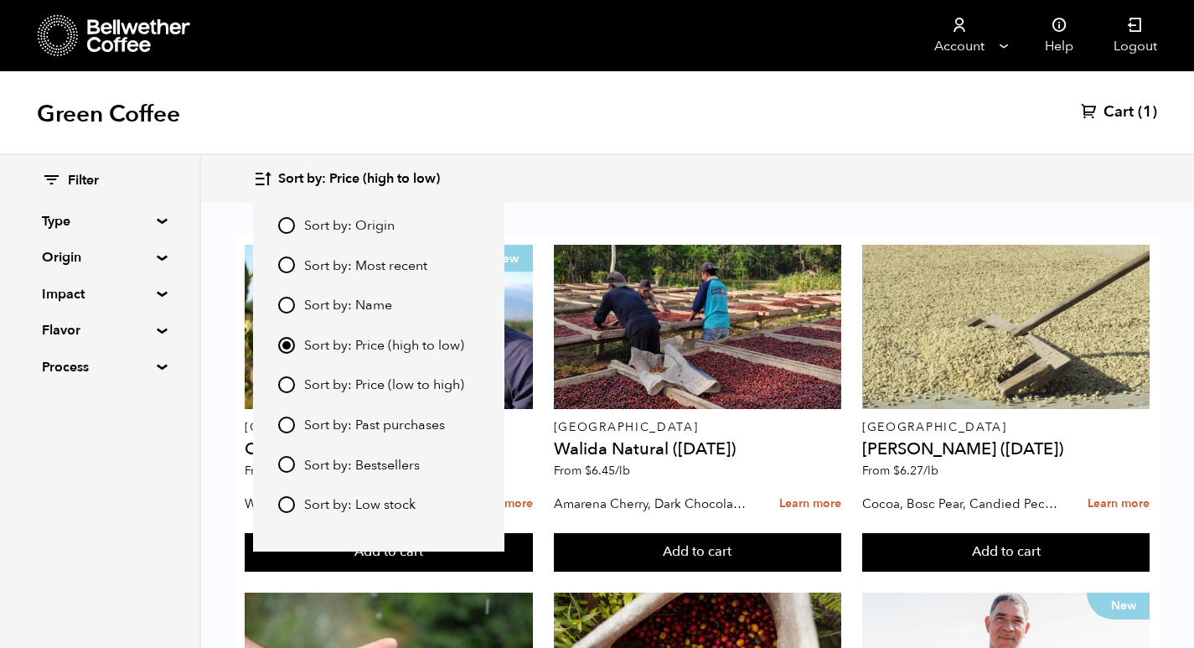
click at [289, 381] on input "Sort by: Price (low to high)" at bounding box center [286, 384] width 17 height 17
radio input "true"
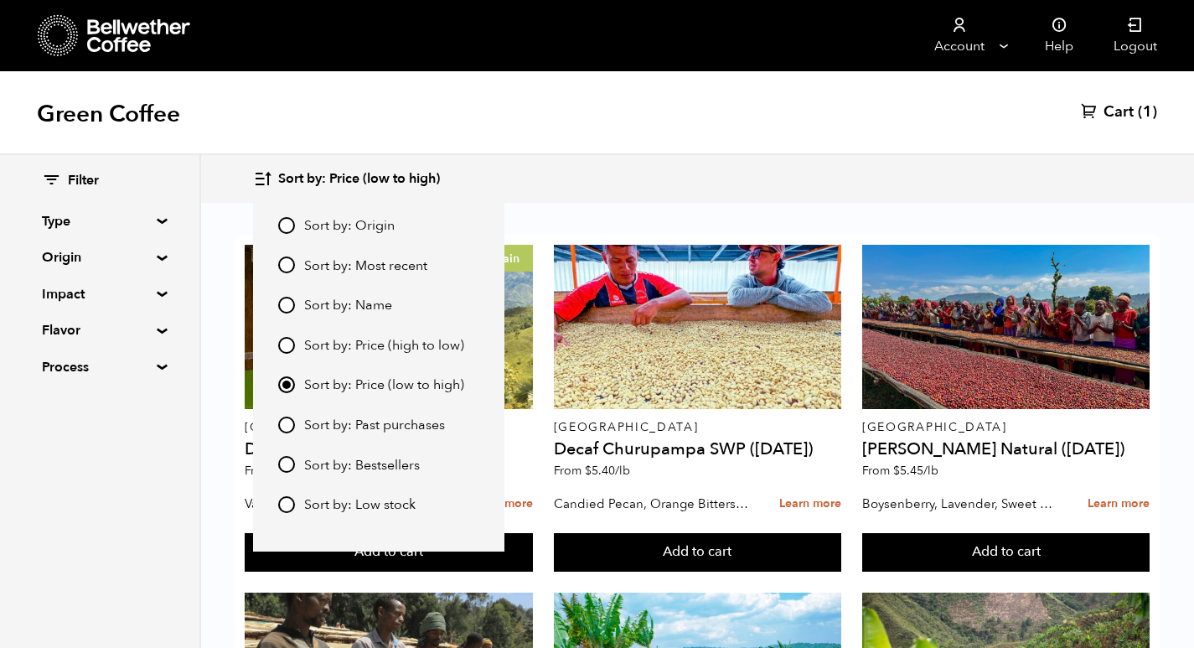
click at [754, 128] on div "Green Coffee Cart (1)" at bounding box center [597, 113] width 1194 height 84
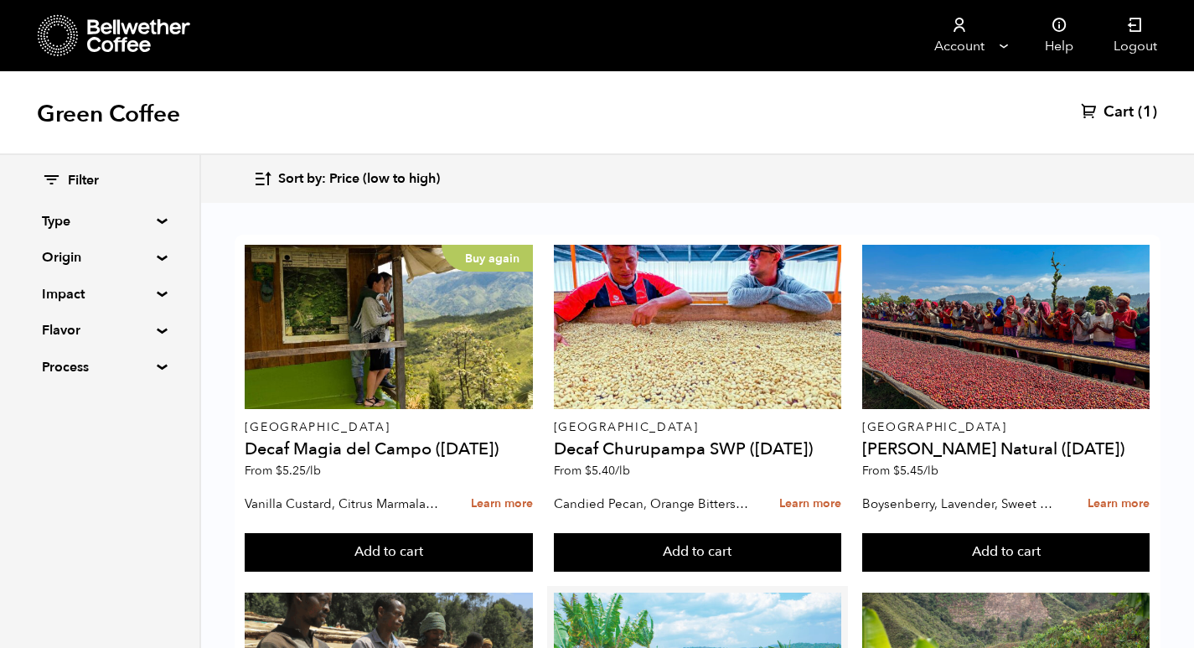
scroll to position [335, 0]
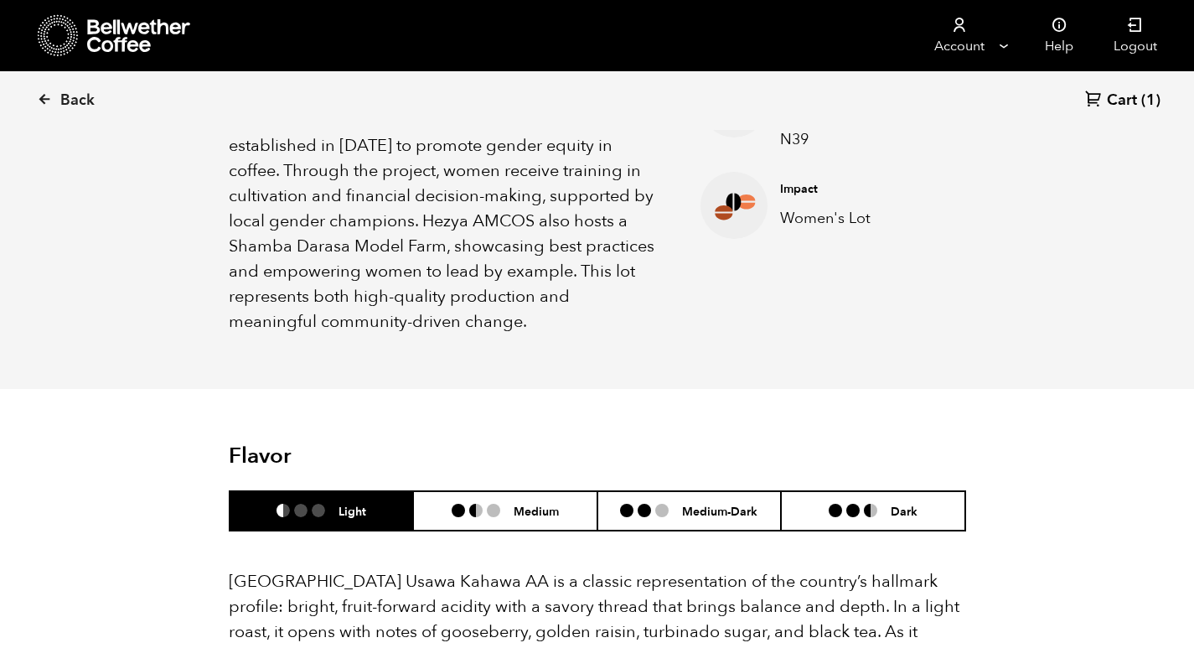
scroll to position [922, 0]
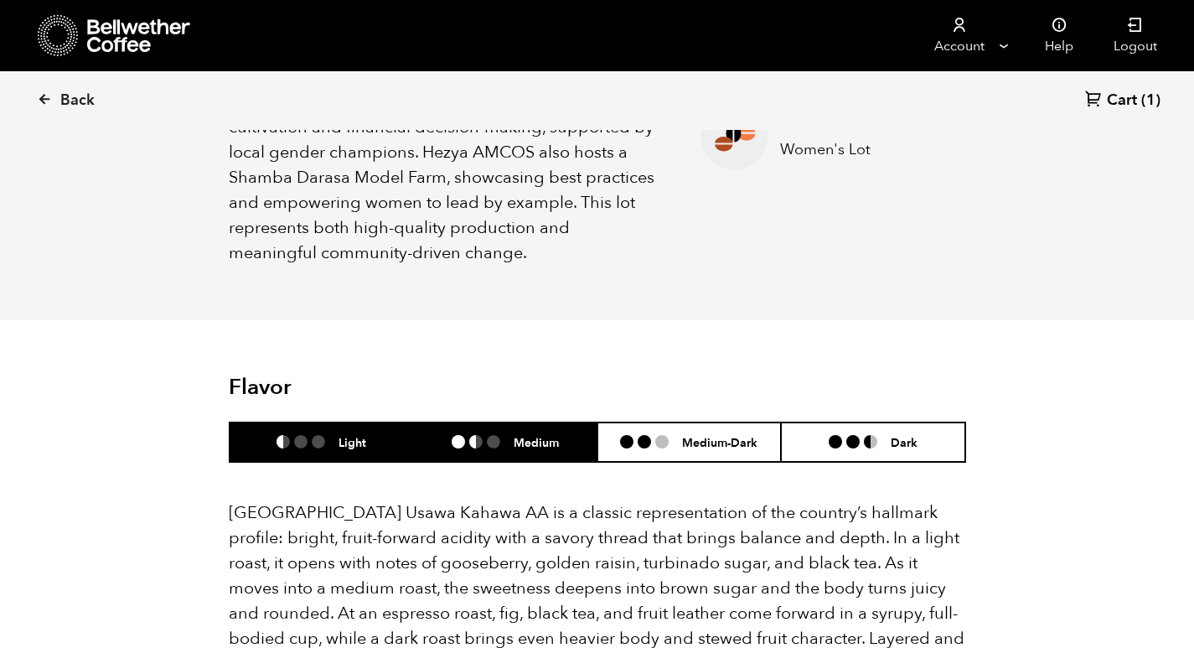
click at [508, 435] on ul at bounding box center [483, 441] width 62 height 13
click at [329, 422] on li "Light" at bounding box center [322, 441] width 184 height 39
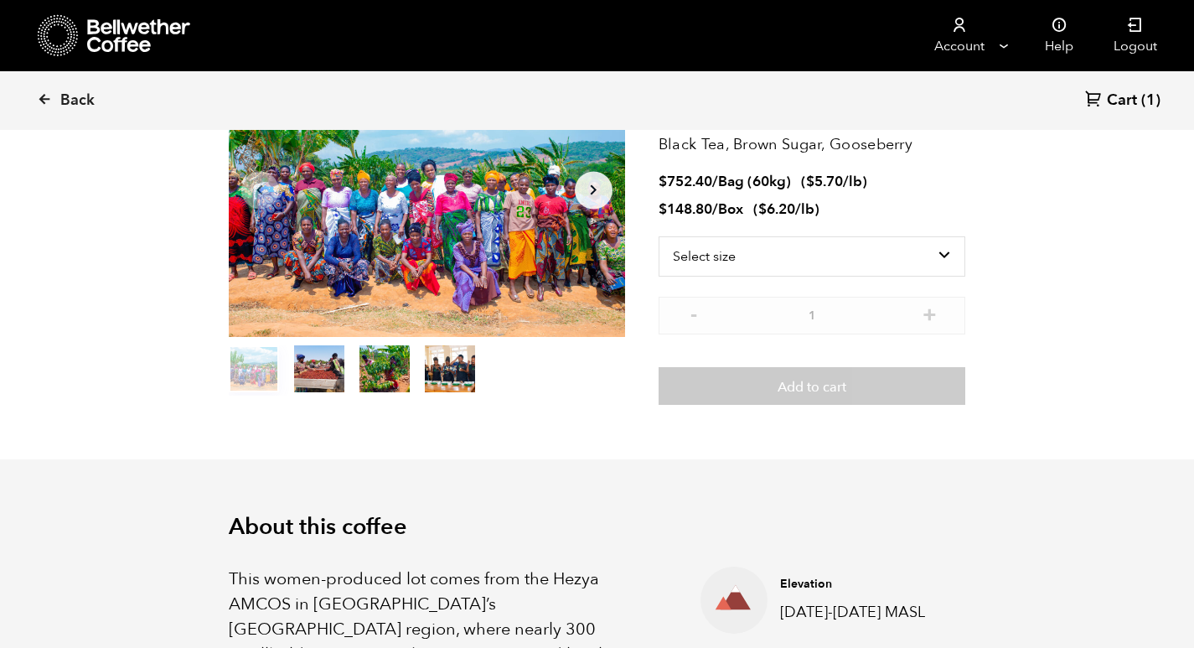
scroll to position [0, 0]
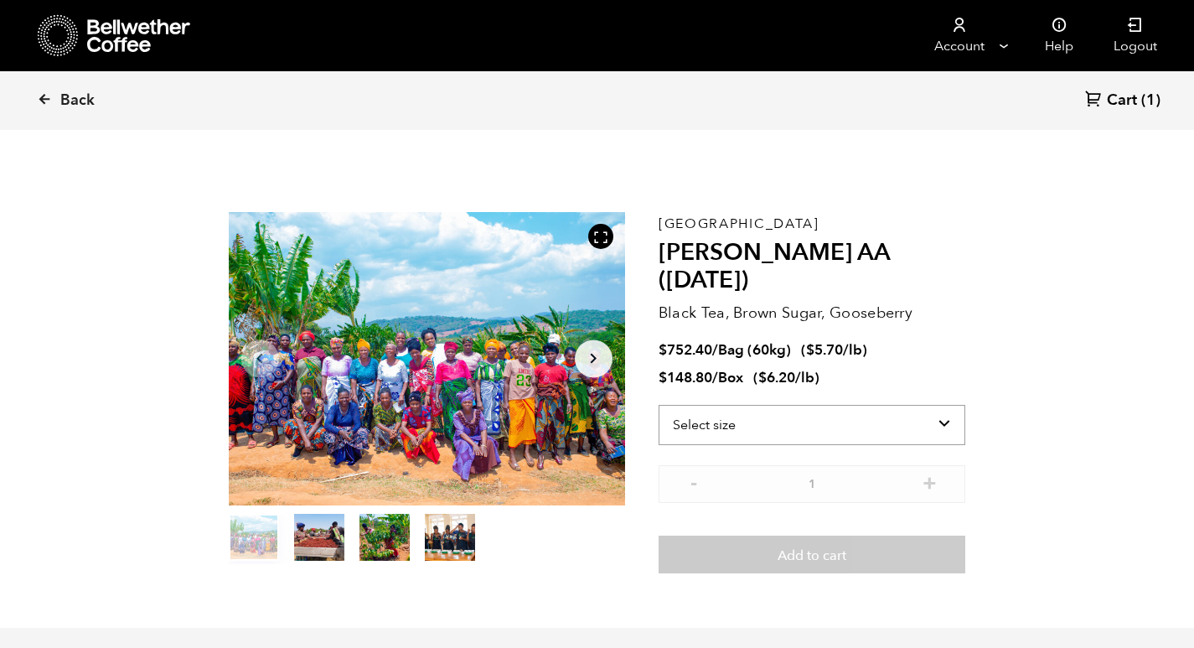
click at [806, 405] on select "Select size Bag (60kg) (132 lbs) Box (24 lbs)" at bounding box center [813, 425] width 308 height 40
select select "bag-3"
click at [659, 405] on select "Select size Bag (60kg) (132 lbs) Box (24 lbs)" at bounding box center [813, 425] width 308 height 40
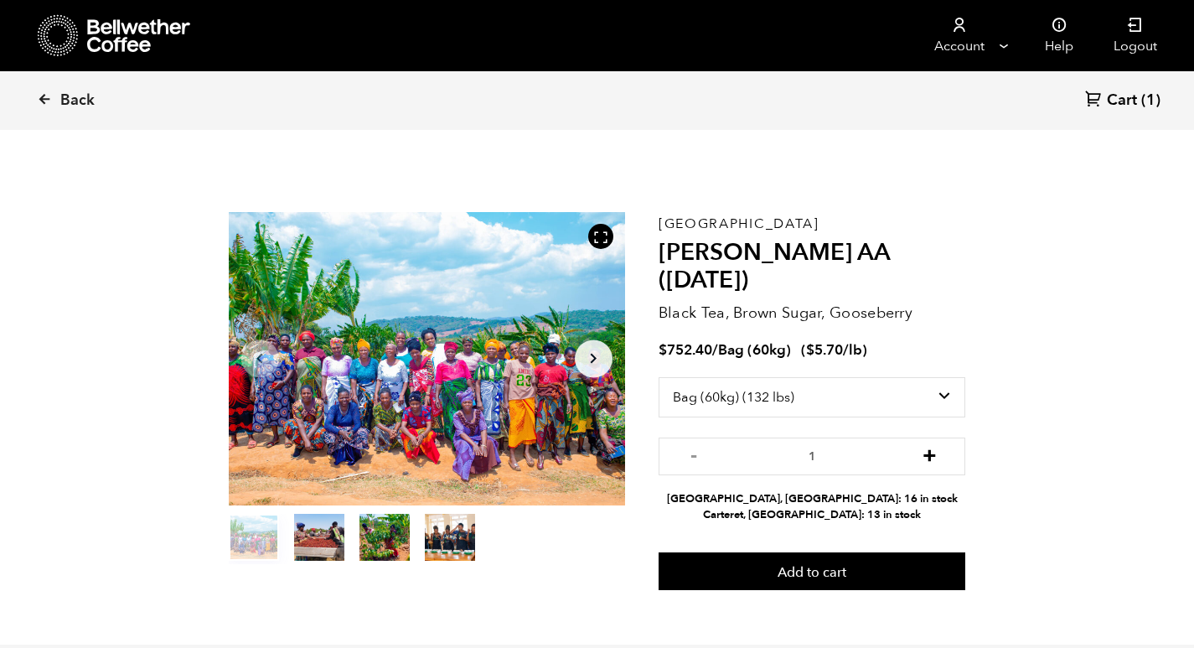
click at [934, 446] on button "+" at bounding box center [929, 454] width 21 height 17
type input "2"
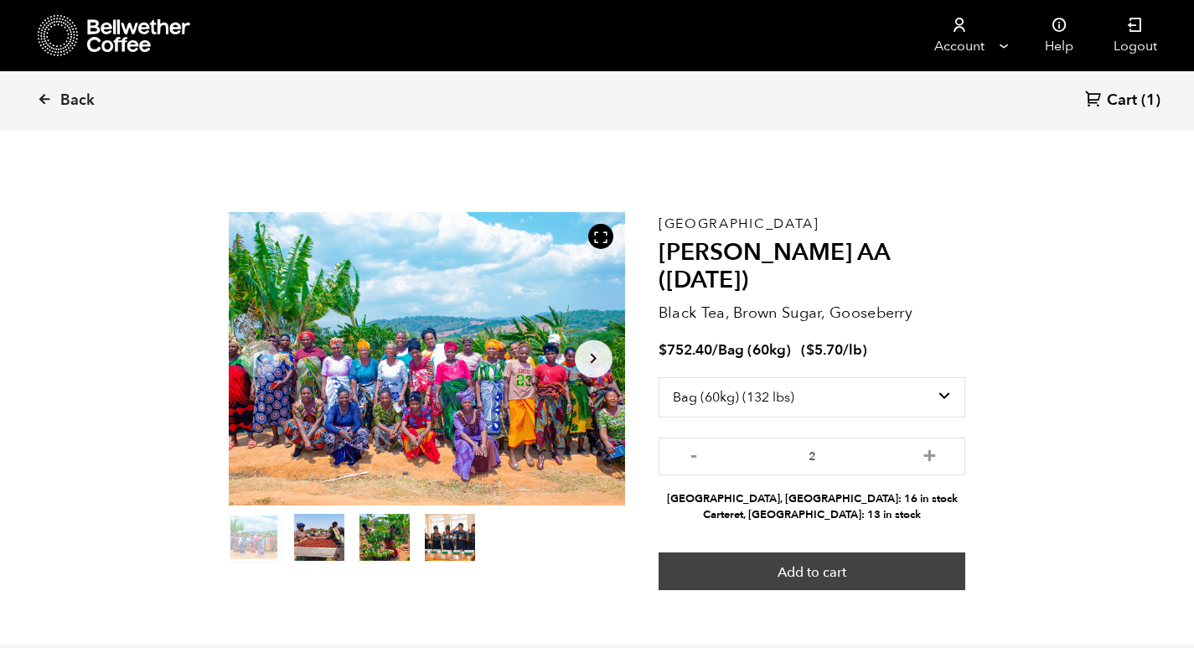
click at [911, 552] on button "Add to cart" at bounding box center [813, 571] width 308 height 39
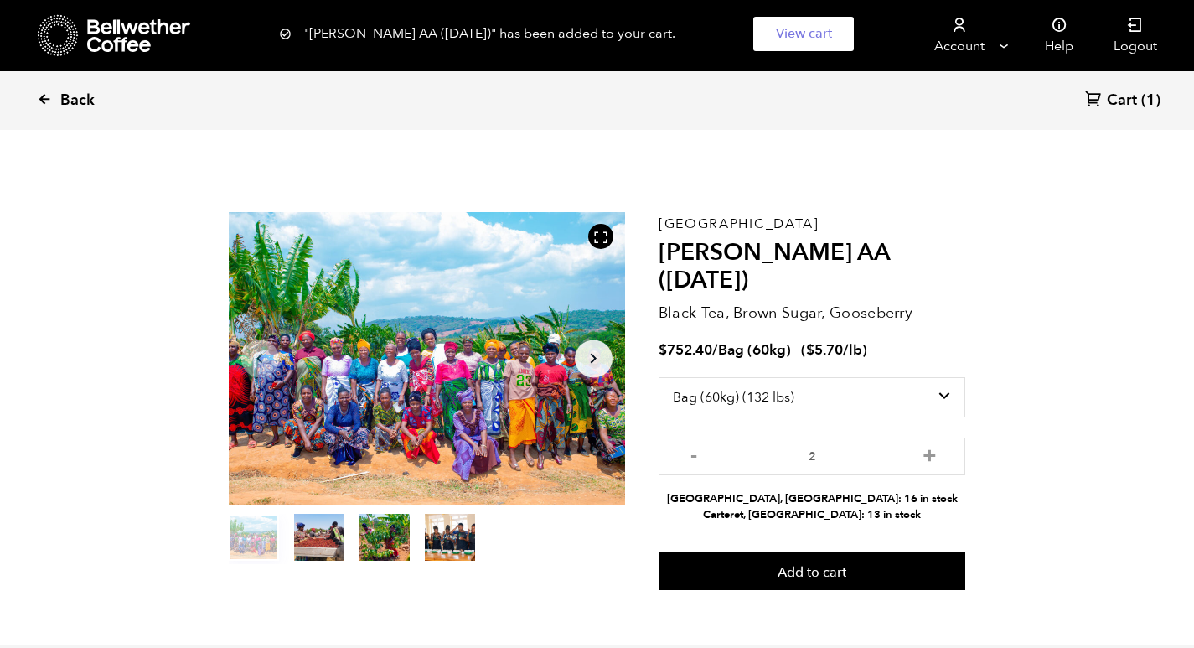
click at [64, 105] on span "Back" at bounding box center [77, 100] width 34 height 20
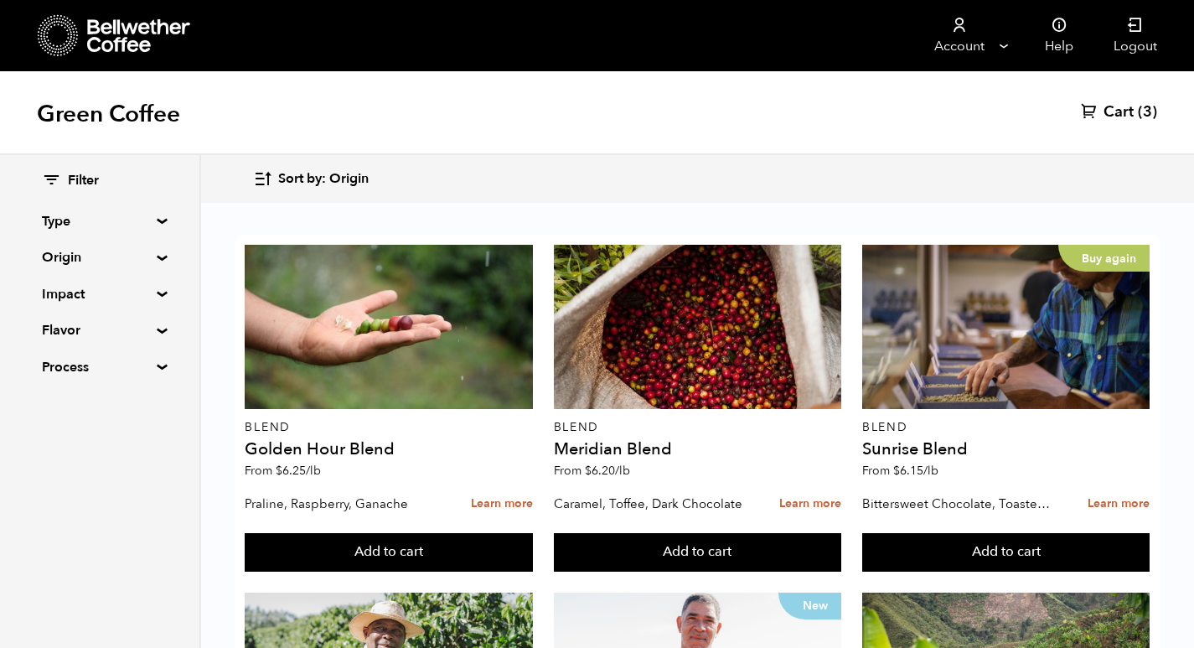
scroll to position [168, 0]
click at [266, 182] on icon "button" at bounding box center [262, 178] width 19 height 19
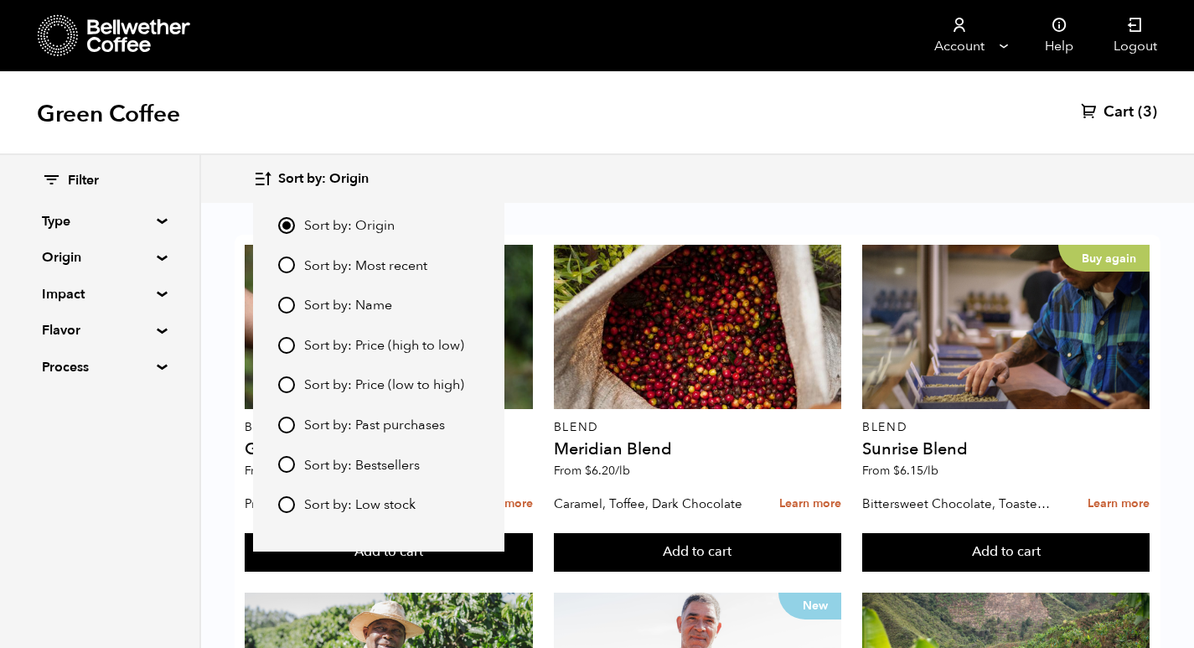
click at [285, 379] on input "Sort by: Price (low to high)" at bounding box center [286, 384] width 17 height 17
radio input "true"
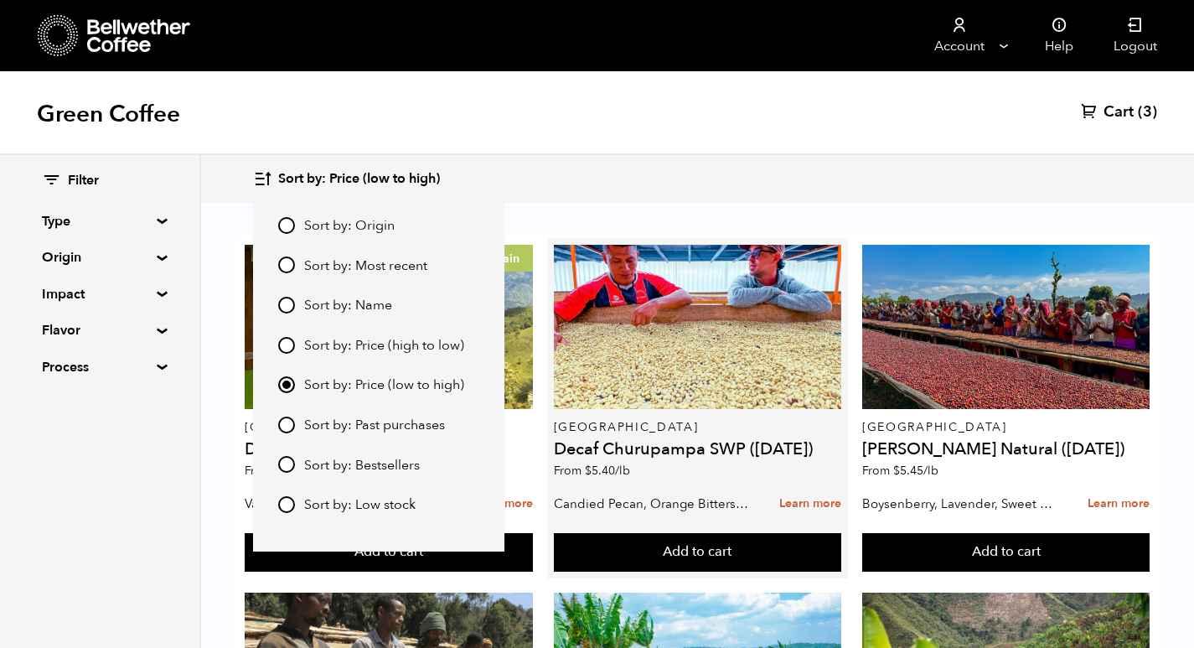
scroll to position [231, 0]
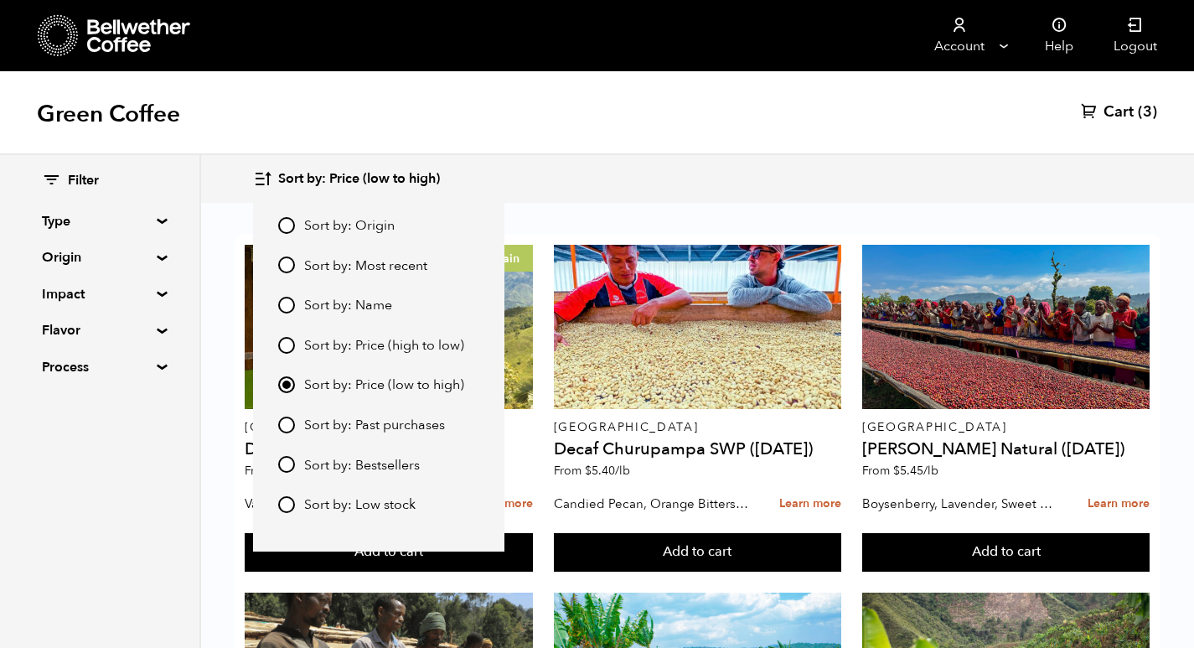
click at [689, 96] on div "Green Coffee Cart (3)" at bounding box center [597, 113] width 1194 height 84
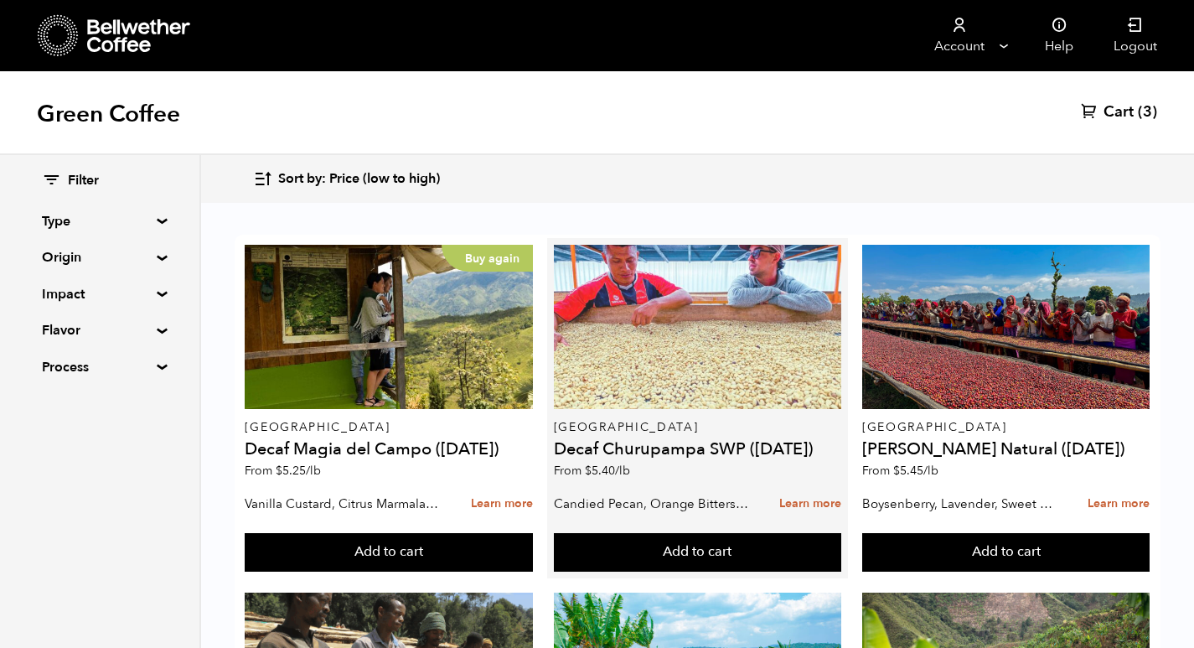
scroll to position [0, 0]
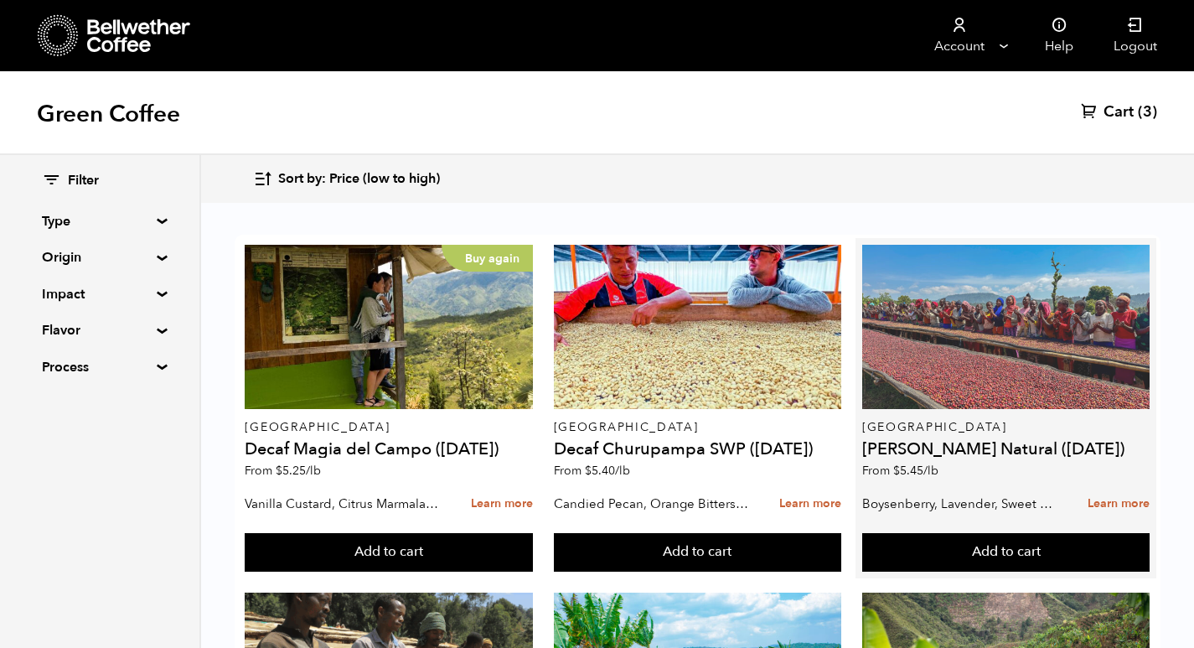
click at [946, 337] on div at bounding box center [1005, 327] width 287 height 164
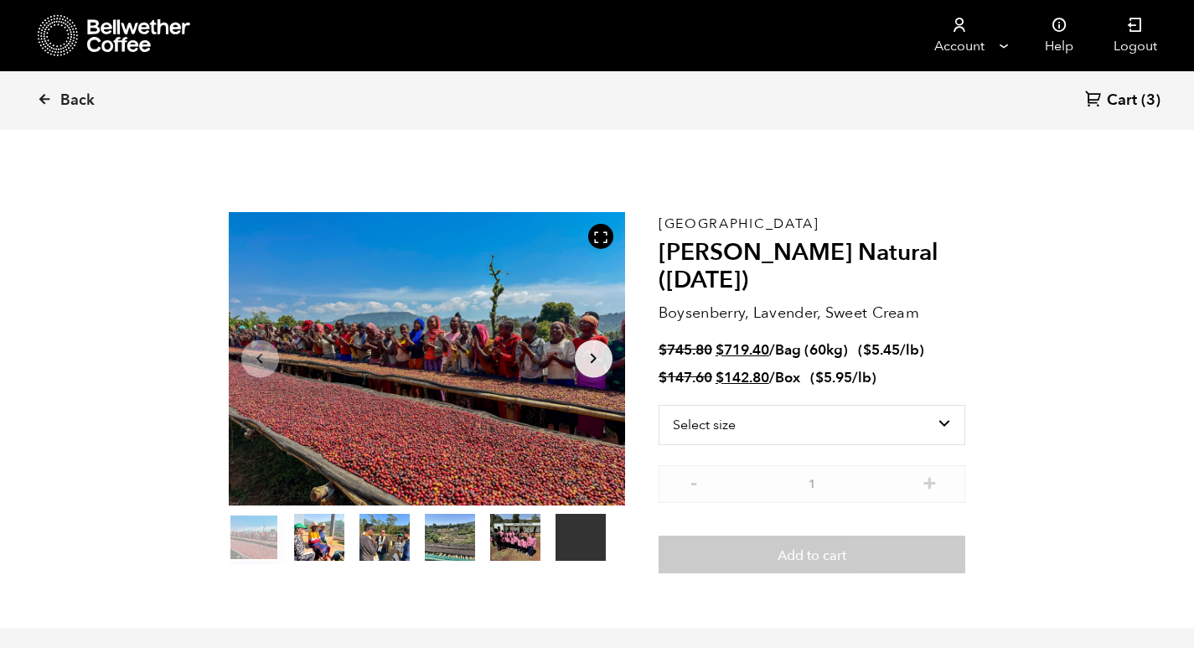
scroll to position [729, 717]
click at [790, 425] on select "Select size Bag (60kg) (132 lbs) Box (24 lbs)" at bounding box center [813, 425] width 308 height 40
select select "bag-3"
click at [659, 405] on select "Select size Bag (60kg) (132 lbs) Box (24 lbs)" at bounding box center [813, 425] width 308 height 40
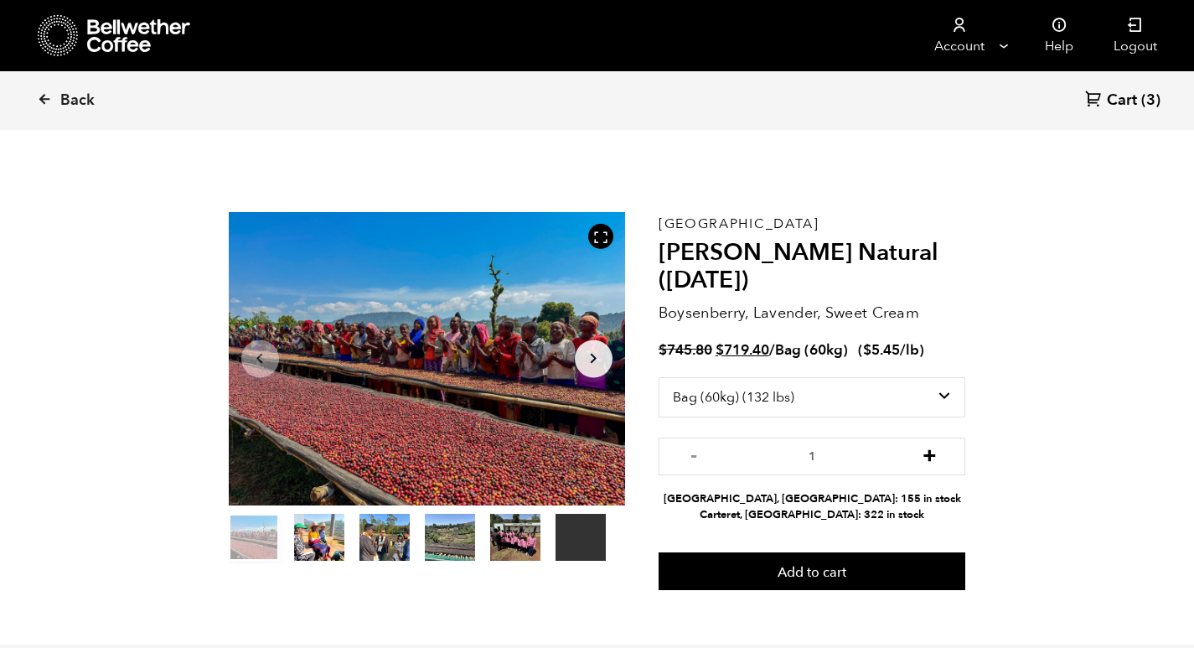
click at [927, 455] on button "+" at bounding box center [929, 454] width 21 height 17
type input "2"
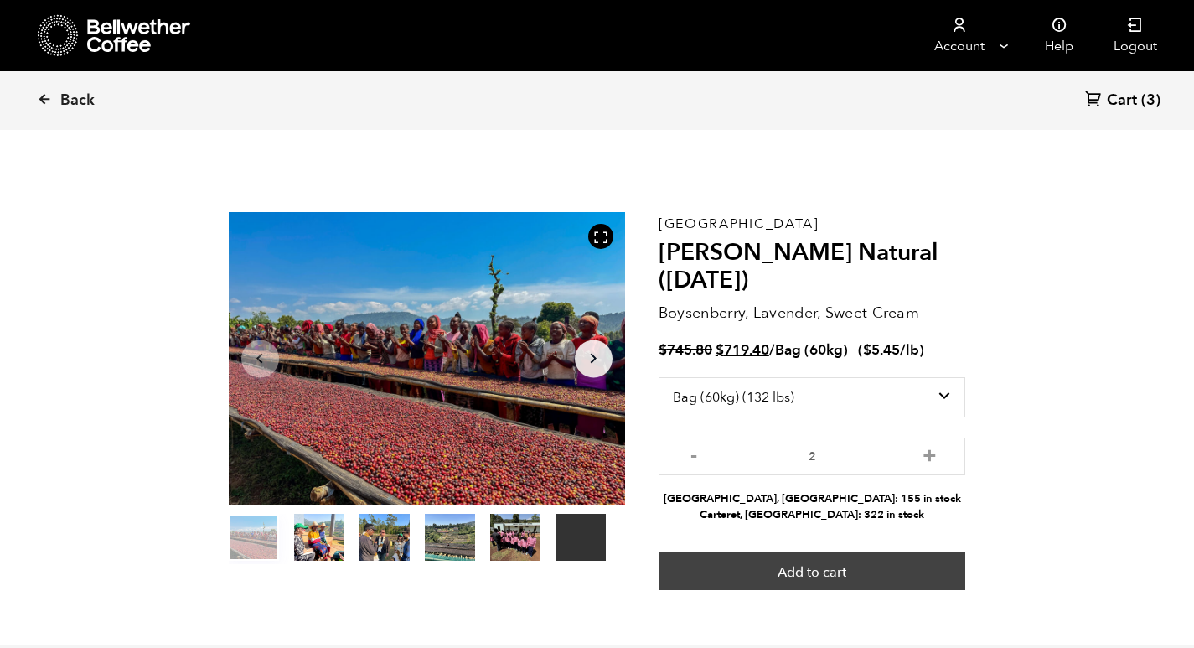
click at [889, 577] on button "Add to cart" at bounding box center [813, 571] width 308 height 39
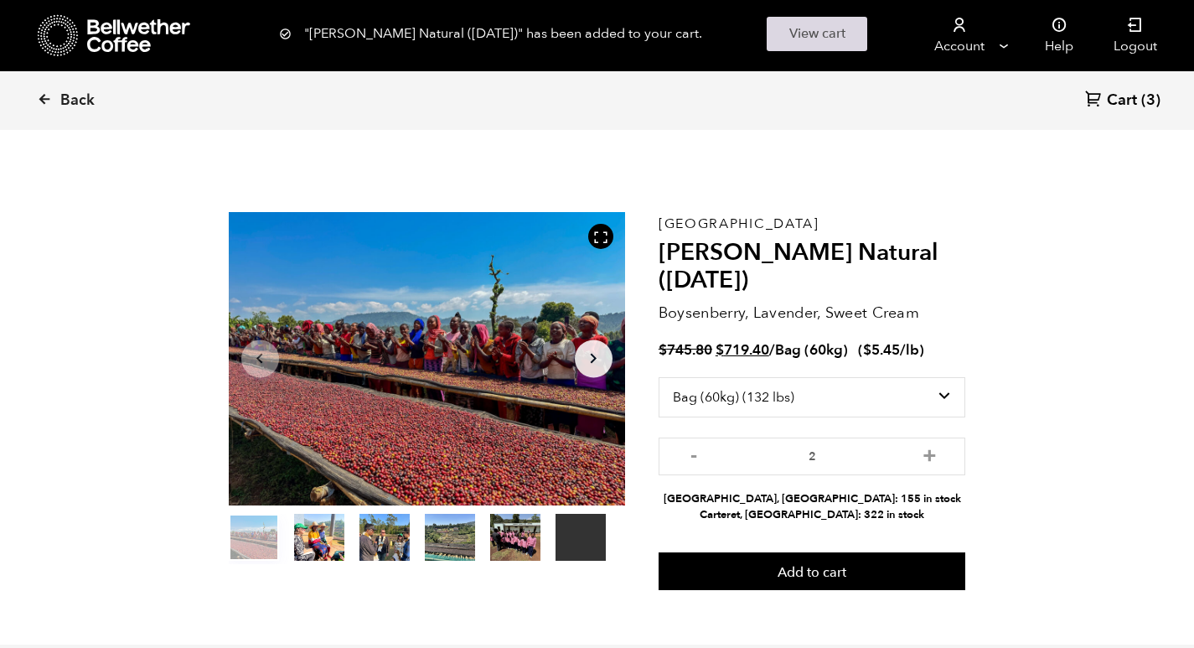
click at [846, 38] on link "View cart" at bounding box center [817, 34] width 101 height 34
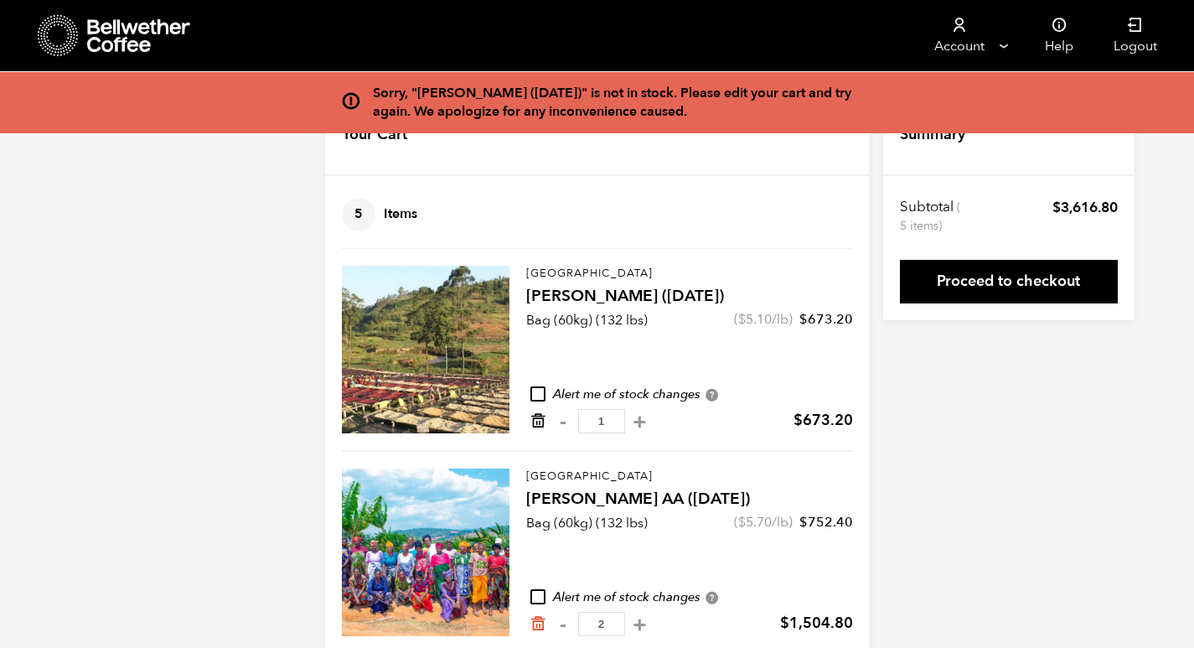
click at [539, 414] on icon "Remove from cart" at bounding box center [538, 420] width 17 height 17
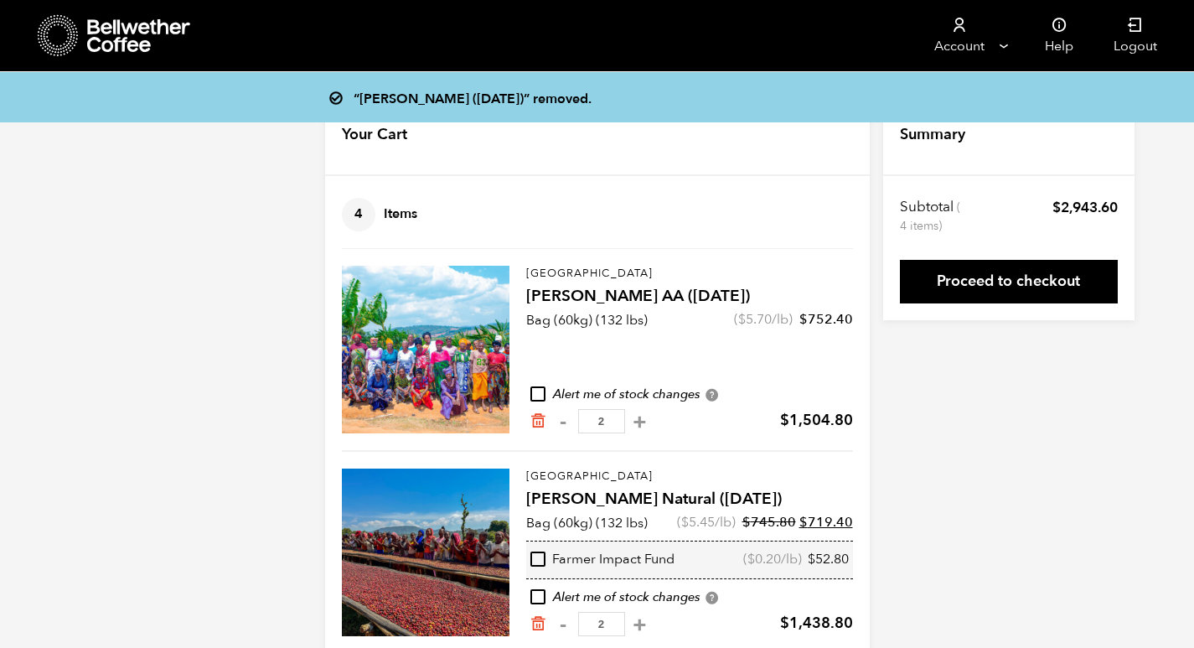
click at [80, 32] on div at bounding box center [115, 35] width 154 height 43
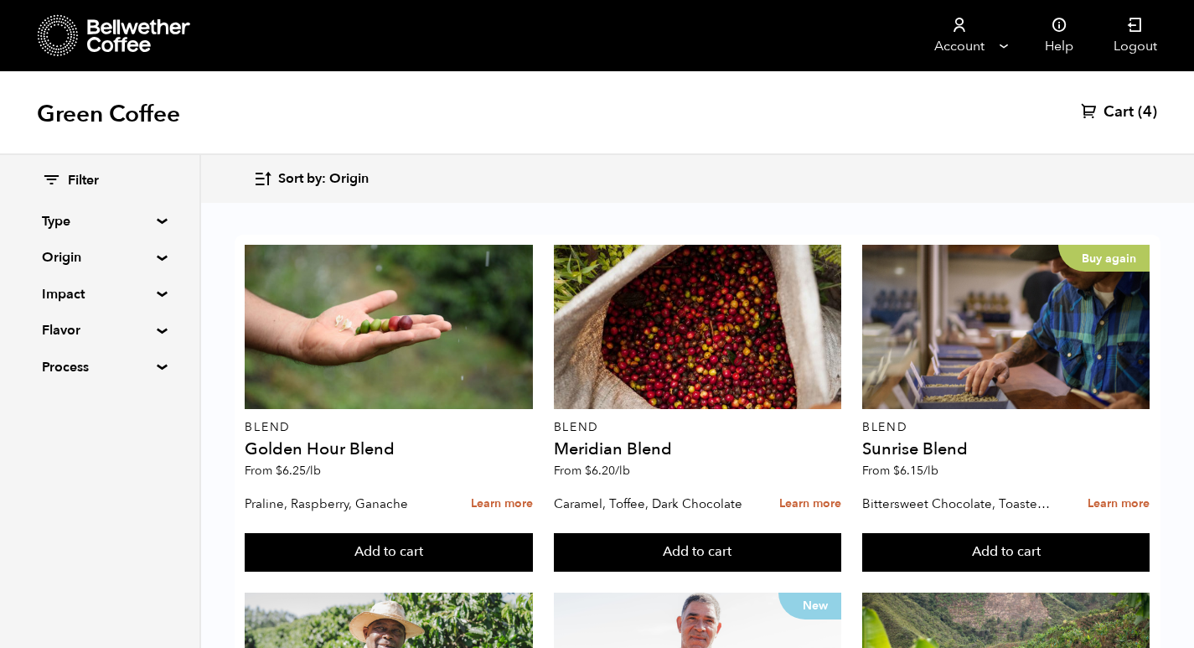
click at [261, 173] on icon "button" at bounding box center [262, 178] width 19 height 19
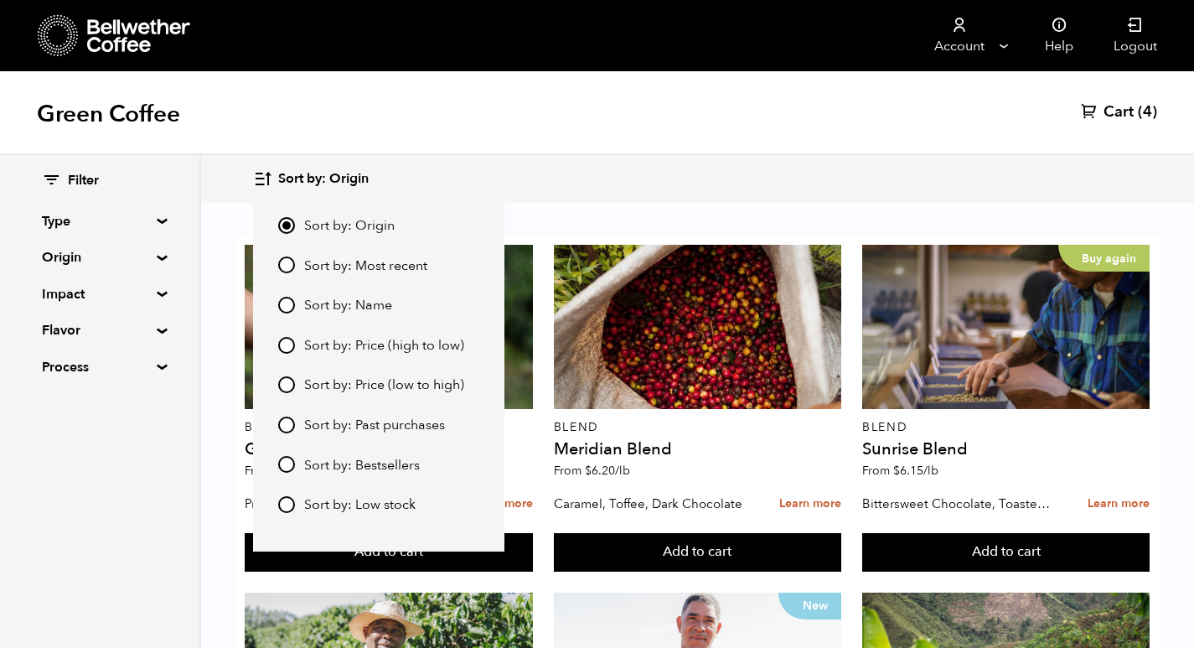
click at [288, 379] on input "Sort by: Price (low to high)" at bounding box center [286, 384] width 17 height 17
radio input "true"
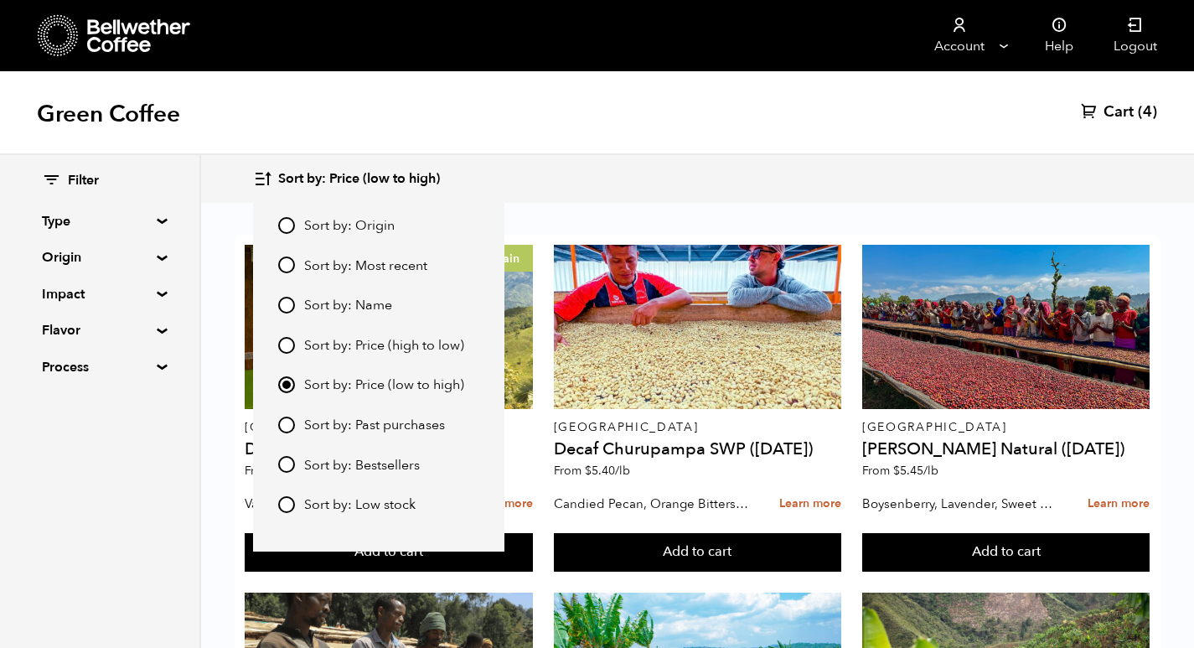
drag, startPoint x: 745, startPoint y: 176, endPoint x: 768, endPoint y: 178, distance: 22.7
click at [764, 176] on div "Sort by: Price (low to high) Sort by: Origin Sort by: Most recent Sort by: Name…" at bounding box center [697, 178] width 888 height 39
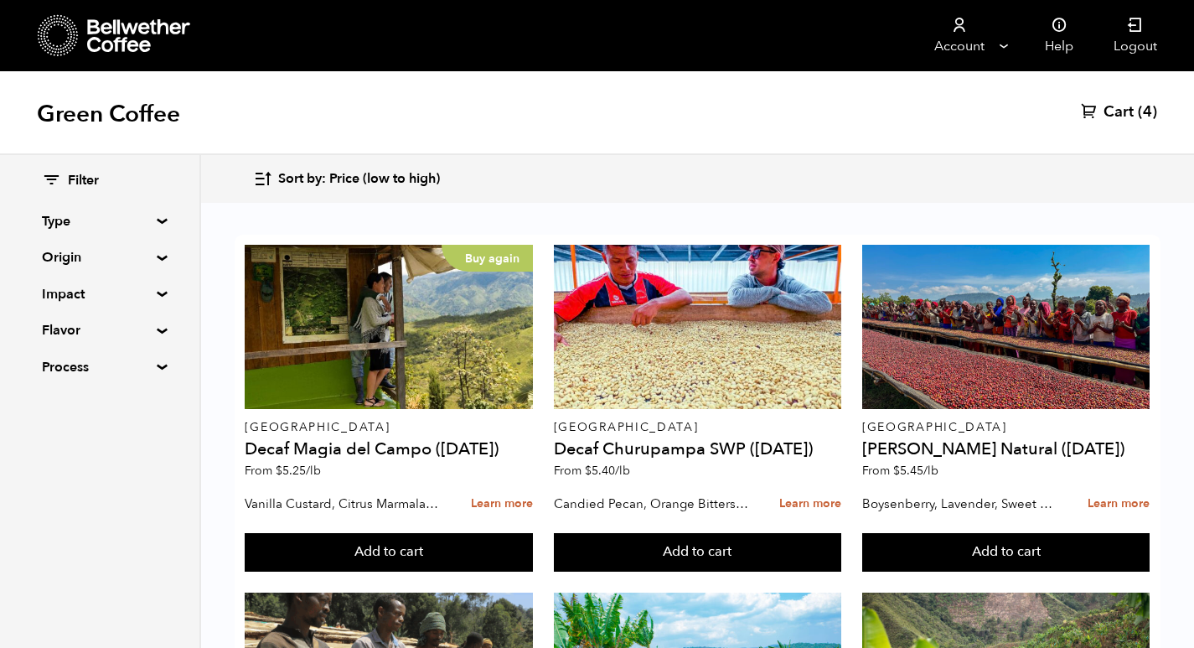
scroll to position [335, 0]
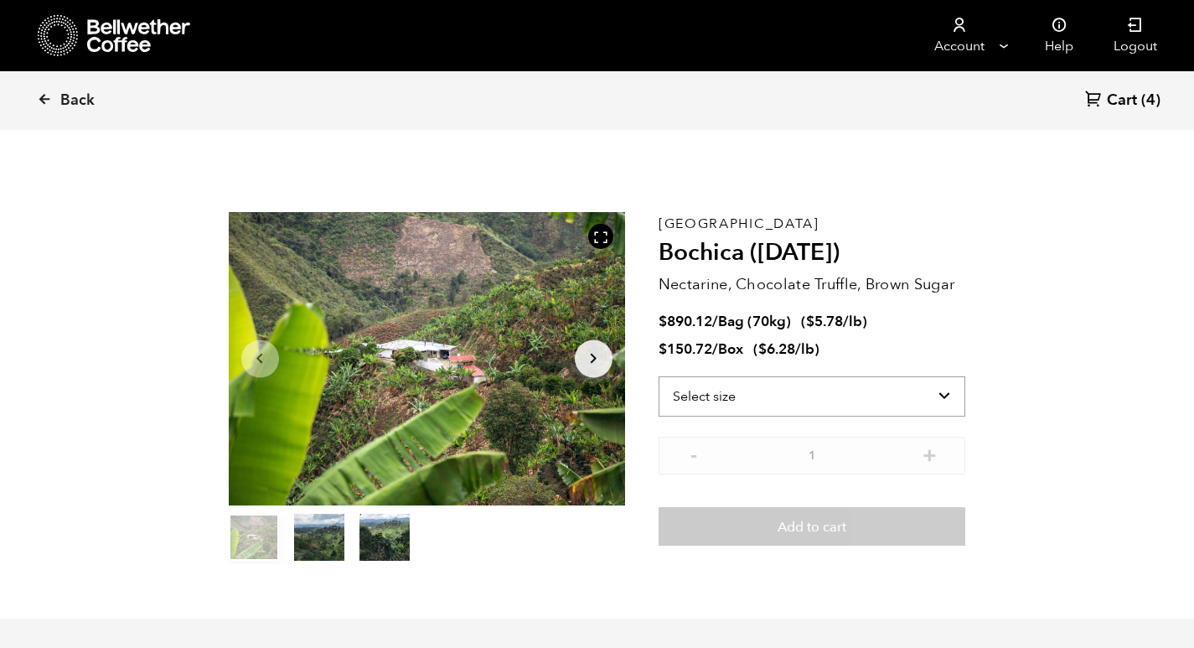
scroll to position [729, 717]
click at [760, 406] on select "Select size Bag (70kg) (154 lbs) Box (24 lbs)" at bounding box center [813, 396] width 308 height 40
select select "bag"
click at [659, 376] on select "Select size Bag (70kg) (154 lbs) Box (24 lbs)" at bounding box center [813, 396] width 308 height 40
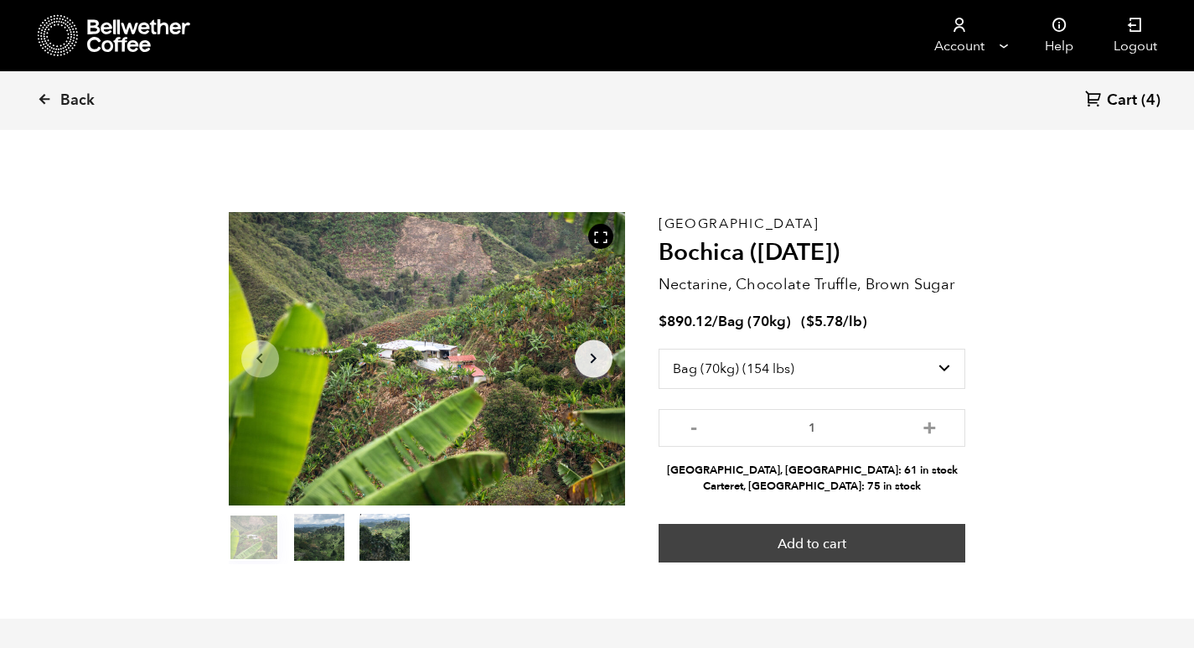
click at [776, 541] on button "Add to cart" at bounding box center [813, 543] width 308 height 39
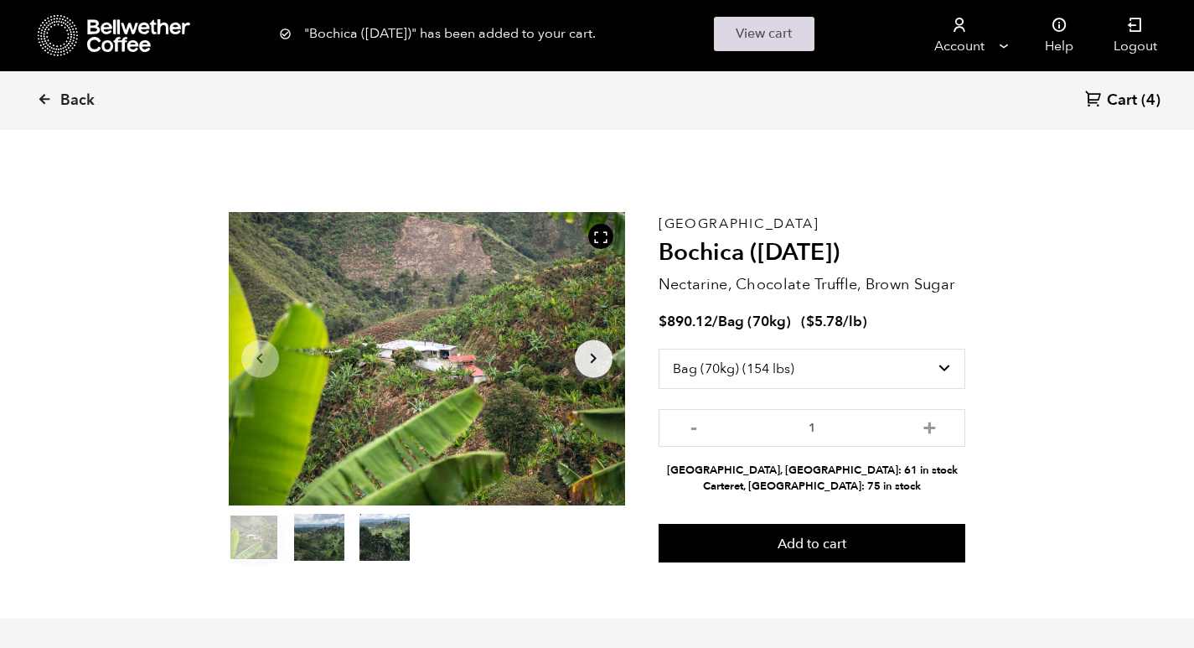
click at [793, 43] on link "View cart" at bounding box center [764, 34] width 101 height 34
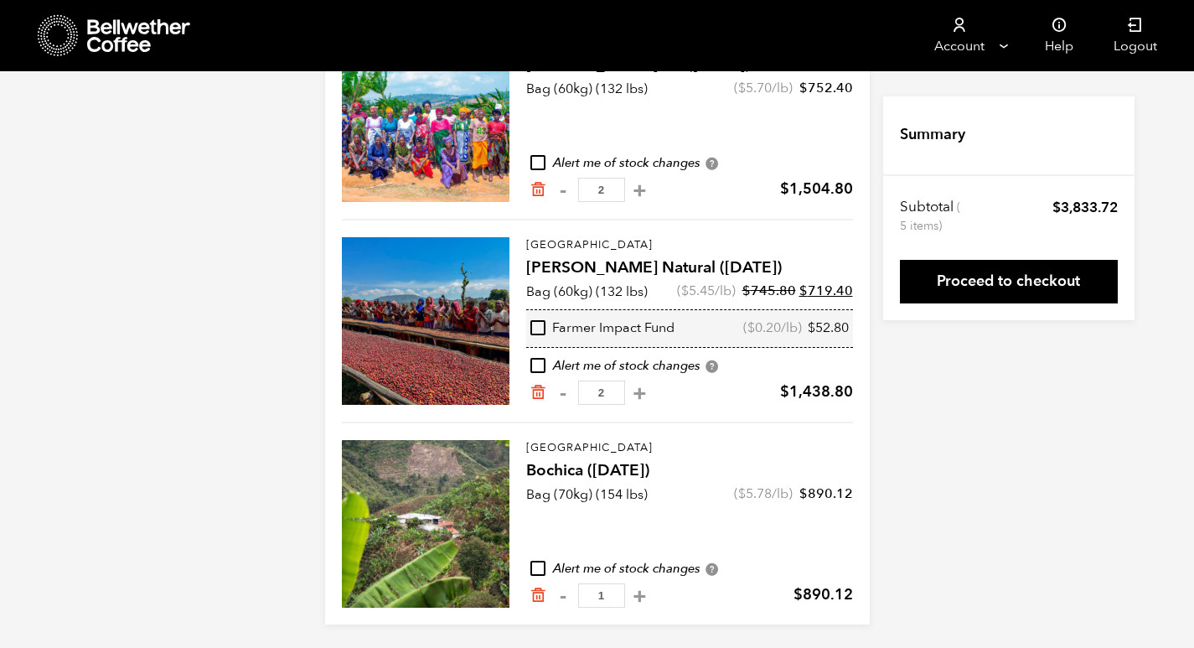
scroll to position [234, 0]
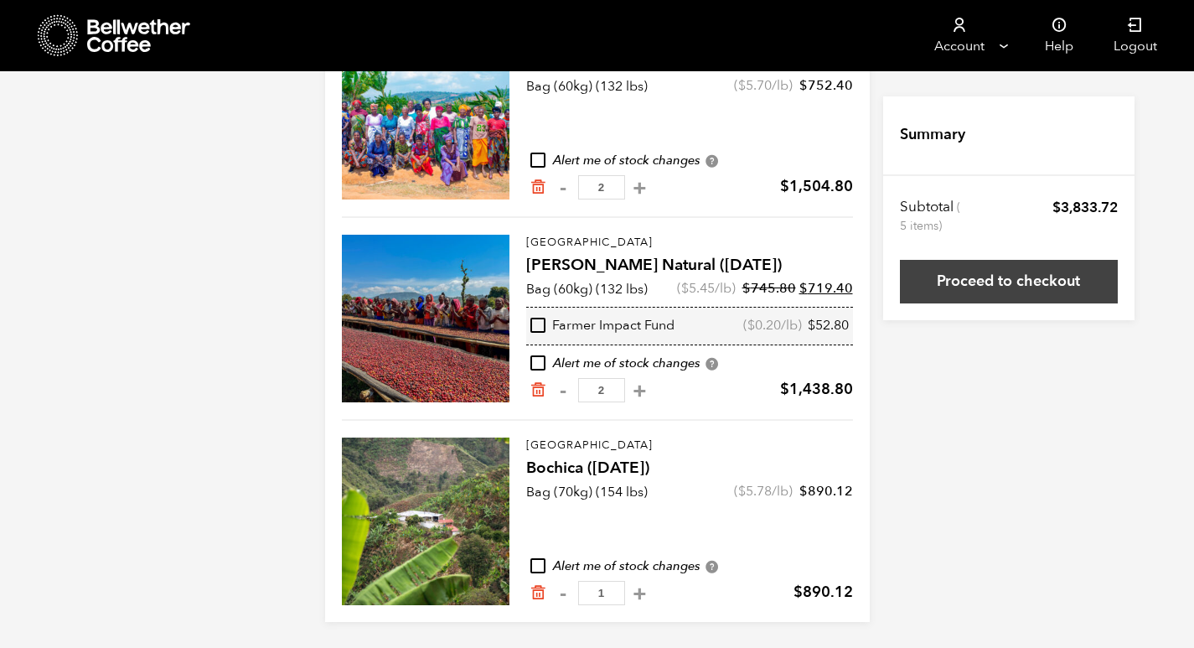
click at [988, 277] on link "Proceed to checkout" at bounding box center [1009, 282] width 218 height 44
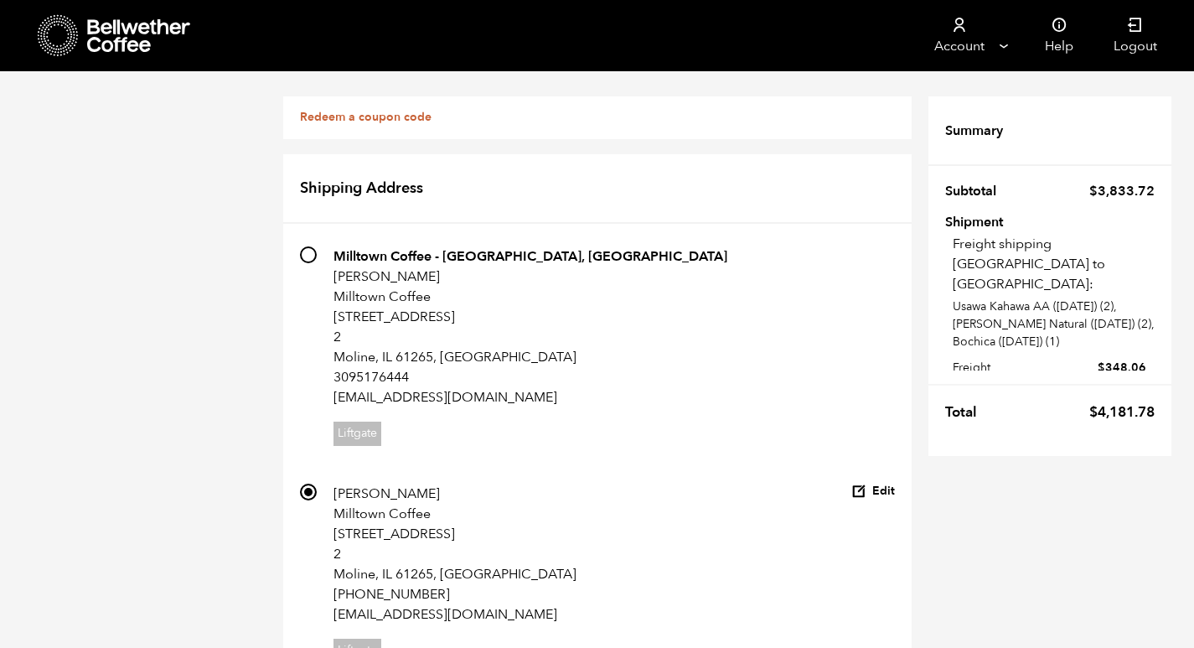
scroll to position [1371, 0]
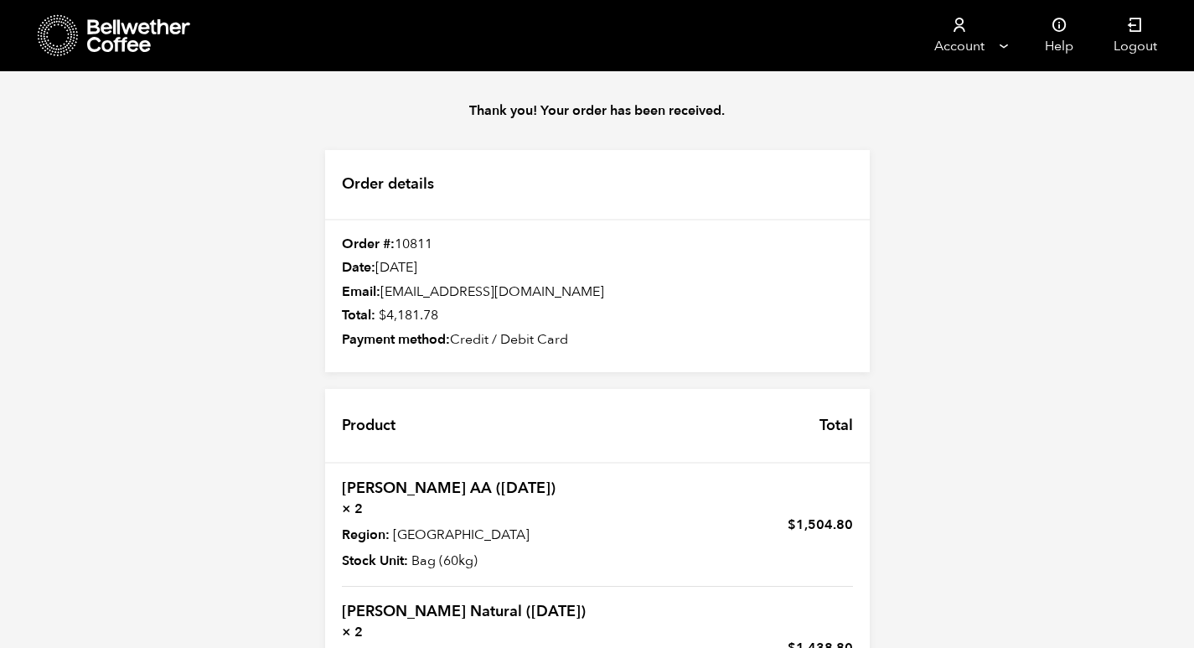
click at [137, 49] on icon at bounding box center [139, 36] width 105 height 34
